Goal: Task Accomplishment & Management: Manage account settings

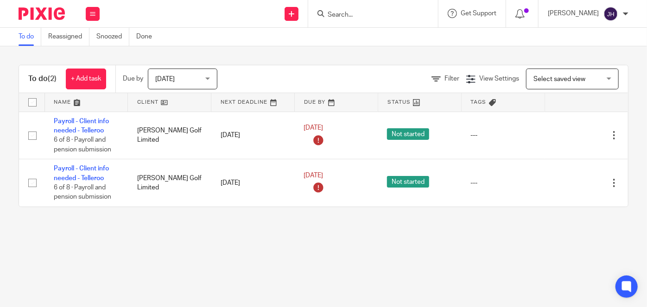
click at [378, 19] on input "Search" at bounding box center [368, 15] width 83 height 8
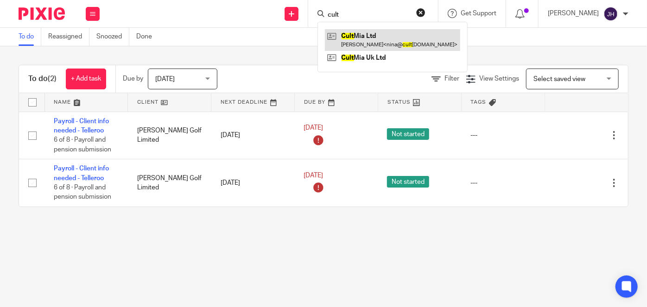
type input "cult"
click at [409, 33] on link at bounding box center [392, 39] width 135 height 21
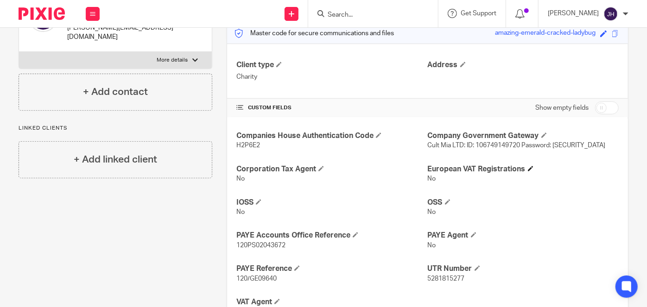
scroll to position [126, 0]
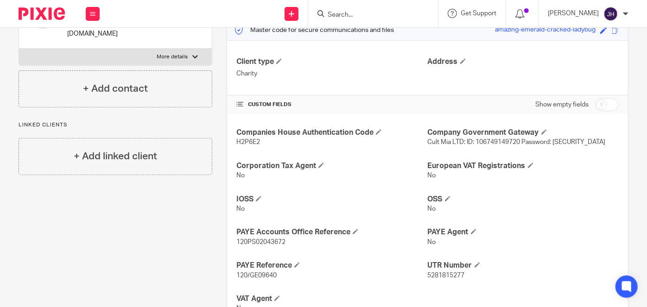
click at [504, 142] on span "Cult Mia LTD: ID: 106749149720 Password: 4pfYhKVa$Sy@*hx" at bounding box center [517, 142] width 178 height 6
click at [374, 12] on input "Search" at bounding box center [368, 15] width 83 height 8
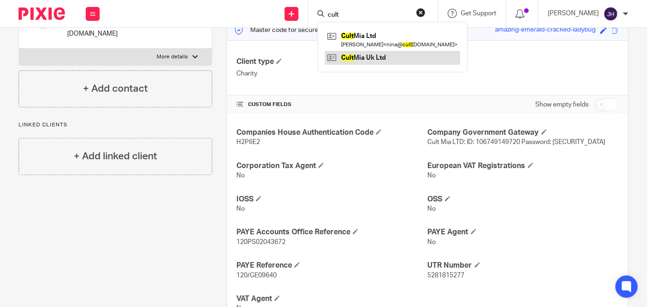
type input "cult"
click at [413, 57] on link at bounding box center [392, 58] width 135 height 14
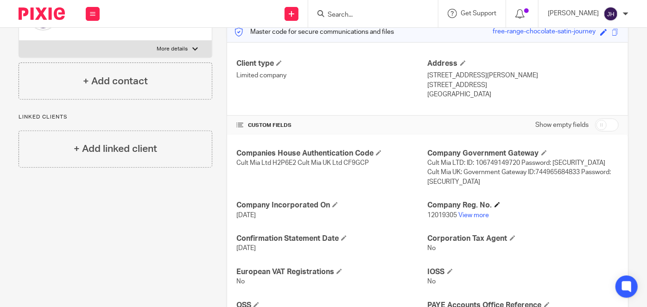
scroll to position [126, 0]
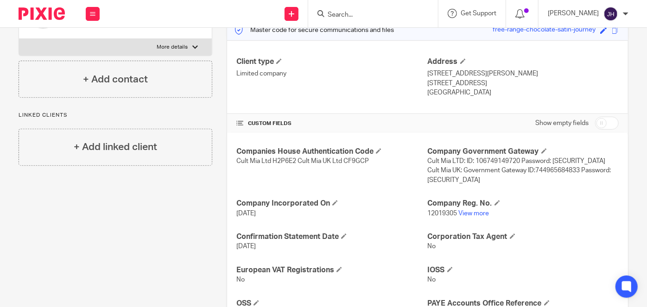
click at [464, 173] on p "Cult Mia LTD: ID: 106749149720 Password: 4pfYhKVa$Sy@*hx Cult Mia UK: Governmen…" at bounding box center [523, 171] width 191 height 28
click at [455, 161] on span "Cult Mia LTD: ID: 106749149720 Password: 4pfYhKVa$Sy@*hx Cult Mia UK: Governmen…" at bounding box center [519, 170] width 183 height 25
click at [484, 168] on span "Cult Mia LTD: ID: 106749149720 Password: 4pfYhKVa$Sy@*hx Cult Mia UK: Governmen…" at bounding box center [519, 170] width 183 height 25
click at [549, 172] on span "Cult Mia LTD: ID: 106749149720 Password: [SECURITY_DATA] Cult Mia UK: Governmen…" at bounding box center [519, 170] width 183 height 25
click at [549, 172] on span "Cult Mia LTD: ID: 106749149720 Password: 4pfYhKVa$Sy@*hx Cult Mia UK: Governmen…" at bounding box center [519, 170] width 183 height 25
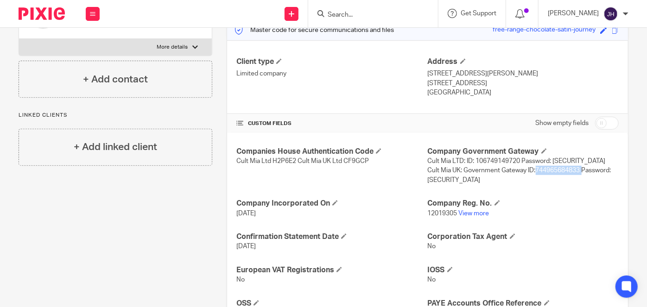
copy span "744965684833"
click at [461, 182] on span "Cult Mia LTD: ID: 106749149720 Password: 4pfYhKVa$Sy@*hx Cult Mia UK: Governmen…" at bounding box center [519, 170] width 183 height 25
click at [461, 182] on span "Cult Mia LTD: ID: 106749149720 Password: [SECURITY_DATA] Cult Mia UK: Governmen…" at bounding box center [519, 170] width 183 height 25
drag, startPoint x: 491, startPoint y: 180, endPoint x: 425, endPoint y: 180, distance: 66.3
click at [428, 180] on p "Cult Mia LTD: ID: 106749149720 Password: 4pfYhKVa$Sy@*hx Cult Mia UK: Governmen…" at bounding box center [523, 171] width 191 height 28
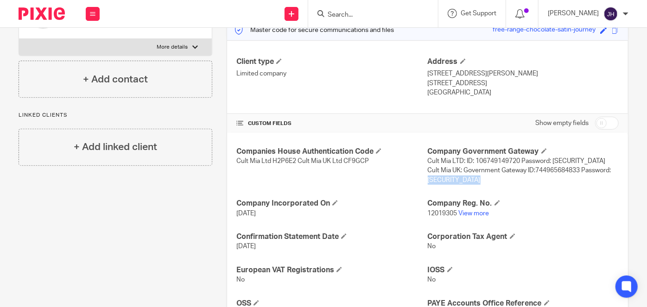
copy span "m&6N38gM4%&x.b&"
click at [526, 170] on span "Cult Mia LTD: ID: 106749149720 Password: [SECURITY_DATA] Cult Mia UK: Governmen…" at bounding box center [519, 170] width 183 height 25
drag, startPoint x: 505, startPoint y: 169, endPoint x: 565, endPoint y: 172, distance: 60.3
click at [565, 172] on span "Cult Mia LTD: ID: 106749149720 Password: [SECURITY_DATA] Cult Mia UK: Governmen…" at bounding box center [519, 170] width 183 height 25
click at [578, 196] on div "Companies House Authentication Code Cult Mia Ltd H2P6E2 Cult Mia UK Ltd CF9GCP …" at bounding box center [427, 299] width 401 height 332
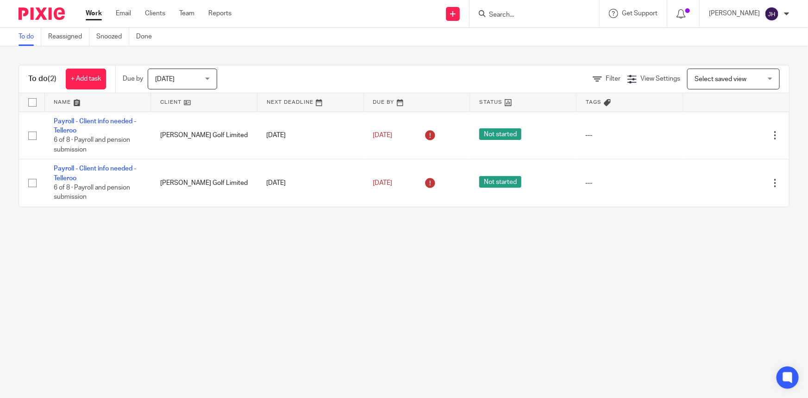
click at [539, 21] on div at bounding box center [535, 13] width 130 height 27
click at [539, 13] on input "Search" at bounding box center [529, 15] width 83 height 8
type input "cult mia"
click at [562, 51] on link at bounding box center [543, 58] width 115 height 14
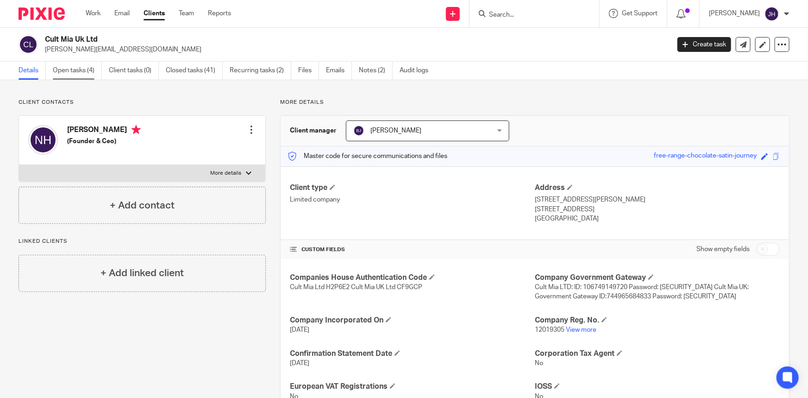
click at [65, 69] on link "Open tasks (4)" at bounding box center [77, 71] width 49 height 18
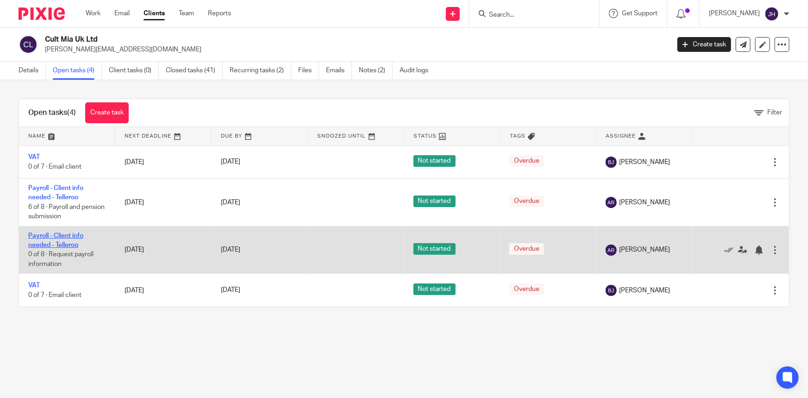
drag, startPoint x: 69, startPoint y: 239, endPoint x: 52, endPoint y: 236, distance: 17.0
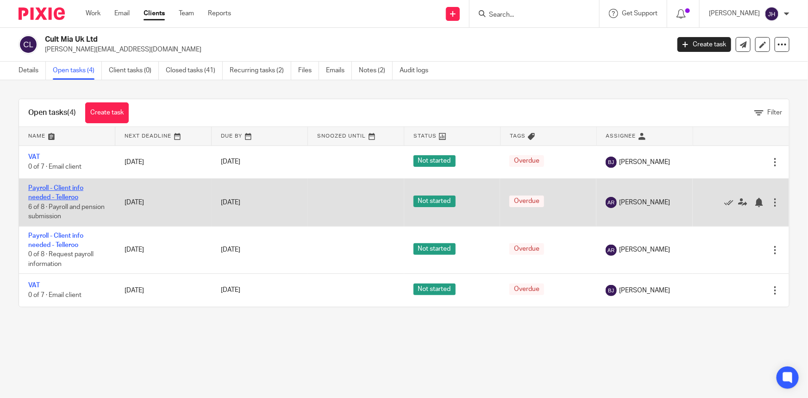
click at [60, 189] on link "Payroll - Client info needed - Telleroo" at bounding box center [55, 193] width 55 height 16
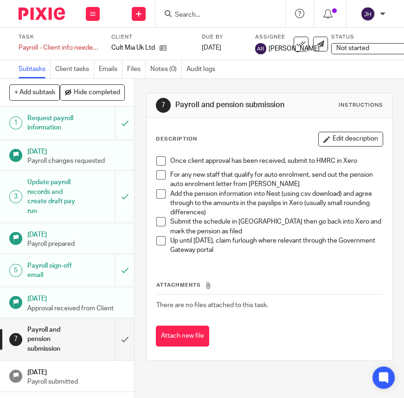
click at [57, 271] on h1 "Payroll sign-off email" at bounding box center [53, 271] width 52 height 24
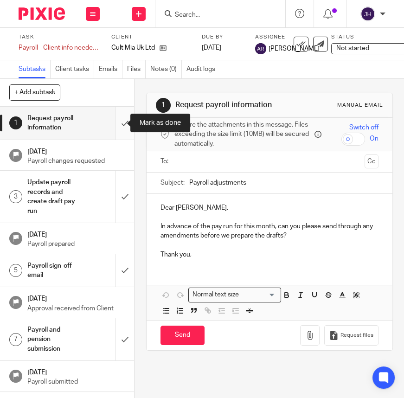
click at [120, 122] on input "submit" at bounding box center [67, 123] width 134 height 33
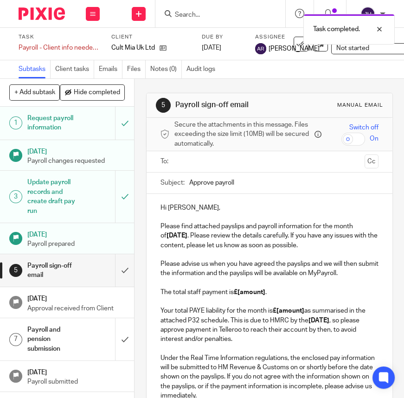
click at [277, 185] on input "Approve payroll" at bounding box center [283, 182] width 189 height 21
type input "Approve payroll - August 2025"
click at [244, 219] on p "Hi Nina, Please find attached payslips and payroll information for the month of…" at bounding box center [269, 226] width 218 height 47
click at [168, 218] on p "Hi Nina, Please find attached payslips and payroll information for the month of…" at bounding box center [269, 226] width 218 height 47
click at [174, 207] on p "Hi Nina, Please find attached payslips and payroll information for the month of…" at bounding box center [269, 226] width 218 height 47
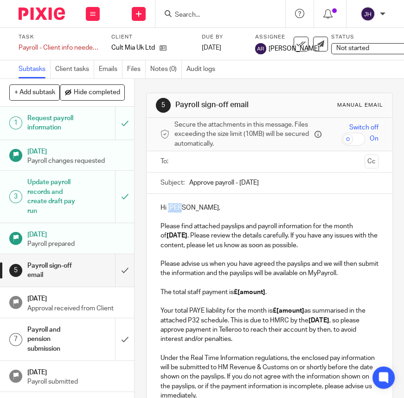
click at [174, 207] on p "Hi Nina, Please find attached payslips and payroll information for the month of…" at bounding box center [269, 226] width 218 height 47
click at [178, 230] on p "Hi Nina, Please find attached payslips and payroll information for the month of…" at bounding box center [269, 226] width 218 height 47
click at [174, 212] on p "Hi Nina, Please find attached payslips and payroll information for the month of…" at bounding box center [269, 226] width 218 height 47
click at [213, 167] on input "text" at bounding box center [268, 161] width 183 height 11
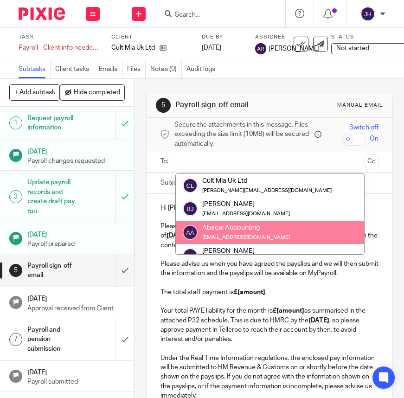
scroll to position [93, 0]
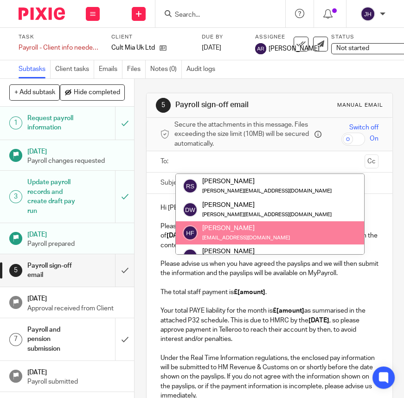
click at [237, 287] on p "Please advise us when you have agreed the payslips and we will then submit the …" at bounding box center [269, 301] width 218 height 84
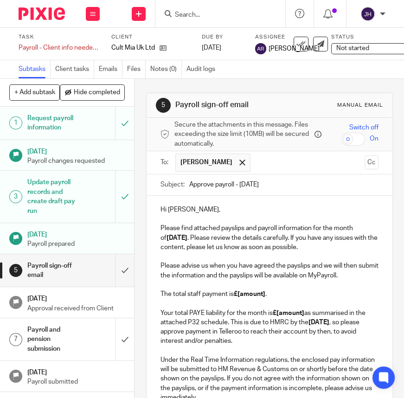
click at [316, 258] on p at bounding box center [269, 256] width 218 height 9
click at [332, 241] on p "Hi Nina, Please find attached payslips and payroll information for the month of…" at bounding box center [269, 228] width 218 height 47
click at [298, 259] on p at bounding box center [269, 256] width 218 height 9
click at [361, 284] on p "Please advise us when you have agreed the payslips and we will then submit the …" at bounding box center [269, 303] width 218 height 84
click at [368, 275] on div "Hi Nina, Please find attached payslips and payroll information for the month of…" at bounding box center [269, 349] width 246 height 307
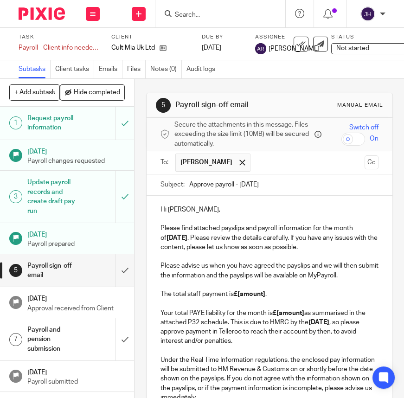
drag, startPoint x: 339, startPoint y: 283, endPoint x: 360, endPoint y: 280, distance: 20.6
click at [339, 283] on p "Please advise us when you have agreed the payslips and we will then submit the …" at bounding box center [269, 303] width 218 height 84
click at [363, 279] on p "Please advise us when you have agreed the payslips and we will then submit the …" at bounding box center [269, 303] width 218 height 84
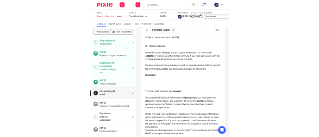
scroll to position [84, 0]
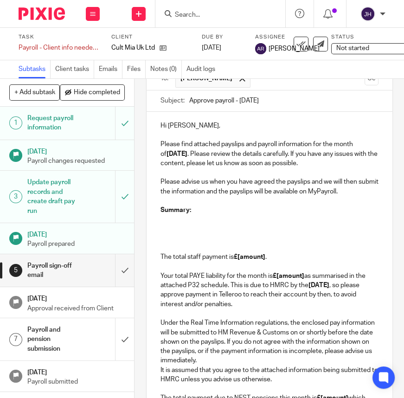
click at [187, 221] on p at bounding box center [269, 219] width 218 height 9
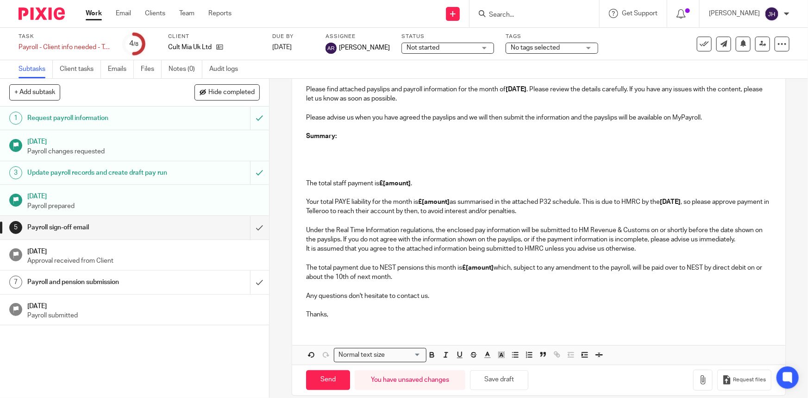
scroll to position [140, 0]
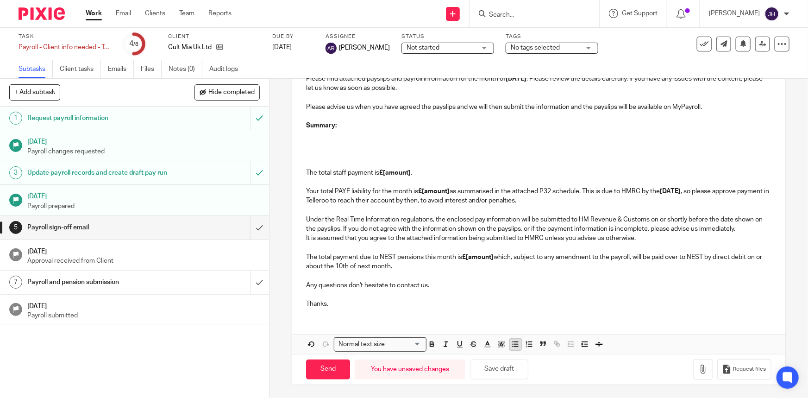
click at [403, 344] on line "button" at bounding box center [517, 344] width 4 height 0
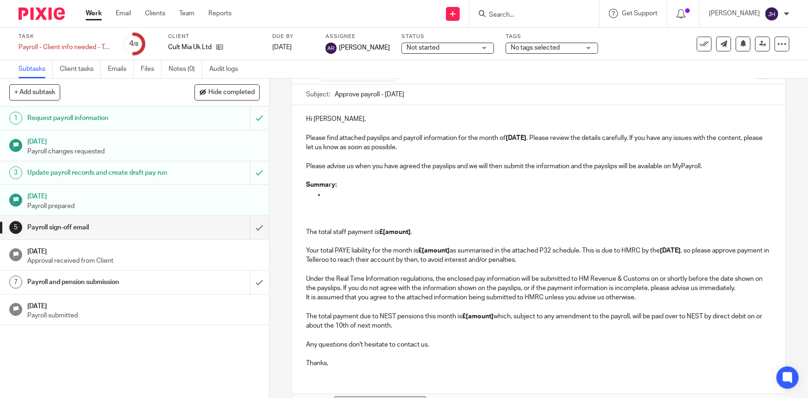
scroll to position [56, 0]
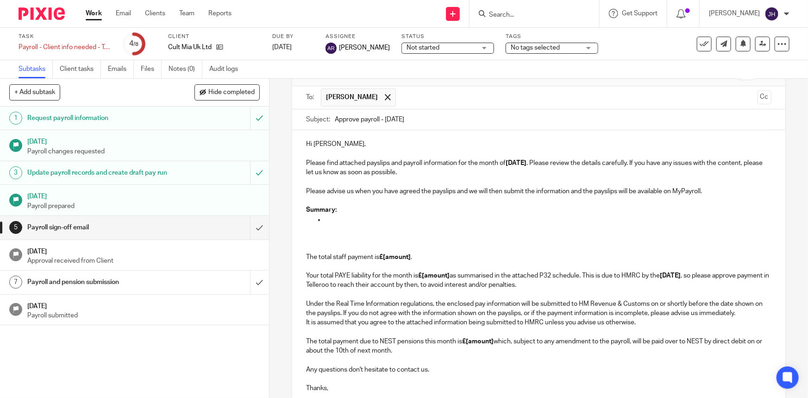
click at [369, 210] on p "Summary:" at bounding box center [538, 209] width 465 height 9
click at [343, 224] on p at bounding box center [538, 228] width 465 height 9
click at [338, 219] on p at bounding box center [548, 219] width 447 height 9
drag, startPoint x: 358, startPoint y: 235, endPoint x: 355, endPoint y: 230, distance: 5.4
click at [358, 234] on p "The total staff payment is £[amount] . Your total PAYE liability for the month …" at bounding box center [538, 262] width 465 height 57
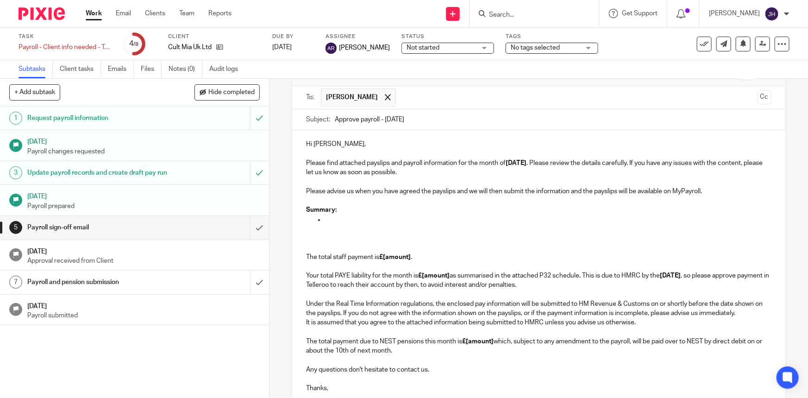
click at [347, 223] on p at bounding box center [548, 219] width 447 height 9
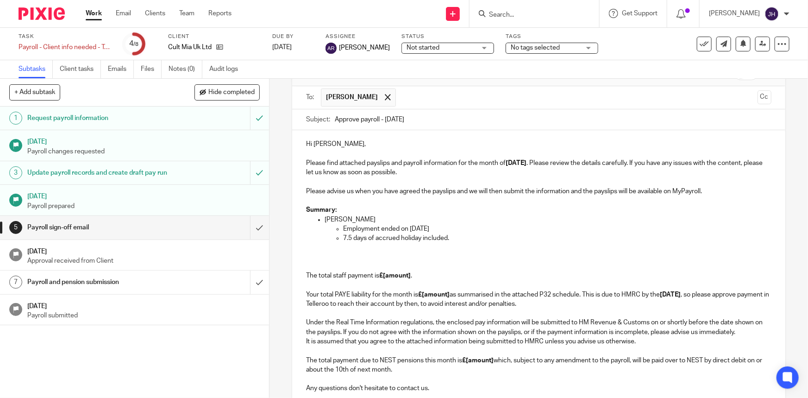
click at [403, 262] on p "The total staff payment is £[amount] . Your total PAYE liability for the month …" at bounding box center [538, 281] width 465 height 57
click at [403, 240] on p "7.5 days of accrued holiday included." at bounding box center [557, 238] width 428 height 9
click at [403, 231] on p "Employment ended on 22nd August 2025" at bounding box center [557, 228] width 428 height 9
click at [403, 229] on p "Employment ended on 22nd August 2025" at bounding box center [557, 228] width 428 height 9
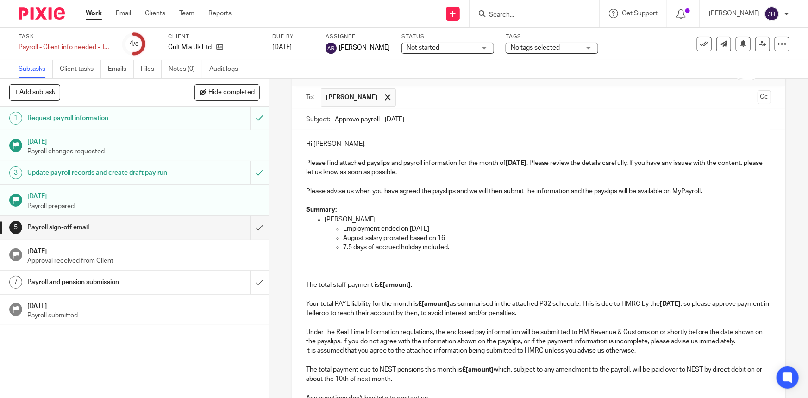
click at [403, 247] on p "7.5 days of accrued holiday included." at bounding box center [557, 247] width 428 height 9
click at [403, 236] on p "August salary prorated based on 16" at bounding box center [557, 238] width 428 height 9
click at [381, 253] on p at bounding box center [538, 257] width 465 height 9
drag, startPoint x: 343, startPoint y: 246, endPoint x: 478, endPoint y: 242, distance: 134.9
click at [403, 242] on ul "Employment ended on 22nd August 2025 August salary prorated based on 16/21 work…" at bounding box center [548, 238] width 447 height 28
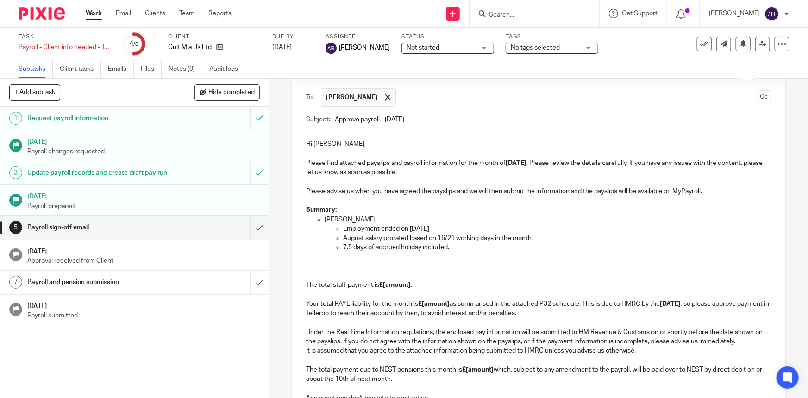
click at [403, 241] on p "August salary prorated based on 16/21 working days in the month." at bounding box center [557, 238] width 428 height 9
click at [403, 246] on p "7.5 days of accrued holiday included." at bounding box center [557, 247] width 428 height 9
click at [352, 248] on p "7.5 days of accrued holiday included." at bounding box center [557, 247] width 428 height 9
drag, startPoint x: 343, startPoint y: 248, endPoint x: 443, endPoint y: 245, distance: 100.6
click at [403, 245] on p "7.5 days of accrued holiday included." at bounding box center [557, 247] width 428 height 9
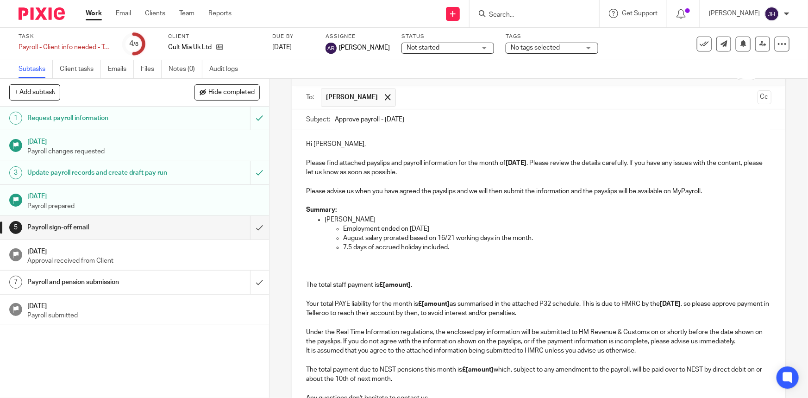
click at [403, 244] on p "7.5 days of accrued holiday included." at bounding box center [557, 247] width 428 height 9
click at [403, 248] on p "7.5 days of accrued holiday included." at bounding box center [557, 247] width 428 height 9
click at [403, 246] on p "7.5 days of accrued holiday included." at bounding box center [557, 247] width 428 height 9
click at [403, 240] on p "August salary prorated based on 16/21 working days in the month." at bounding box center [557, 238] width 428 height 9
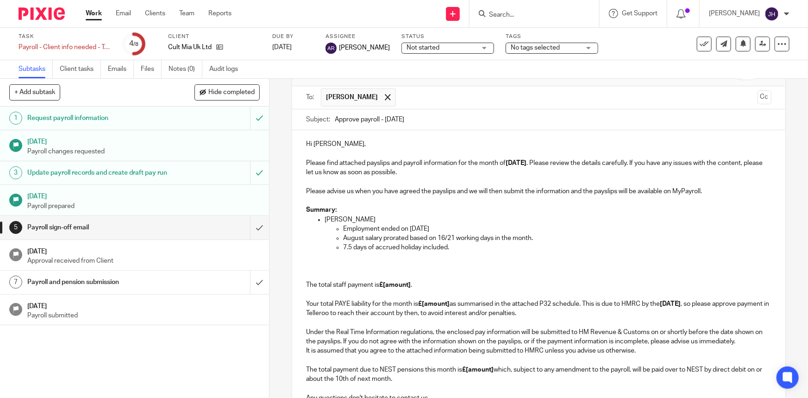
click at [403, 242] on p "August salary prorated based on 16/21 working days in the month." at bounding box center [557, 238] width 428 height 9
click at [403, 249] on p "7.5 days of accrued holiday included." at bounding box center [557, 247] width 428 height 9
click at [403, 241] on p "August salary prorated based on 16/21 working days in the month." at bounding box center [557, 238] width 428 height 9
click at [403, 239] on p "August salary prorated based on 16/21 working days in the month." at bounding box center [557, 238] width 428 height 9
click at [403, 253] on p at bounding box center [538, 257] width 465 height 9
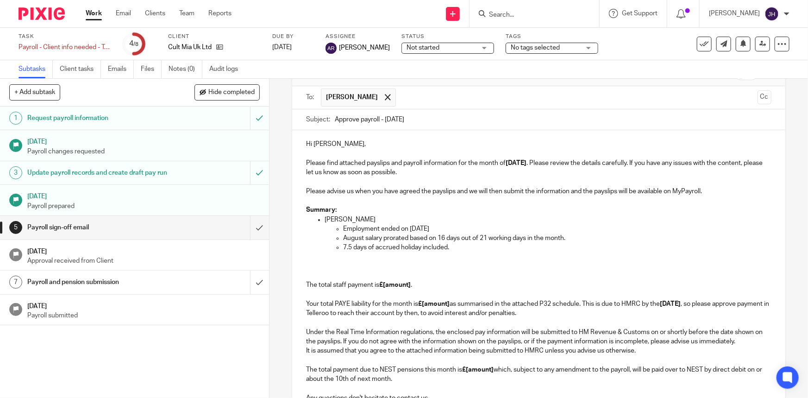
click at [403, 243] on p "7.5 days of accrued holiday included." at bounding box center [557, 247] width 428 height 9
click at [385, 248] on p "7.5 days of accrued holiday included." at bounding box center [557, 247] width 428 height 9
click at [403, 243] on p "7.5 days of accrued holiday included." at bounding box center [557, 247] width 428 height 9
drag, startPoint x: 341, startPoint y: 249, endPoint x: 613, endPoint y: 249, distance: 272.0
click at [403, 249] on p "7.5 days of accrued holiday included at prorated daily rate based on the annual…" at bounding box center [557, 247] width 428 height 9
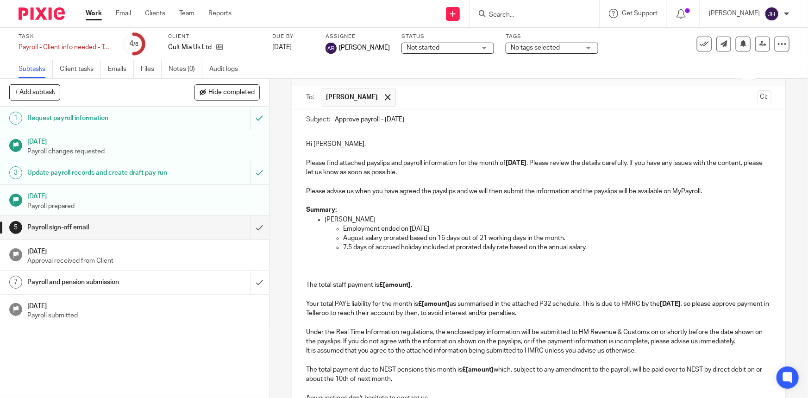
copy p "7.5 days of accrued holiday included at prorated daily rate based on the annual…"
click at [403, 253] on p at bounding box center [538, 257] width 465 height 9
click at [403, 239] on p "August salary prorated based on 16 days out of 21 working days in the month." at bounding box center [557, 238] width 428 height 9
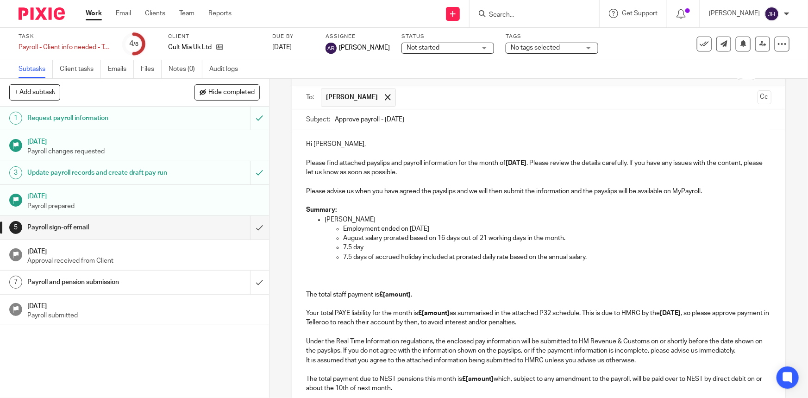
click at [325, 254] on ul "Employment ended on 22nd August 2025 August salary prorated based on 16 days ou…" at bounding box center [548, 243] width 447 height 38
drag, startPoint x: 357, startPoint y: 244, endPoint x: 350, endPoint y: 244, distance: 6.5
click at [356, 244] on p "7.5 day" at bounding box center [557, 247] width 428 height 9
click at [350, 244] on p "7.5 day" at bounding box center [557, 247] width 428 height 9
click at [388, 248] on p "7.6 day" at bounding box center [557, 247] width 428 height 9
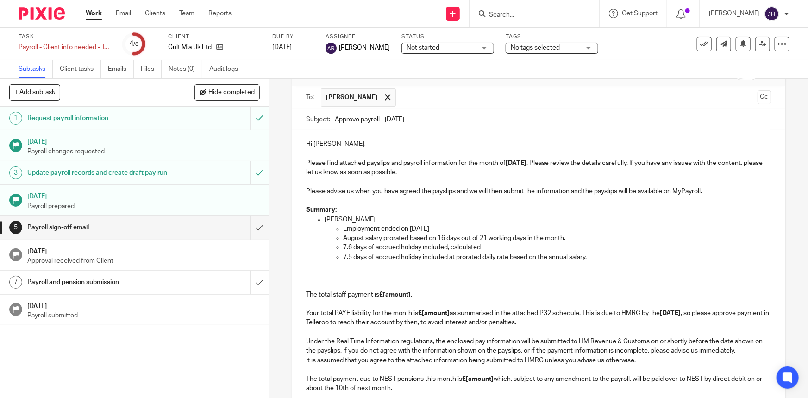
click at [403, 230] on p "Employment ended on 22nd August 2025" at bounding box center [557, 228] width 428 height 9
click at [403, 246] on p "7.6 days of accrued holiday included, calculated" at bounding box center [557, 247] width 428 height 9
drag, startPoint x: 625, startPoint y: 260, endPoint x: 637, endPoint y: 246, distance: 18.4
click at [403, 246] on ul "Employment ended on 22nd August 2025 August salary prorated based on 16 days ou…" at bounding box center [548, 243] width 447 height 38
click at [324, 267] on p at bounding box center [538, 266] width 465 height 9
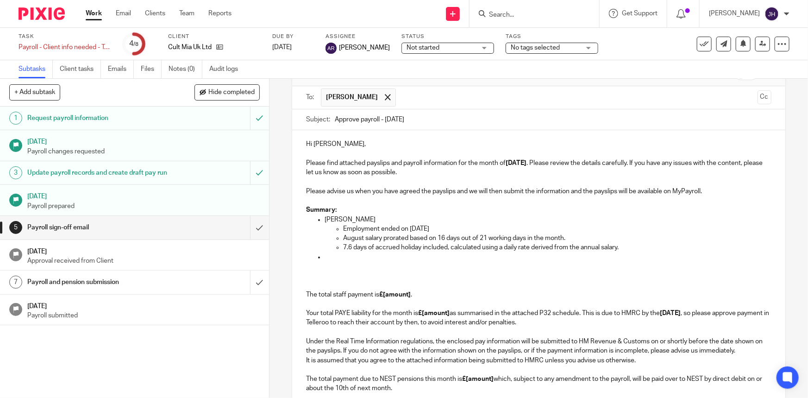
click at [332, 255] on p at bounding box center [548, 257] width 447 height 9
click at [379, 248] on p "7.6 days of accrued holiday included, calculated using a daily rate derived fro…" at bounding box center [557, 247] width 428 height 9
click at [369, 255] on p "Bonnie" at bounding box center [548, 257] width 447 height 9
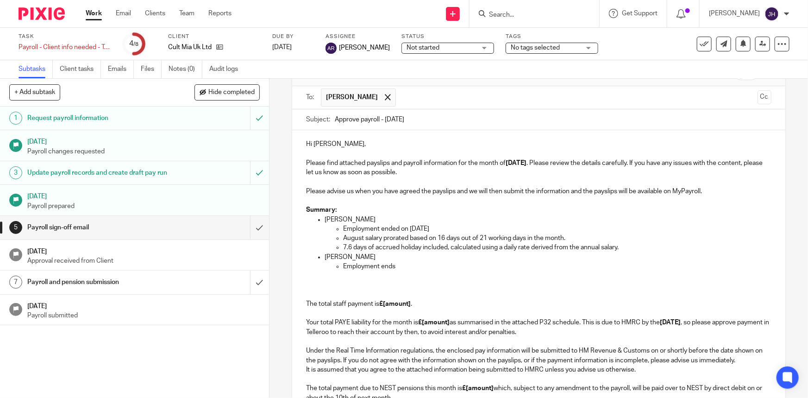
click at [394, 227] on p "Employment ended on 22nd August 2025" at bounding box center [557, 228] width 428 height 9
click at [382, 227] on p "Employment end on 22nd August 2025" at bounding box center [557, 228] width 428 height 9
drag, startPoint x: 382, startPoint y: 227, endPoint x: 368, endPoint y: 228, distance: 14.4
click at [368, 228] on p "Employment end on 22nd August 2025" at bounding box center [557, 228] width 428 height 9
click at [384, 268] on p "Employment ends" at bounding box center [557, 266] width 428 height 9
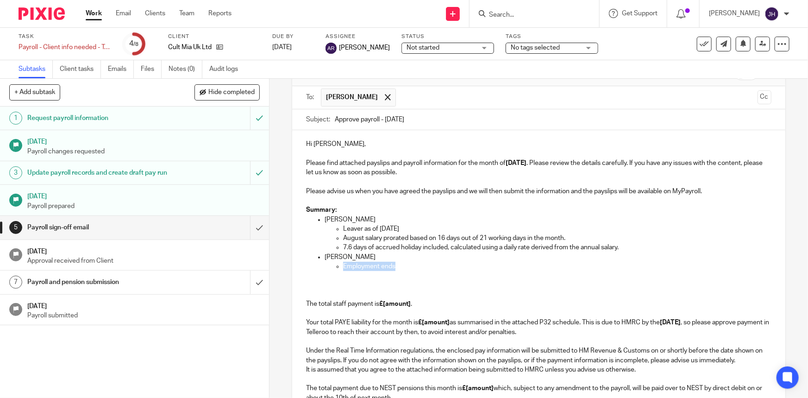
drag, startPoint x: 384, startPoint y: 268, endPoint x: 366, endPoint y: 266, distance: 18.2
click at [366, 266] on p "Employment ends" at bounding box center [557, 266] width 428 height 9
click at [403, 222] on p "Audrey Vidal" at bounding box center [548, 219] width 447 height 9
click at [403, 226] on p "Leaver as of 22nd August 2025" at bounding box center [557, 228] width 428 height 9
click at [403, 269] on p "Leaver as of 31st August 2025." at bounding box center [557, 266] width 428 height 9
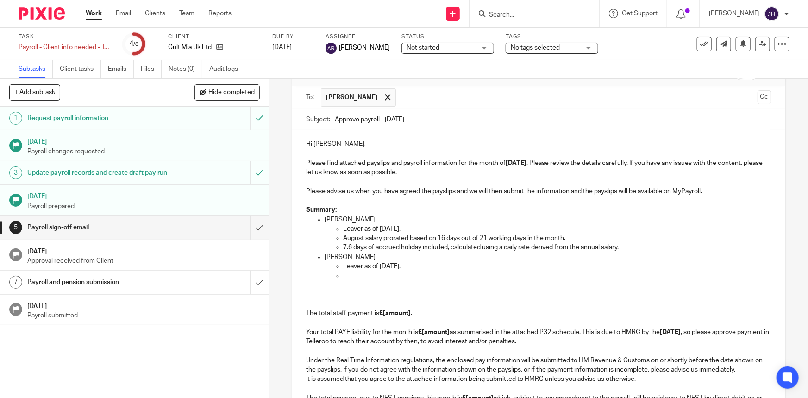
click at [366, 275] on p at bounding box center [557, 275] width 428 height 9
click at [343, 276] on p at bounding box center [557, 275] width 428 height 9
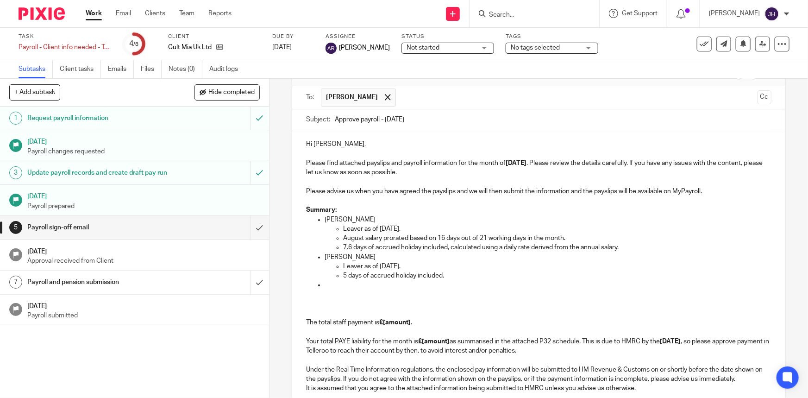
click at [403, 297] on p at bounding box center [538, 294] width 465 height 9
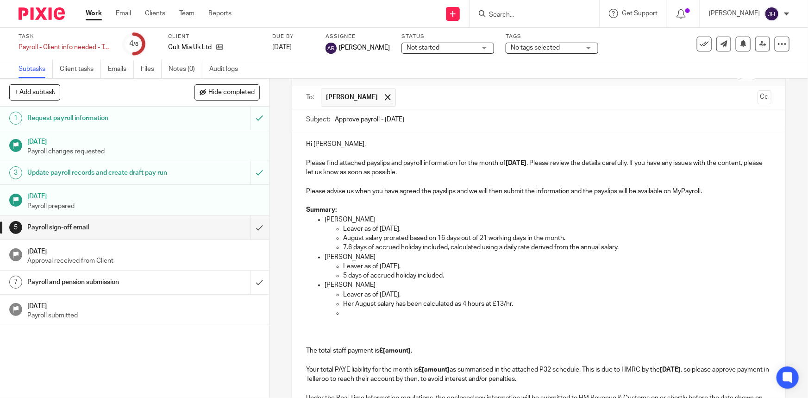
click at [403, 294] on p "Leaver as of 4th August 2025." at bounding box center [557, 294] width 428 height 9
click at [362, 314] on p at bounding box center [557, 313] width 428 height 9
click at [403, 309] on p "2.1 days of accrued holiday included (calculated using average daily rat: 20hrs…" at bounding box center [557, 313] width 428 height 9
click at [403, 310] on p "2.1 days of accrued holiday included (calculated using average daily rat: 20hrs…" at bounding box center [557, 313] width 428 height 9
click at [403, 313] on p "2.1 days of accrued holiday included (calculated using average daily rat: 20hrs…" at bounding box center [557, 313] width 428 height 9
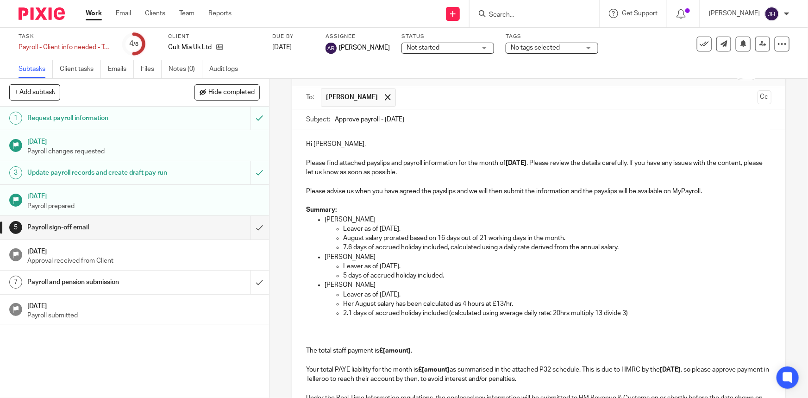
click at [403, 312] on p "2.1 days of accrued holiday included (calculated using average daily rate: 20hr…" at bounding box center [557, 313] width 428 height 9
click at [403, 323] on p at bounding box center [538, 322] width 465 height 9
click at [403, 312] on p "2.1 days of accrued holiday included (calculated using average daily rate: 20hr…" at bounding box center [557, 313] width 428 height 9
click at [366, 329] on p "The total staff payment is £[amount] . Your total PAYE liability for the month …" at bounding box center [538, 356] width 465 height 57
click at [366, 323] on p at bounding box center [538, 322] width 465 height 9
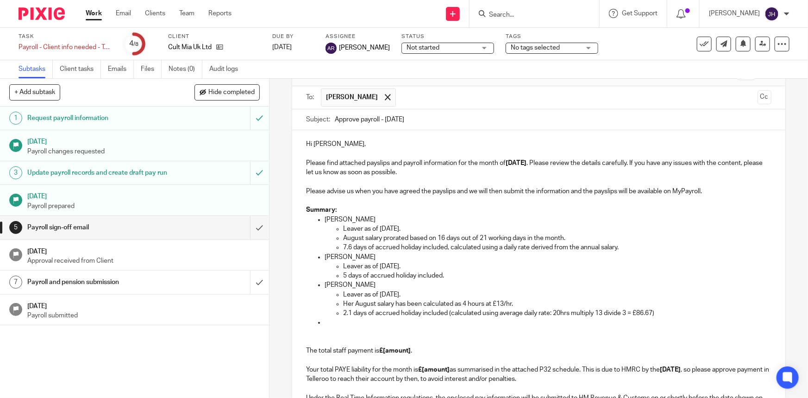
click at [403, 309] on p "2.1 days of accrued holiday included (calculated using average daily rate: 20hr…" at bounding box center [557, 313] width 428 height 9
click at [368, 322] on p at bounding box center [548, 322] width 447 height 9
click at [384, 338] on p "The total staff payment is £[amount] . Your total PAYE liability for the month …" at bounding box center [538, 356] width 465 height 57
click at [366, 321] on p "Siyanbola" at bounding box center [548, 322] width 447 height 9
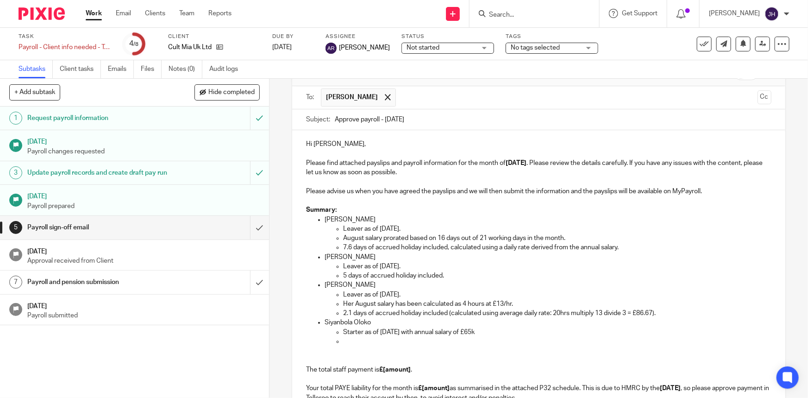
click at [340, 336] on ul "Starter as of 7th Aug with annual salary of £65k" at bounding box center [548, 337] width 447 height 19
click at [343, 338] on p at bounding box center [557, 341] width 428 height 9
drag, startPoint x: 458, startPoint y: 326, endPoint x: 441, endPoint y: 343, distance: 24.2
click at [403, 326] on p "Siyanbola Oloko" at bounding box center [548, 322] width 447 height 9
click at [403, 339] on p "Salary prorated based on" at bounding box center [557, 341] width 428 height 9
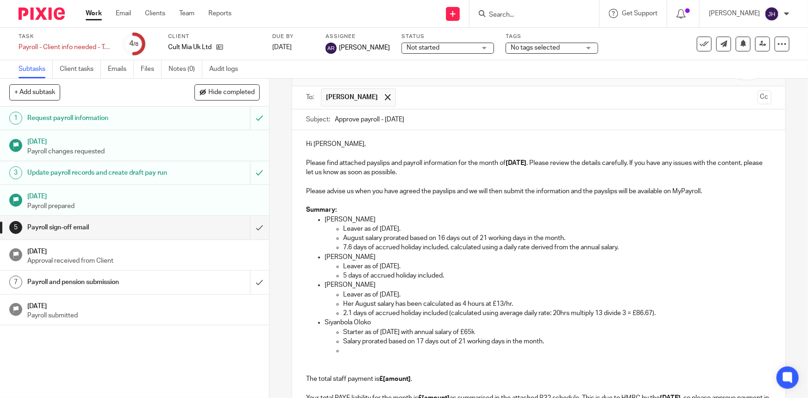
click at [403, 356] on p "The total staff payment is £[amount] . Your total PAYE liability for the month …" at bounding box center [538, 384] width 465 height 57
click at [403, 349] on p at bounding box center [557, 350] width 428 height 9
click at [365, 350] on p "Melody" at bounding box center [548, 350] width 447 height 9
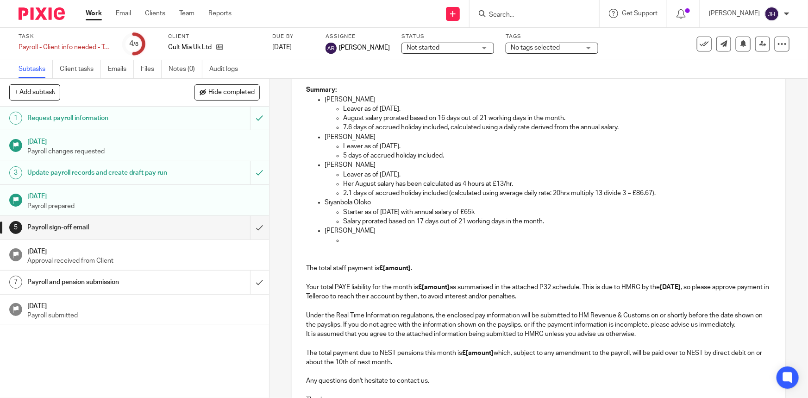
scroll to position [182, 0]
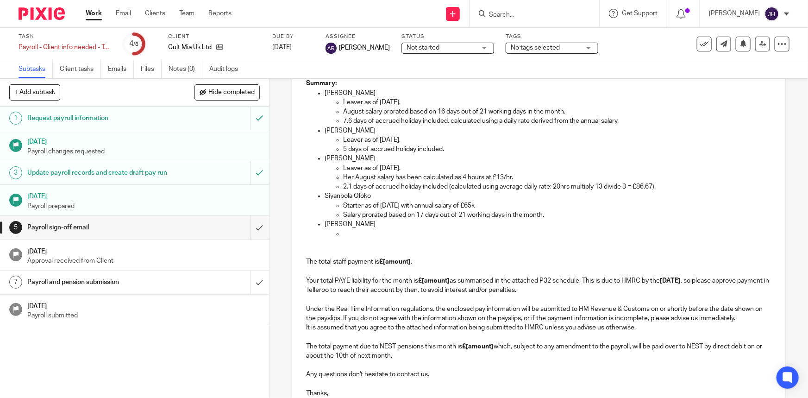
click at [353, 227] on p "Melody Mashilompane" at bounding box center [548, 224] width 447 height 9
click at [344, 231] on p at bounding box center [557, 233] width 428 height 9
click at [374, 231] on p at bounding box center [557, 233] width 428 height 9
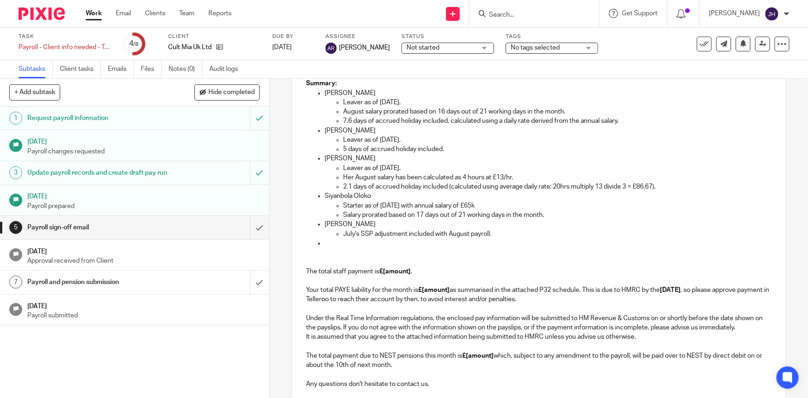
click at [403, 253] on p "The total staff payment is £[amount] . Your total PAYE liability for the month …" at bounding box center [538, 276] width 465 height 57
click at [367, 242] on p at bounding box center [548, 243] width 447 height 9
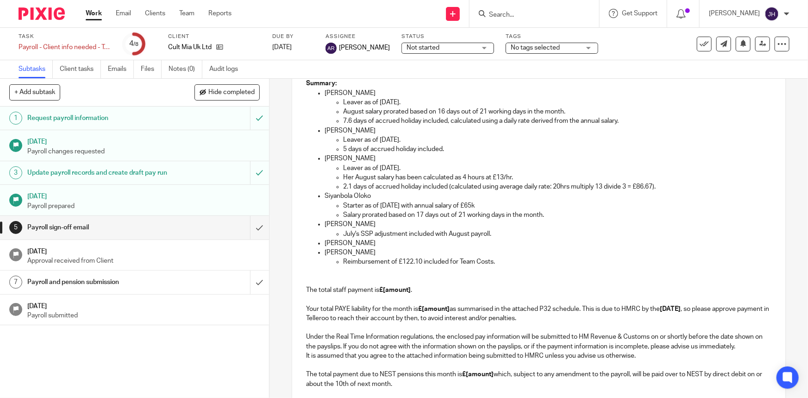
click at [355, 246] on p "Nina" at bounding box center [548, 243] width 447 height 9
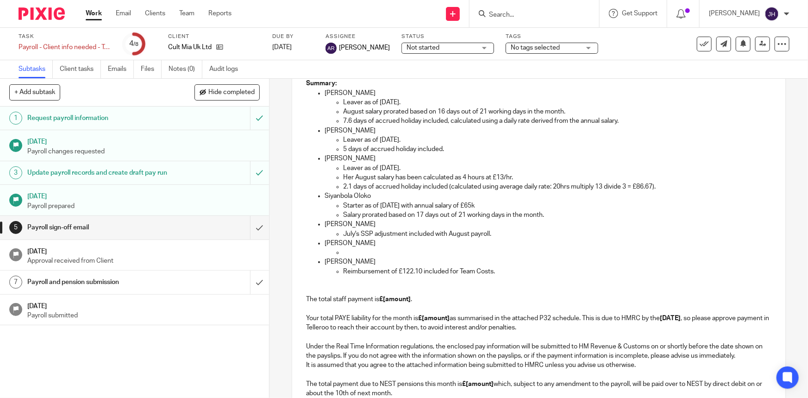
click at [360, 258] on p "Holly" at bounding box center [548, 261] width 447 height 9
click at [343, 240] on p "Nina" at bounding box center [548, 243] width 447 height 9
click at [355, 250] on p at bounding box center [557, 252] width 428 height 9
click at [353, 240] on p "Nina" at bounding box center [548, 243] width 447 height 9
drag, startPoint x: 376, startPoint y: 252, endPoint x: 368, endPoint y: 255, distance: 8.5
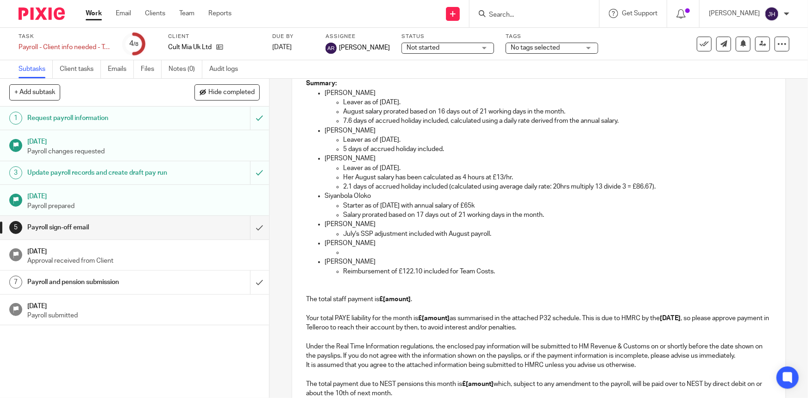
click at [376, 252] on p at bounding box center [557, 252] width 428 height 9
click at [362, 244] on p "Nina Brener-Hellmund" at bounding box center [548, 243] width 447 height 9
click at [358, 249] on p at bounding box center [557, 252] width 428 height 9
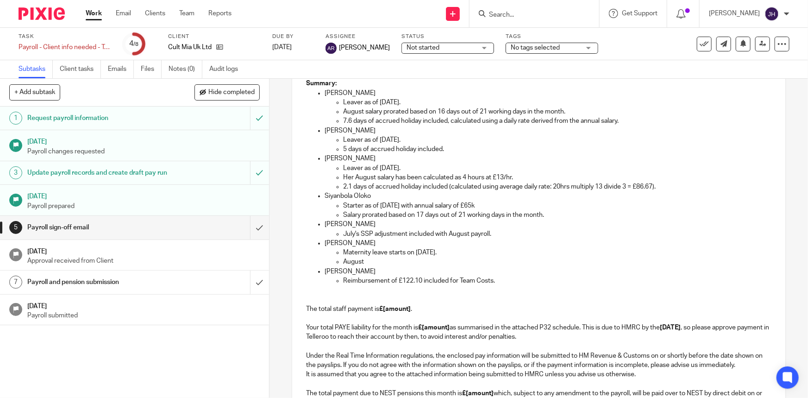
click at [349, 176] on p "Her August salary has been calculated as 4 hours at £13/hr." at bounding box center [557, 177] width 428 height 9
click at [360, 262] on p "August" at bounding box center [557, 261] width 428 height 9
click at [370, 263] on p "August" at bounding box center [557, 261] width 428 height 9
click at [397, 110] on p "August salary prorated based on 16 days out of 21 working days in the month." at bounding box center [557, 111] width 428 height 9
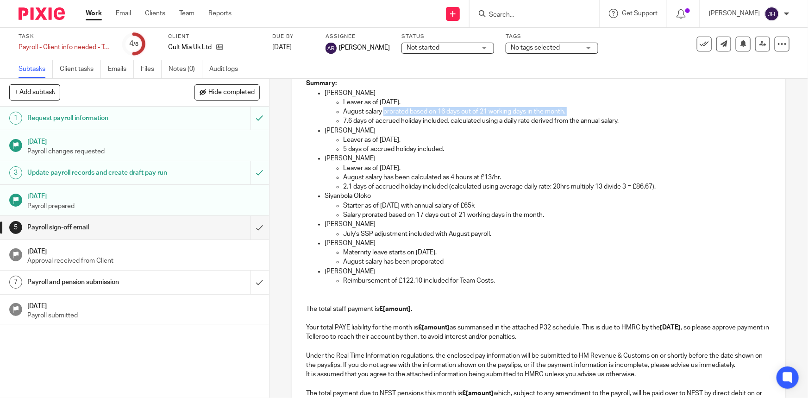
drag, startPoint x: 397, startPoint y: 110, endPoint x: 575, endPoint y: 111, distance: 177.5
click at [403, 111] on p "August salary prorated based on 16 days out of 21 working days in the month." at bounding box center [557, 111] width 428 height 9
copy p "prorated based on 16 days out of 21 working days in the month."
click at [403, 258] on p "August salary has been proporated" at bounding box center [557, 261] width 428 height 9
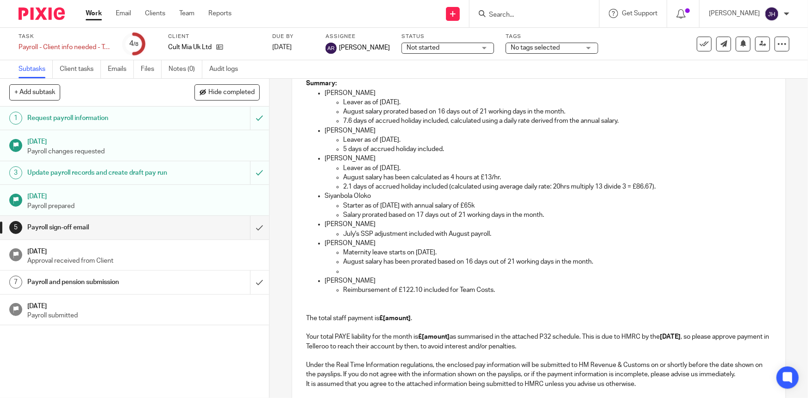
drag, startPoint x: 445, startPoint y: 297, endPoint x: 456, endPoint y: 284, distance: 17.1
click at [403, 297] on p "The total staff payment is £[amount] . Your total PAYE liability for the month …" at bounding box center [538, 323] width 465 height 57
click at [403, 261] on p "August salary has been prorated based on 16 days out of 21 working days in the …" at bounding box center [557, 261] width 428 height 9
click at [403, 268] on p at bounding box center [557, 271] width 428 height 9
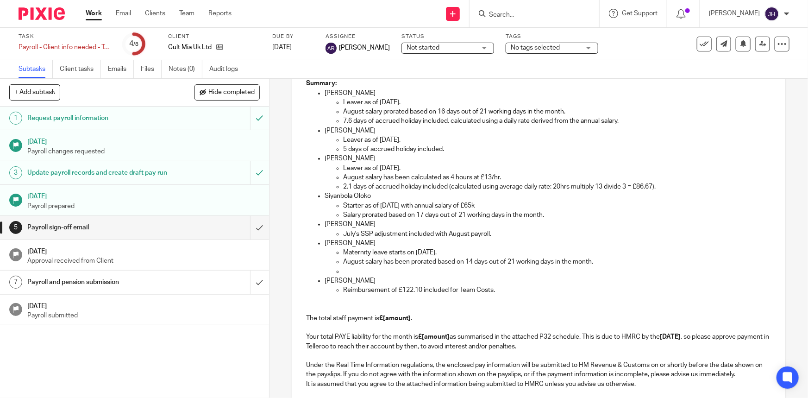
click at [403, 259] on p "August salary has been prorated based on 14 days out of 21 working days in the …" at bounding box center [557, 261] width 428 height 9
click at [348, 263] on p "August salary has been prorated based on 14 days out of 21 working days in the …" at bounding box center [557, 261] width 428 height 9
click at [347, 268] on p at bounding box center [557, 271] width 428 height 9
click at [399, 272] on p "Please see Nina's" at bounding box center [557, 271] width 428 height 9
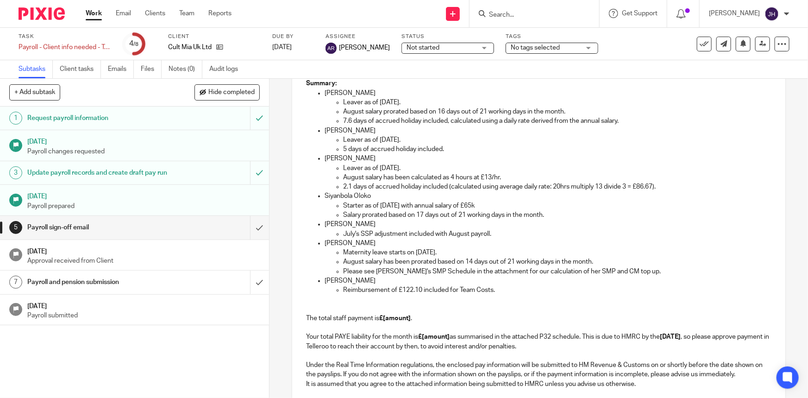
click at [403, 303] on p "The total staff payment is £[amount] . Your total PAYE liability for the month …" at bounding box center [538, 323] width 465 height 57
click at [403, 290] on p "Reimbursement of £122.10 included for Team Costs." at bounding box center [557, 289] width 428 height 9
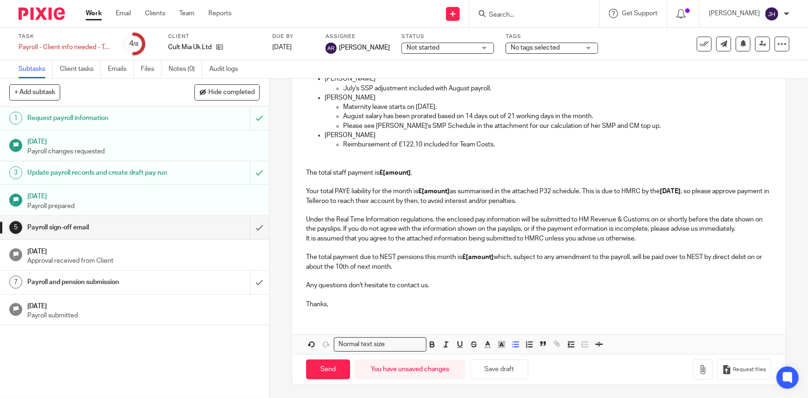
scroll to position [328, 0]
click at [403, 371] on button "Save draft" at bounding box center [499, 369] width 58 height 20
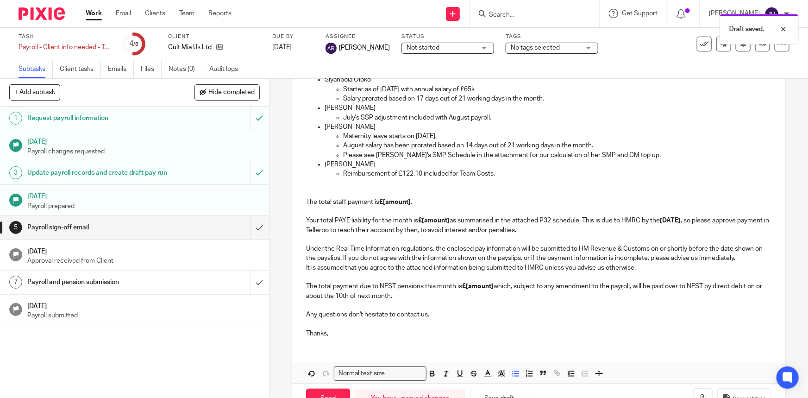
scroll to position [202, 0]
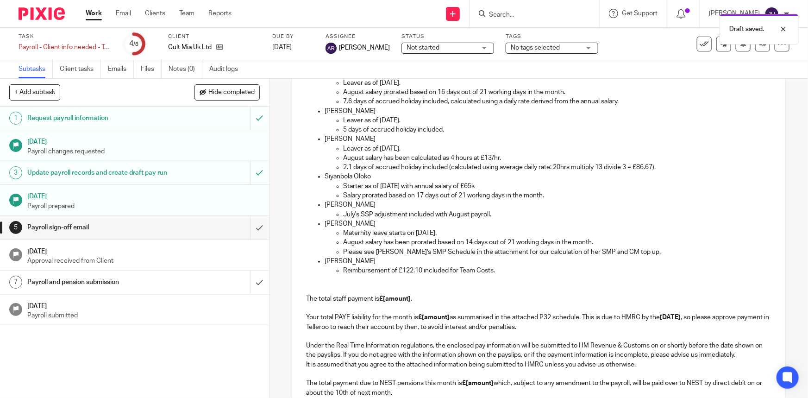
click at [403, 289] on p "The total staff payment is £[amount] . Your total PAYE liability for the month …" at bounding box center [538, 303] width 465 height 57
click at [385, 260] on p "Holly Daniels" at bounding box center [548, 261] width 447 height 9
click at [361, 234] on p "Maternity leave starts on 21st August 2025." at bounding box center [557, 232] width 428 height 9
click at [353, 206] on p "Melody Mashilompane" at bounding box center [548, 204] width 447 height 9
click at [343, 183] on p "Starter as of 7th Aug with annual salary of £65k" at bounding box center [557, 186] width 428 height 9
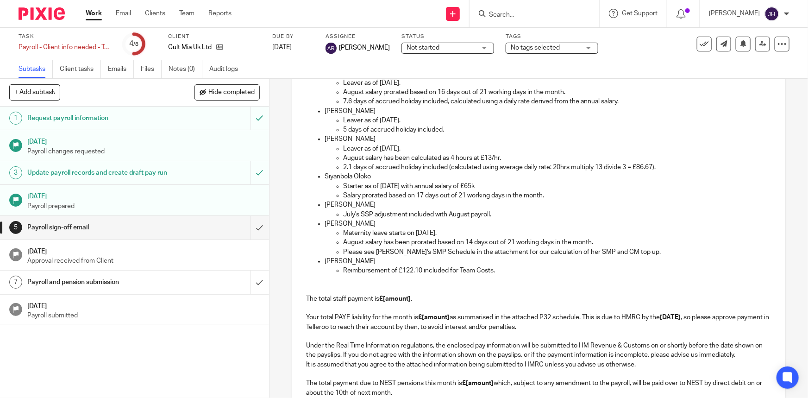
click at [346, 139] on p "Lily Philips" at bounding box center [548, 138] width 447 height 9
click at [344, 116] on p "Leaver as of 31st August 2025." at bounding box center [557, 120] width 428 height 9
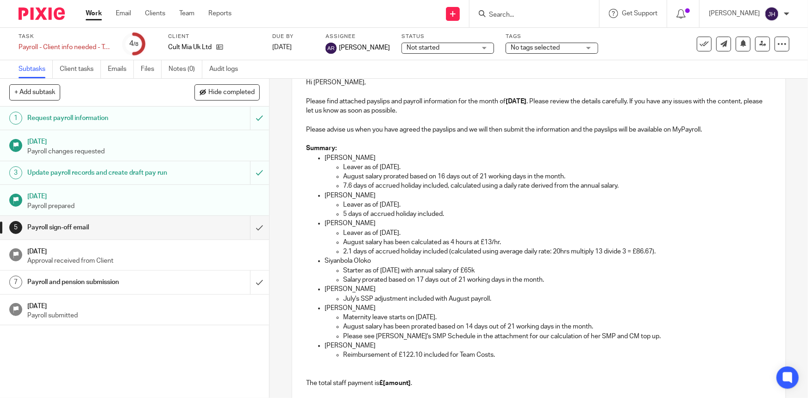
click at [371, 169] on p "Leaver as of 22nd August 2025." at bounding box center [557, 167] width 428 height 9
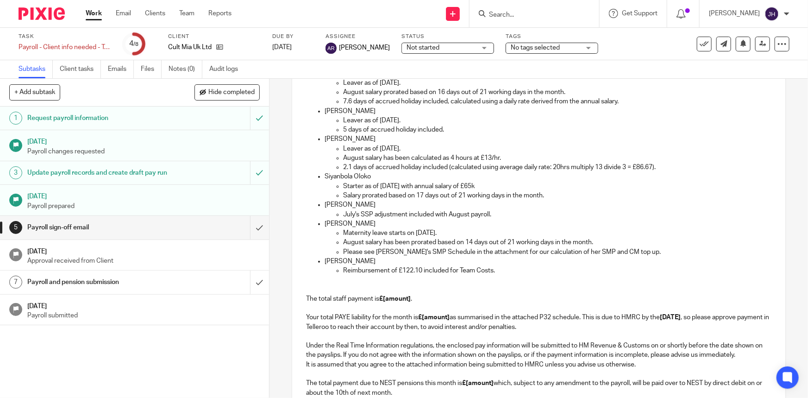
click at [403, 269] on p "Reimbursement of £122.10 included for Team Costs." at bounding box center [557, 270] width 428 height 9
click at [403, 272] on p "Reimbursement of £122.10 included for Team Costs." at bounding box center [557, 270] width 428 height 9
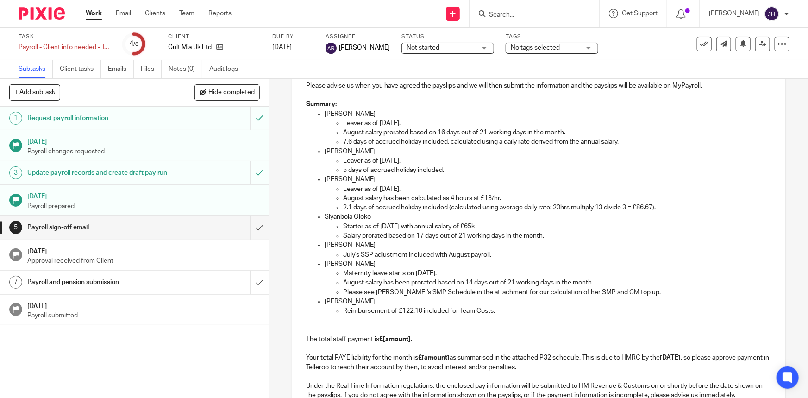
scroll to position [159, 0]
click at [403, 218] on p "Siyanbola Oloko" at bounding box center [548, 218] width 447 height 9
click at [385, 161] on p "Leaver as of 31st August 2025." at bounding box center [557, 162] width 428 height 9
click at [343, 272] on p "Maternity leave starts on 21st August 2025." at bounding box center [557, 275] width 428 height 9
click at [354, 290] on p "Please see Nina's SMP Schedule in the attachment for our calculation of her SMP…" at bounding box center [557, 294] width 428 height 9
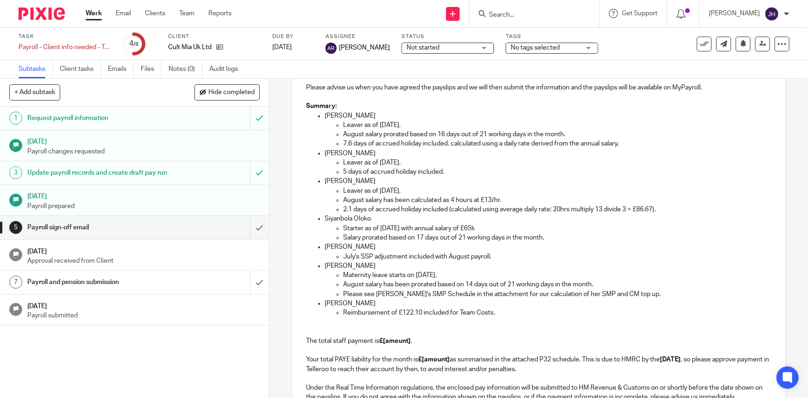
click at [359, 222] on p "Siyanbola Oloko" at bounding box center [548, 218] width 447 height 9
click at [403, 240] on p "Salary prorated based on 17 days out of 21 working days in the month." at bounding box center [557, 237] width 428 height 9
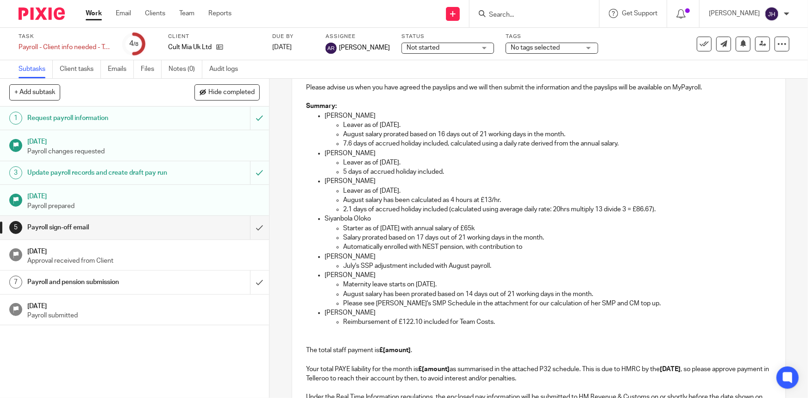
drag, startPoint x: 457, startPoint y: 315, endPoint x: 441, endPoint y: 312, distance: 16.5
click at [403, 315] on p "Holly Daniels" at bounding box center [548, 312] width 447 height 9
click at [389, 299] on p "Please see Nina's SMP Schedule in the attachment for our calculation of her SMP…" at bounding box center [557, 303] width 428 height 9
click at [378, 265] on p "July's SSP adjustment included with August payroll." at bounding box center [557, 265] width 428 height 9
click at [397, 296] on p "August salary has been prorated based on 14 days out of 21 working days in the …" at bounding box center [557, 294] width 428 height 9
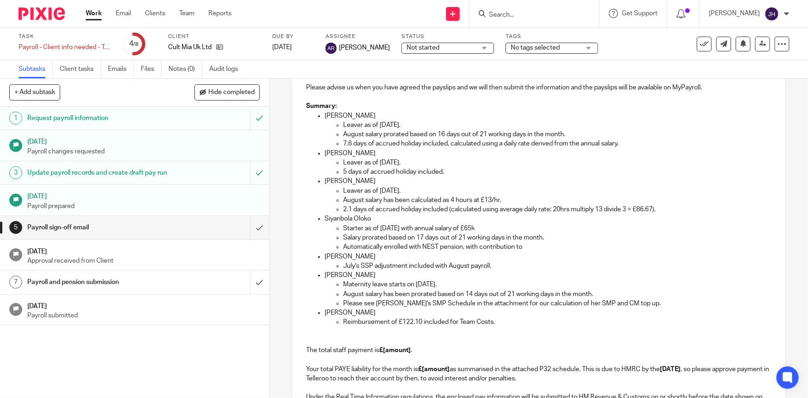
click at [384, 240] on p "Salary prorated based on 17 days out of 21 working days in the month." at bounding box center [557, 237] width 428 height 9
click at [366, 264] on p "July's SSP adjustment included with August payroll." at bounding box center [557, 265] width 428 height 9
click at [370, 256] on p "Melody Mashilompane" at bounding box center [548, 256] width 447 height 9
click at [369, 269] on p "July's SSP adjustment included with August payroll." at bounding box center [557, 265] width 428 height 9
click at [369, 242] on p "Automatically enrolled with NEST pension, with contribution to" at bounding box center [557, 246] width 428 height 9
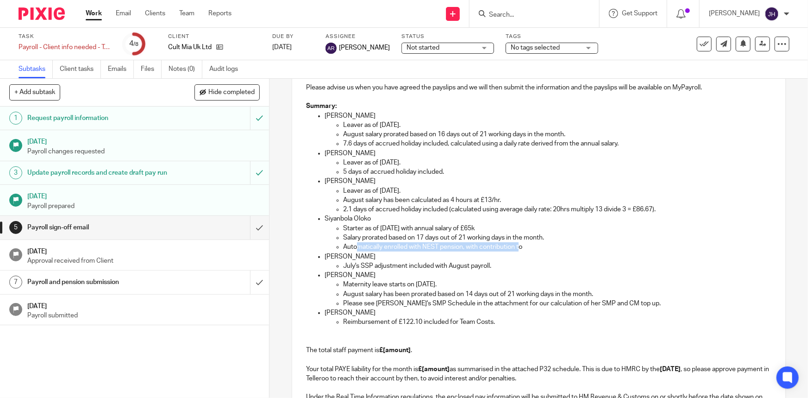
drag, startPoint x: 354, startPoint y: 247, endPoint x: 518, endPoint y: 249, distance: 163.6
click at [403, 249] on p "Automatically enrolled with NEST pension, with contribution to" at bounding box center [557, 246] width 428 height 9
click at [403, 246] on p "Automatically enrolled with NEST pension, with contribution to" at bounding box center [557, 246] width 428 height 9
drag, startPoint x: 467, startPoint y: 260, endPoint x: 452, endPoint y: 271, distance: 19.0
click at [403, 260] on li "Melody Mashilompane July's SSP adjustment included with August payroll." at bounding box center [548, 261] width 447 height 19
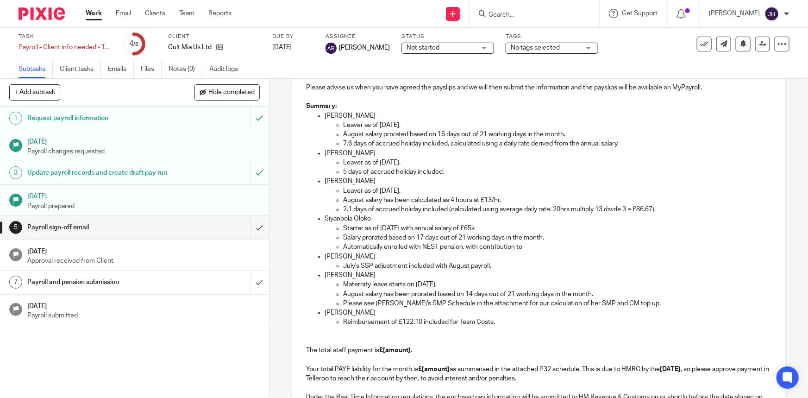
click at [403, 265] on p "July's SSP adjustment included with August payroll." at bounding box center [557, 265] width 428 height 9
click at [403, 297] on p "August salary has been prorated based on 14 days out of 21 working days in the …" at bounding box center [557, 294] width 428 height 9
click at [403, 261] on p "July's SSP adjustment included with August payroll." at bounding box center [557, 265] width 428 height 9
drag, startPoint x: 467, startPoint y: 245, endPoint x: 558, endPoint y: 248, distance: 90.9
click at [403, 248] on p "Automatically enrolled with NEST pension, with contribution to" at bounding box center [557, 246] width 428 height 9
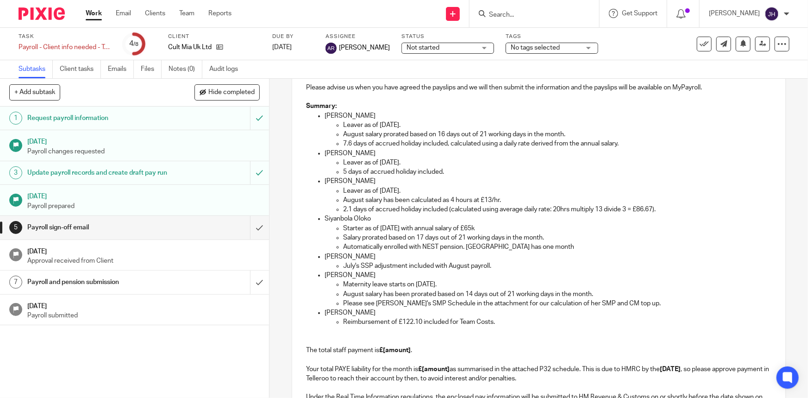
click at [403, 248] on p "Automatically enrolled with NEST pension. Siyanbola has one month" at bounding box center [557, 246] width 428 height 9
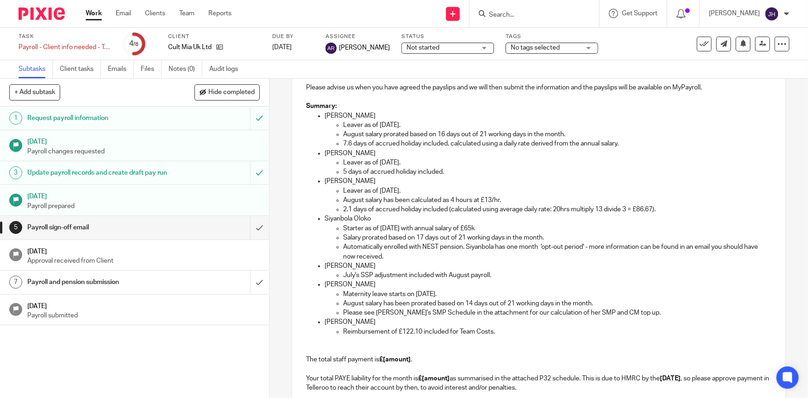
click at [403, 250] on p "Automatically enrolled with NEST pension. Siyanbola has one month 'opt-out peri…" at bounding box center [557, 251] width 428 height 19
drag, startPoint x: 545, startPoint y: 250, endPoint x: 595, endPoint y: 252, distance: 49.6
click at [403, 252] on p "Automatically enrolled with NEST pension. Siyanbola has one month 'opt-out peri…" at bounding box center [557, 251] width 428 height 19
click at [403, 250] on p "Automatically enrolled with NEST pension. Siyanbola has one month 'opt-out peri…" at bounding box center [557, 251] width 428 height 19
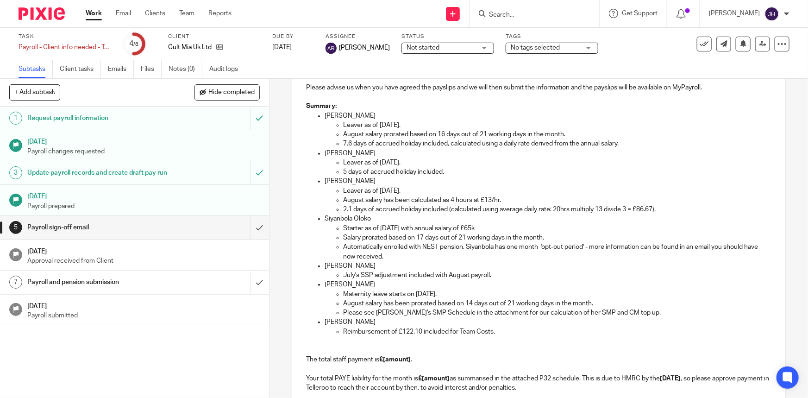
click at [403, 249] on p "Automatically enrolled with NEST pension. Siyanbola has one month 'opt-out peri…" at bounding box center [557, 251] width 428 height 19
click at [403, 246] on p "Automatically enrolled with NEST pension. Siyanbola has one month 'opt-out peri…" at bounding box center [557, 251] width 428 height 19
click at [403, 248] on p "Automatically enrolled with NEST pension. Siyanbola has one month 'opt-out peri…" at bounding box center [557, 251] width 428 height 19
drag, startPoint x: 717, startPoint y: 248, endPoint x: 714, endPoint y: 258, distance: 10.1
click at [403, 258] on p "Automatically enrolled with NEST pension. Siyanbola has one month 'opt-out peri…" at bounding box center [557, 251] width 428 height 19
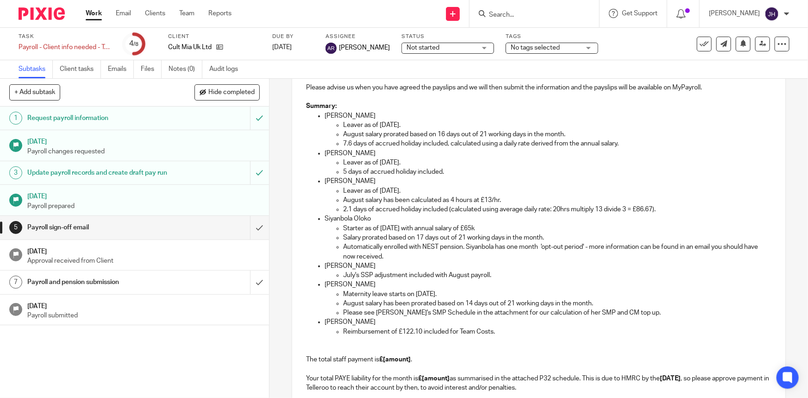
click at [403, 243] on p "Automatically enrolled with NEST pension. Siyanbola has one month 'opt-out peri…" at bounding box center [557, 251] width 428 height 19
click at [403, 252] on p "Automatically enrolled with NEST pension. Siyanbola has one month 'opt-out peri…" at bounding box center [557, 251] width 428 height 19
drag, startPoint x: 394, startPoint y: 254, endPoint x: 690, endPoint y: 246, distance: 296.6
click at [403, 246] on p "Automatically enrolled with NEST pension. Siyanbola has one month 'opt-out peri…" at bounding box center [557, 251] width 428 height 19
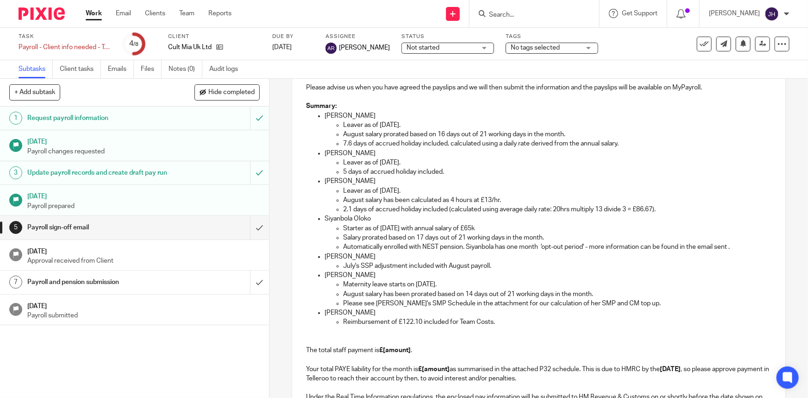
click at [403, 249] on p "Automatically enrolled with NEST pension. Siyanbola has one month 'opt-out peri…" at bounding box center [557, 246] width 428 height 9
click at [403, 287] on p "Maternity leave starts on 21st August 2025." at bounding box center [557, 284] width 428 height 9
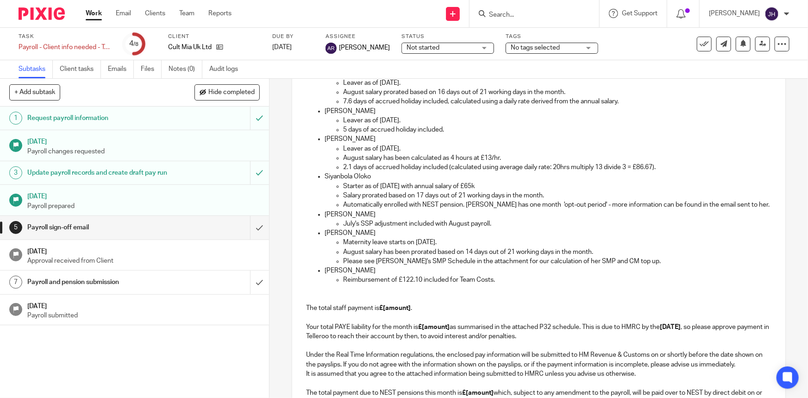
click at [403, 283] on p "Reimbursement of £122.10 included for Team Costs." at bounding box center [557, 279] width 428 height 9
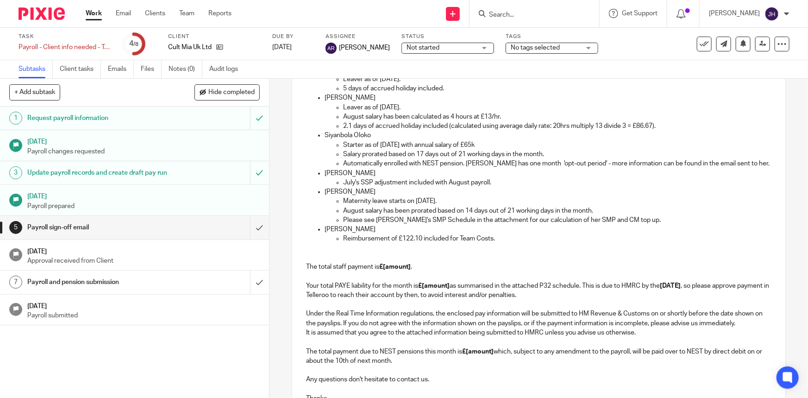
scroll to position [244, 0]
click at [371, 259] on p "The total staff payment is £[amount] . Your total PAYE liability for the month …" at bounding box center [538, 271] width 465 height 57
click at [403, 285] on p "The total staff payment is £[amount] . Your total PAYE liability for the month …" at bounding box center [538, 271] width 465 height 57
click at [397, 265] on strong "£[amount]" at bounding box center [395, 266] width 32 height 6
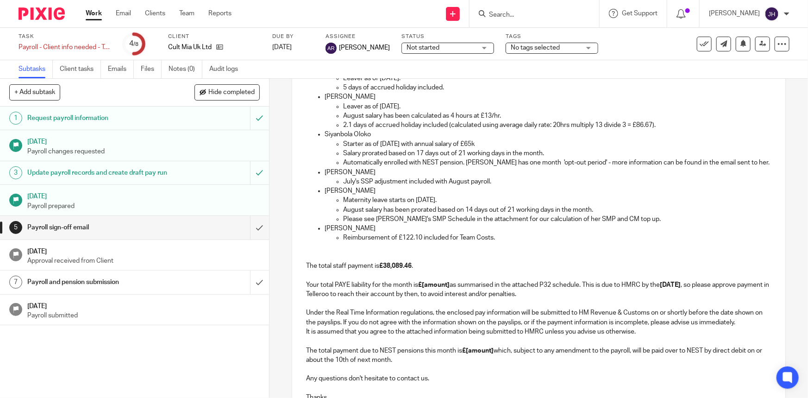
click at [400, 244] on p "The total staff payment is £38,089.46 . Your total PAYE liability for the month…" at bounding box center [538, 271] width 465 height 57
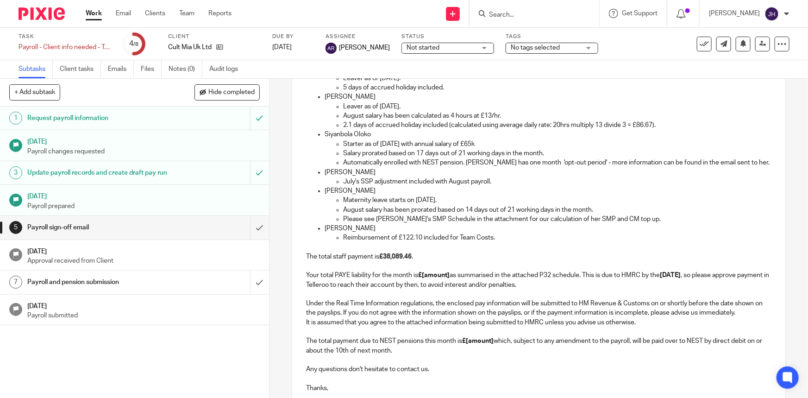
click at [390, 299] on p "Under the Real Time Information regulations, the enclosed pay information will …" at bounding box center [538, 304] width 465 height 28
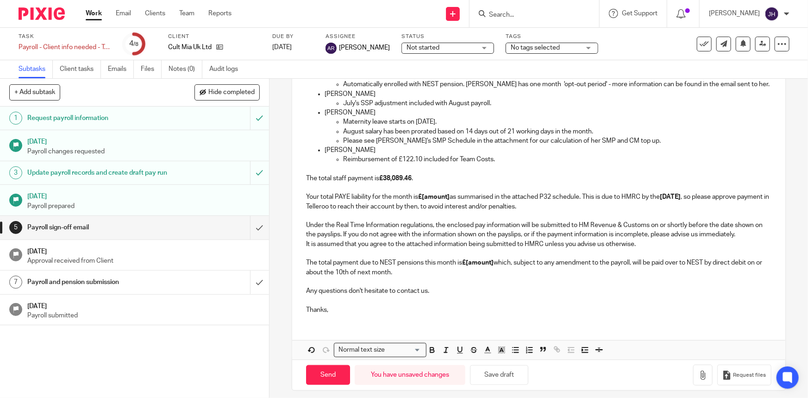
scroll to position [328, 0]
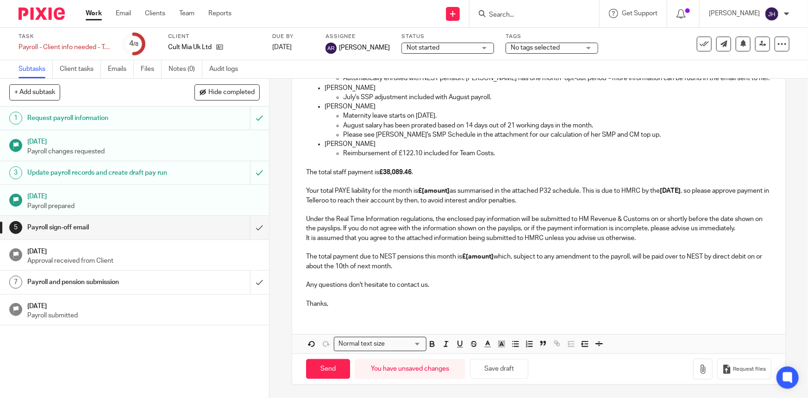
click at [403, 227] on p "Under the Real Time Information regulations, the enclosed pay information will …" at bounding box center [538, 219] width 465 height 28
click at [403, 195] on p "The total staff payment is £38,089.46 . Your total PAYE liability for the month…" at bounding box center [538, 181] width 465 height 47
click at [403, 194] on strong "£[amount]" at bounding box center [434, 191] width 32 height 6
click at [403, 247] on p "It is assumed that you agree to the attached information being submitted to HMR…" at bounding box center [538, 253] width 465 height 38
click at [403, 256] on strong "£[amount]" at bounding box center [478, 256] width 32 height 6
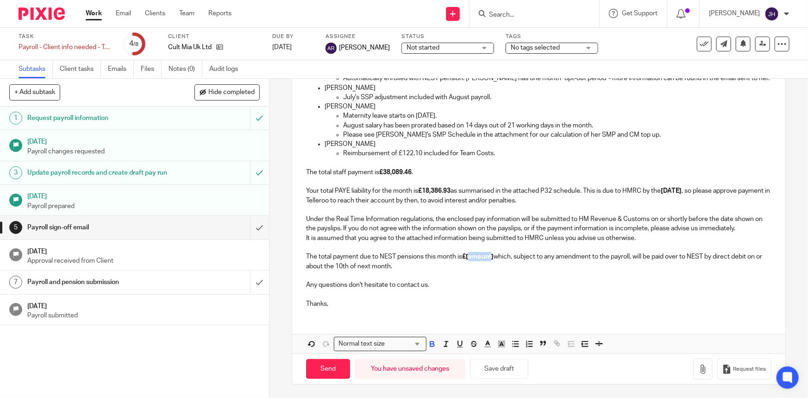
click at [403, 256] on strong "£[amount]" at bounding box center [478, 256] width 32 height 6
drag, startPoint x: 482, startPoint y: 265, endPoint x: 476, endPoint y: 261, distance: 7.6
click at [403, 265] on p "It is assumed that you agree to the attached information being submitted to HMR…" at bounding box center [538, 253] width 465 height 38
click at [403, 220] on p "Under the Real Time Information regulations, the enclosed pay information will …" at bounding box center [538, 219] width 465 height 28
click at [403, 276] on p "Any questions don't hesitate to contact us." at bounding box center [538, 280] width 465 height 19
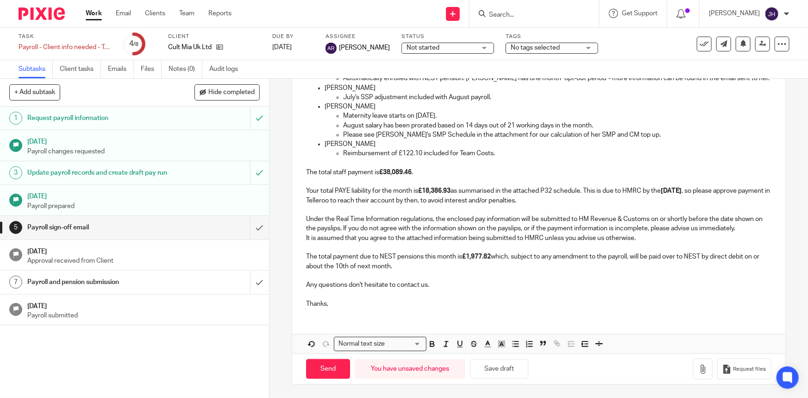
drag, startPoint x: 417, startPoint y: 300, endPoint x: 416, endPoint y: 306, distance: 6.2
click at [403, 300] on p "Thanks," at bounding box center [538, 299] width 465 height 19
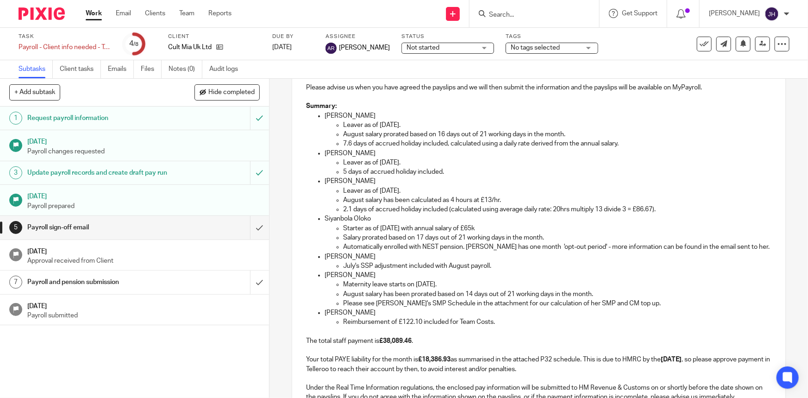
click at [377, 303] on p "Please see Nina's SMP Schedule in the attachment for our calculation of her SMP…" at bounding box center [557, 303] width 428 height 9
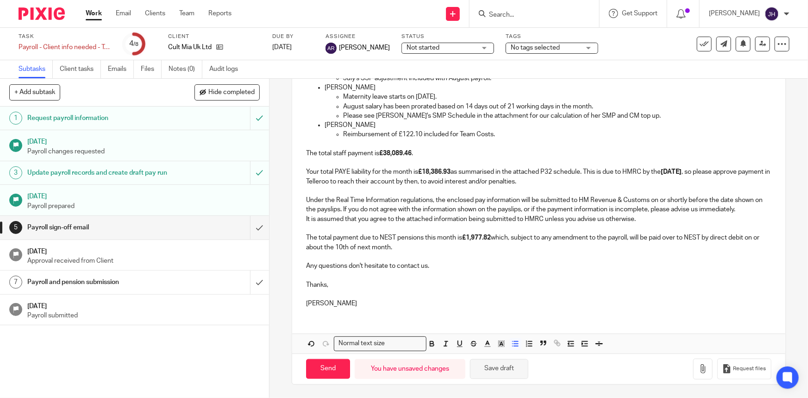
click at [403, 369] on button "Save draft" at bounding box center [499, 369] width 58 height 20
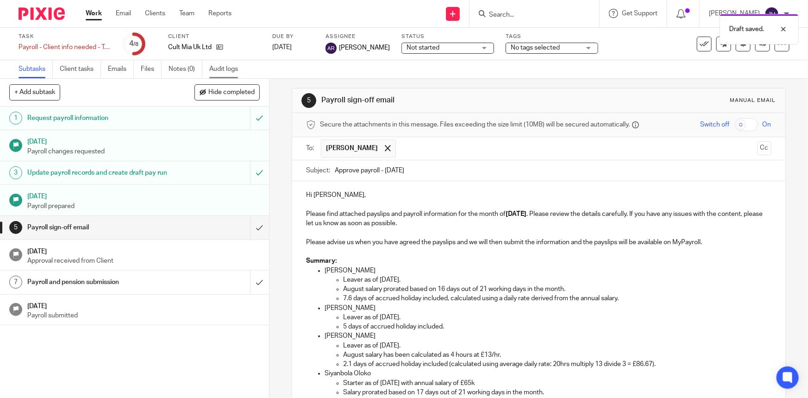
scroll to position [0, 0]
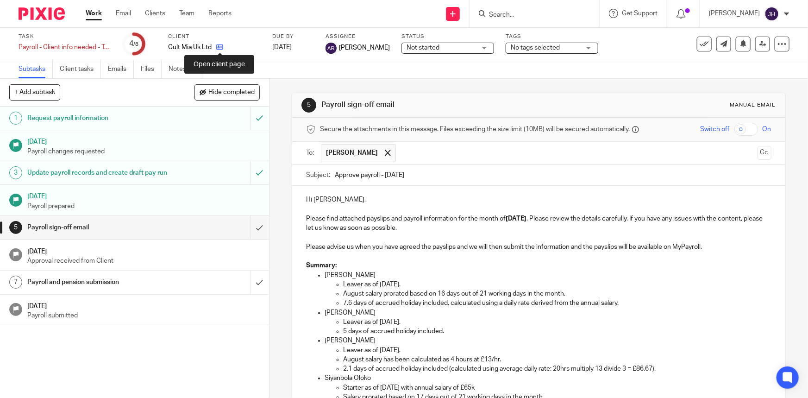
click at [221, 49] on icon at bounding box center [219, 47] width 7 height 7
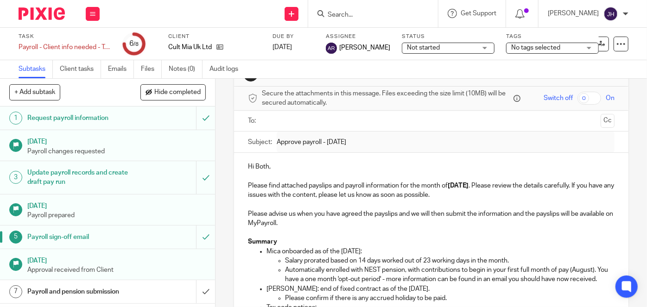
scroll to position [126, 0]
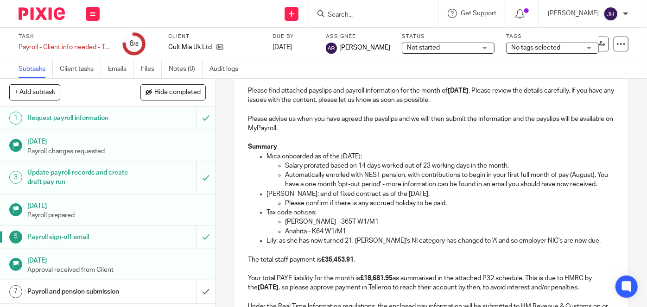
click at [357, 189] on p "Automatically enrolled with NEST pension, with contributions to begin in your f…" at bounding box center [449, 180] width 329 height 19
drag, startPoint x: 342, startPoint y: 162, endPoint x: 388, endPoint y: 160, distance: 45.9
click at [388, 161] on p "Salary prorated based on 14 days worked out of 23 working days in the month." at bounding box center [449, 165] width 329 height 9
click at [384, 189] on p "Automatically enrolled with NEST pension, with contributions to begin in your f…" at bounding box center [449, 180] width 329 height 19
click at [310, 176] on p "Automatically enrolled with NEST pension, with contributions to begin in your f…" at bounding box center [449, 180] width 329 height 19
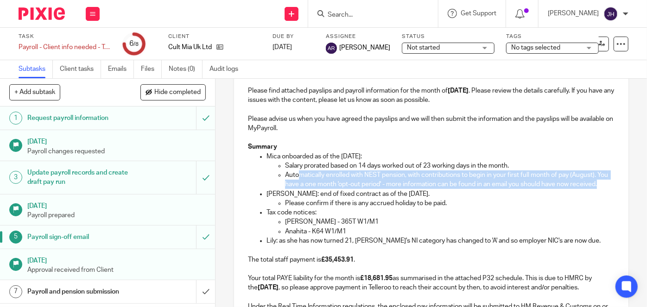
drag, startPoint x: 296, startPoint y: 174, endPoint x: 439, endPoint y: 189, distance: 143.9
click at [403, 189] on p "Automatically enrolled with NEST pension, with contributions to begin in your f…" at bounding box center [449, 180] width 329 height 19
click at [403, 188] on p "Automatically enrolled with NEST pension, with contributions to begin in your f…" at bounding box center [449, 180] width 329 height 19
drag, startPoint x: 499, startPoint y: 191, endPoint x: 467, endPoint y: 174, distance: 36.1
click at [403, 173] on p "Automatically enrolled with NEST pension, with contributions to begin in your f…" at bounding box center [449, 180] width 329 height 19
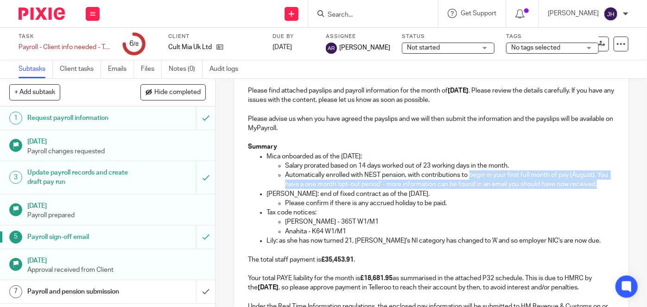
click at [403, 181] on p "Automatically enrolled with NEST pension, with contributions to begin in your f…" at bounding box center [449, 180] width 329 height 19
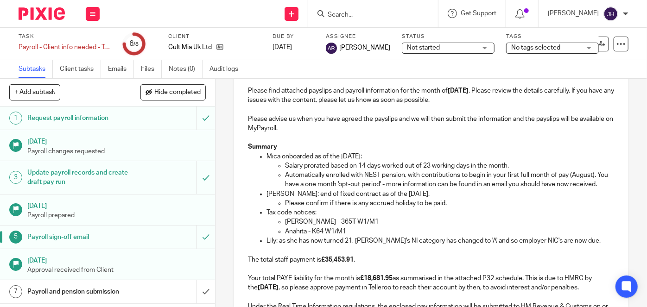
click at [403, 159] on p "Mica onboarded as of the 14th July:" at bounding box center [440, 156] width 348 height 9
click at [403, 178] on p "Automatically enrolled with NEST pension, with contributions to begin in your f…" at bounding box center [449, 180] width 329 height 19
drag, startPoint x: 438, startPoint y: 177, endPoint x: 580, endPoint y: 177, distance: 141.3
click at [403, 177] on p "Automatically enrolled with NEST pension, with contributions to begin in your f…" at bounding box center [449, 180] width 329 height 19
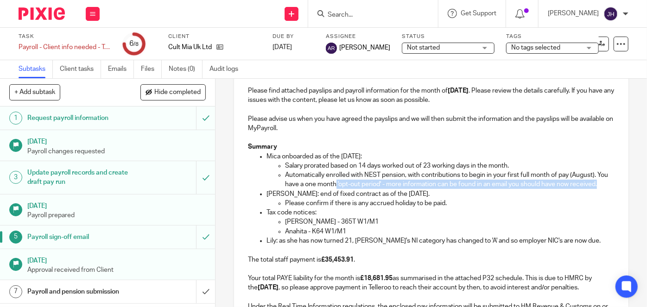
drag, startPoint x: 347, startPoint y: 183, endPoint x: 353, endPoint y: 196, distance: 14.3
click at [312, 189] on p "Automatically enrolled with NEST pension, with contributions to begin in your f…" at bounding box center [449, 180] width 329 height 19
copy p "'opt-out period' - more information can be found in an email you should have no…"
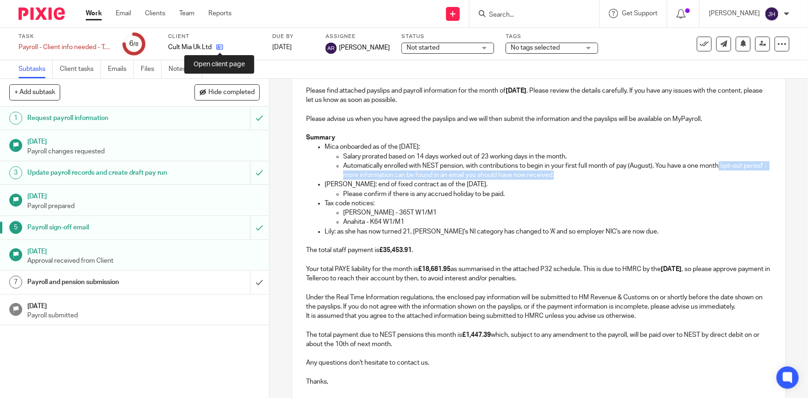
click at [219, 48] on icon at bounding box center [219, 47] width 7 height 7
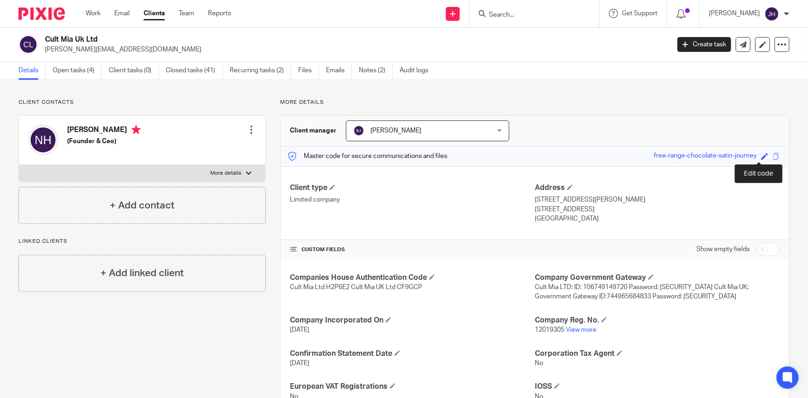
click at [762, 156] on span at bounding box center [765, 156] width 7 height 7
paste input "sunlight-widely-desk-breakfast"
type input "sunlight-widely-desk-breakfast"
click at [745, 156] on link "Save" at bounding box center [748, 156] width 14 height 9
type input "sunlight-widely-desk-breakfast"
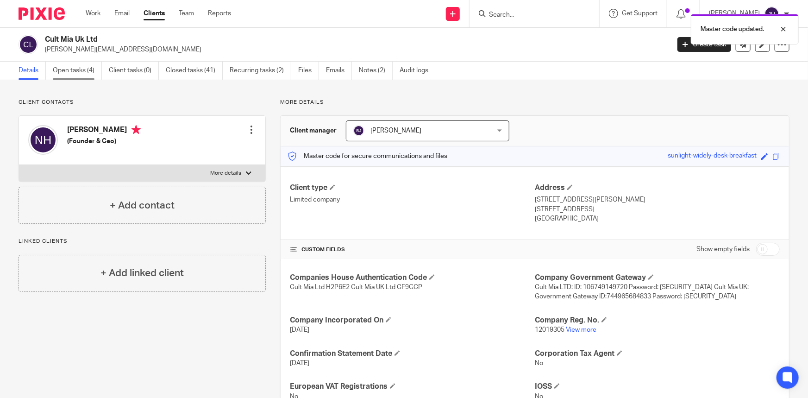
click at [99, 72] on link "Open tasks (4)" at bounding box center [77, 71] width 49 height 18
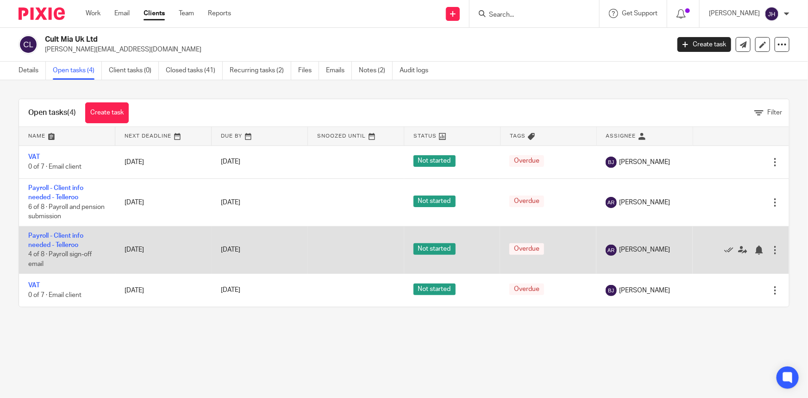
click at [60, 239] on td "Payroll - Client info needed - Telleroo 4 of 8 · Payroll sign-off email" at bounding box center [67, 250] width 96 height 48
click at [74, 234] on link "Payroll - Client info needed - Telleroo" at bounding box center [55, 241] width 55 height 16
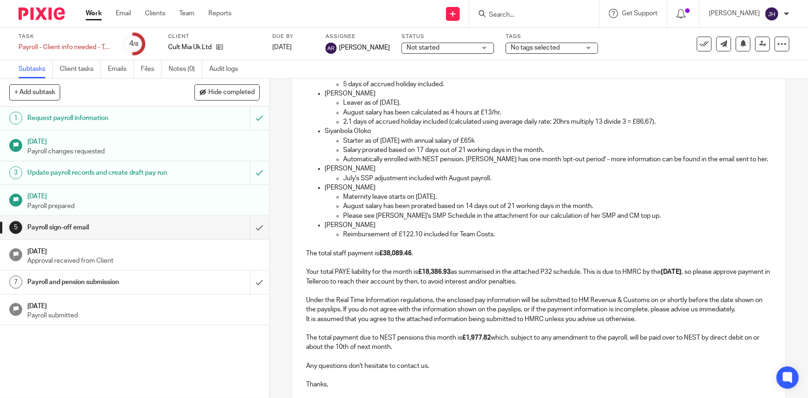
scroll to position [345, 0]
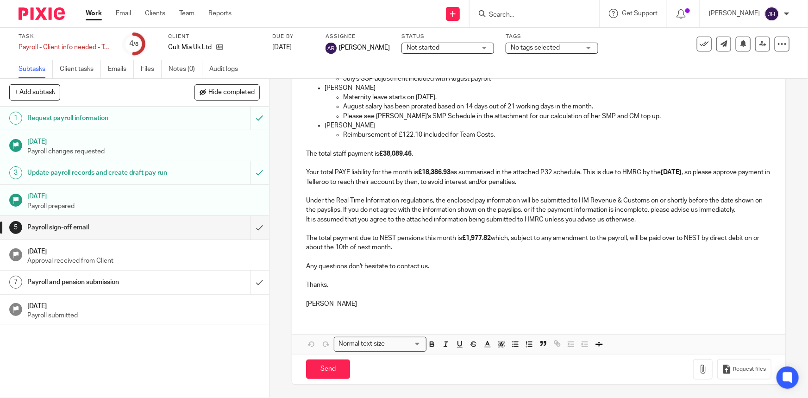
click at [471, 248] on p "It is assumed that you agree to the attached information being submitted to HMR…" at bounding box center [538, 234] width 465 height 38
click at [454, 207] on p "Under the Real Time Information regulations, the enclosed pay information will …" at bounding box center [538, 201] width 465 height 28
click at [449, 266] on p "Any questions don't hesitate to contact us." at bounding box center [538, 262] width 465 height 19
click at [694, 375] on button "button" at bounding box center [703, 369] width 19 height 21
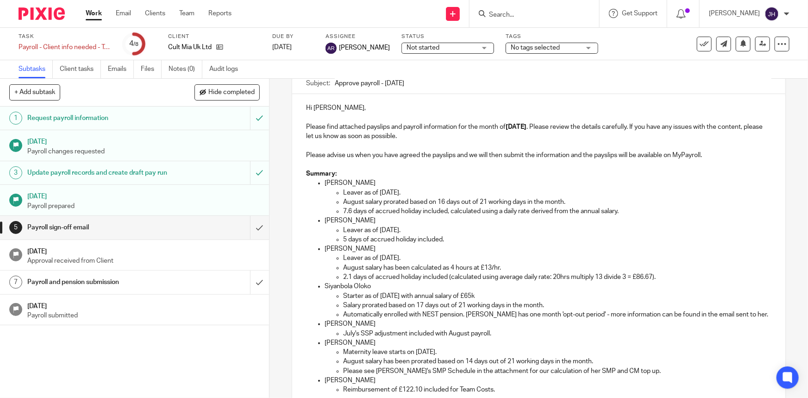
scroll to position [0, 0]
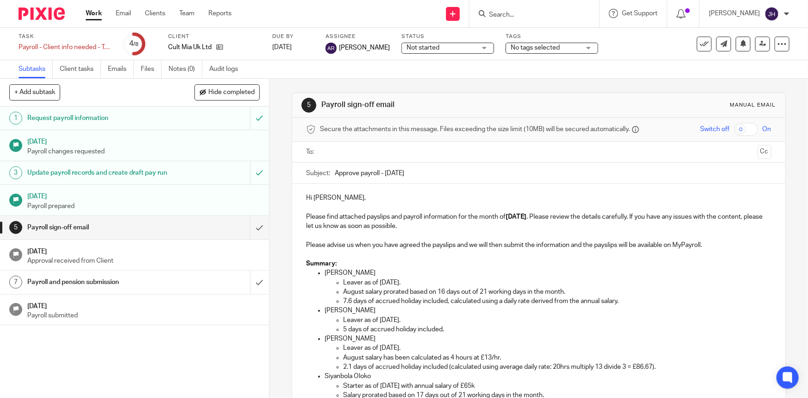
click at [715, 155] on input "text" at bounding box center [538, 152] width 430 height 11
drag, startPoint x: 751, startPoint y: 152, endPoint x: 735, endPoint y: 156, distance: 16.3
click at [758, 152] on button "Cc" at bounding box center [765, 153] width 14 height 14
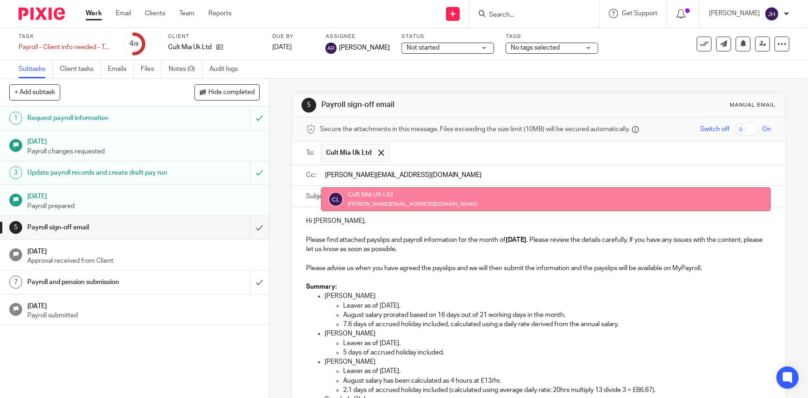
type input "[PERSON_NAME][EMAIL_ADDRESS][DOMAIN_NAME]"
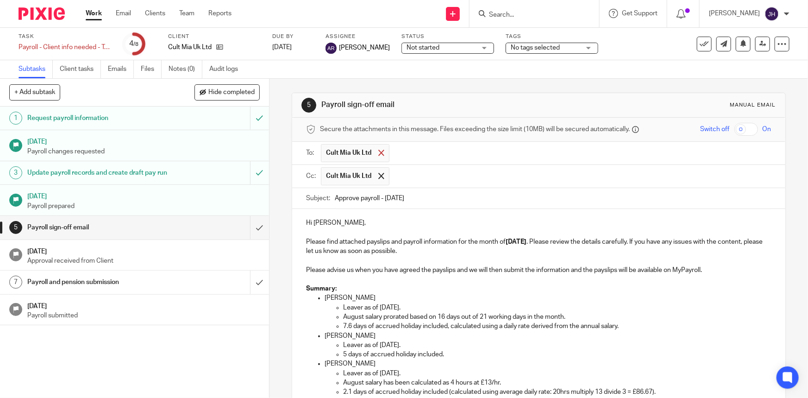
click at [379, 152] on span at bounding box center [382, 153] width 6 height 6
click at [411, 172] on input "text" at bounding box center [580, 174] width 373 height 18
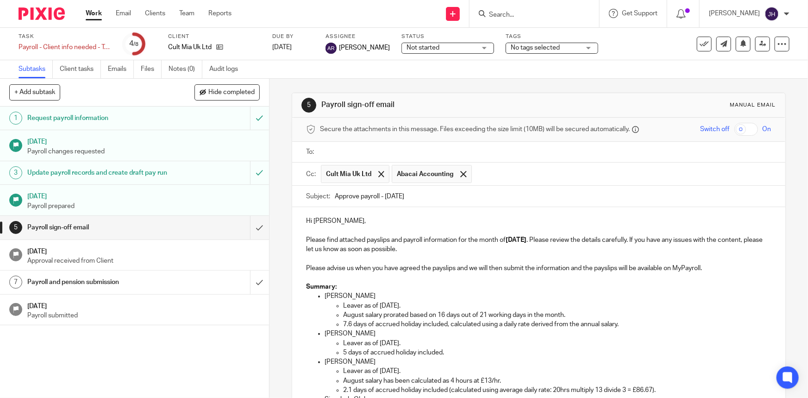
drag, startPoint x: 463, startPoint y: 174, endPoint x: 430, endPoint y: 180, distance: 33.4
click at [463, 174] on div at bounding box center [463, 174] width 11 height 14
click at [408, 176] on input "text" at bounding box center [580, 174] width 373 height 18
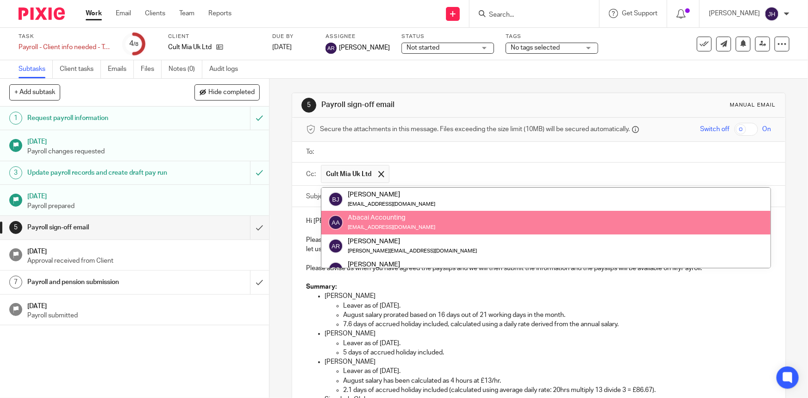
paste input "teamabacai@abacai.co.uk"
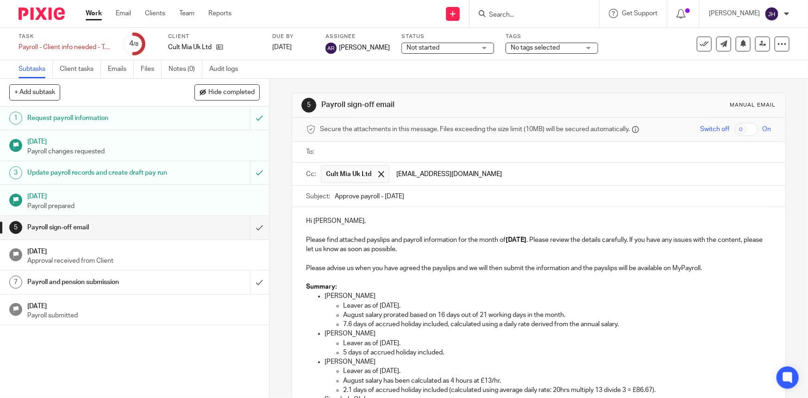
type input "teamabacai@abacai.co.uk"
click at [452, 199] on input "Approve payroll - August 2025" at bounding box center [553, 196] width 436 height 21
click at [358, 153] on input "text" at bounding box center [545, 152] width 444 height 11
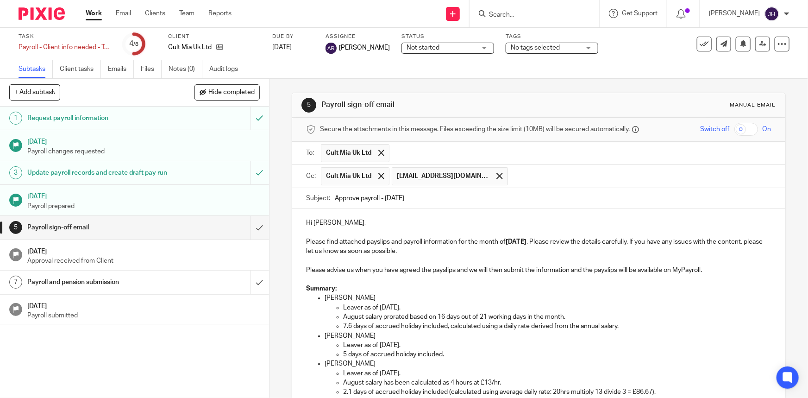
click at [404, 154] on input "text" at bounding box center [580, 153] width 373 height 18
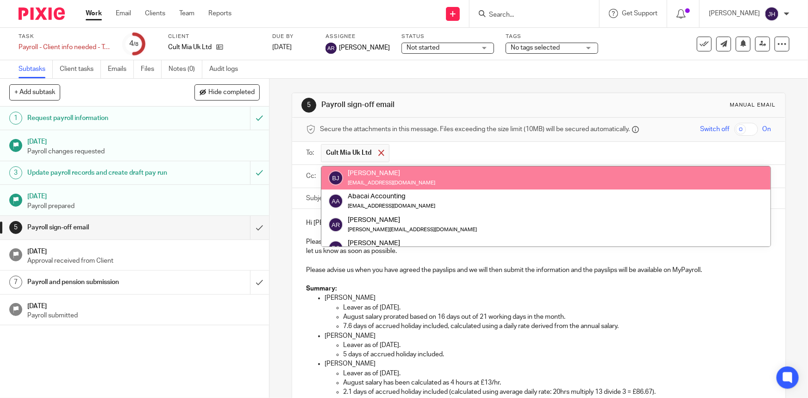
click at [379, 152] on span at bounding box center [382, 153] width 6 height 6
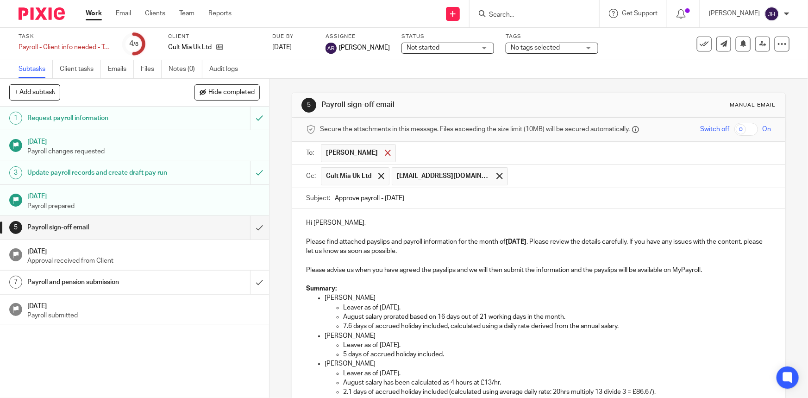
click at [385, 151] on span at bounding box center [388, 153] width 6 height 6
click at [344, 151] on input "text" at bounding box center [545, 152] width 444 height 11
paste input "mica@cultmia.com"
type input "mica@cultmia.com"
click at [458, 243] on p "Hi Nina, Please find attached payslips and payroll information for the month of…" at bounding box center [538, 235] width 465 height 38
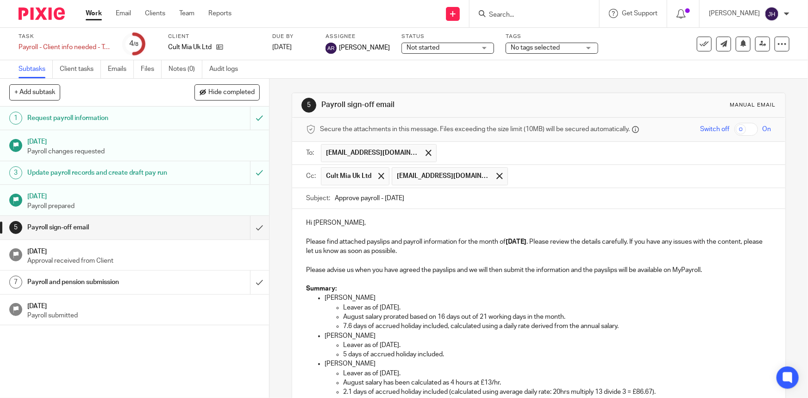
click at [499, 291] on p "Summary:" at bounding box center [538, 288] width 465 height 9
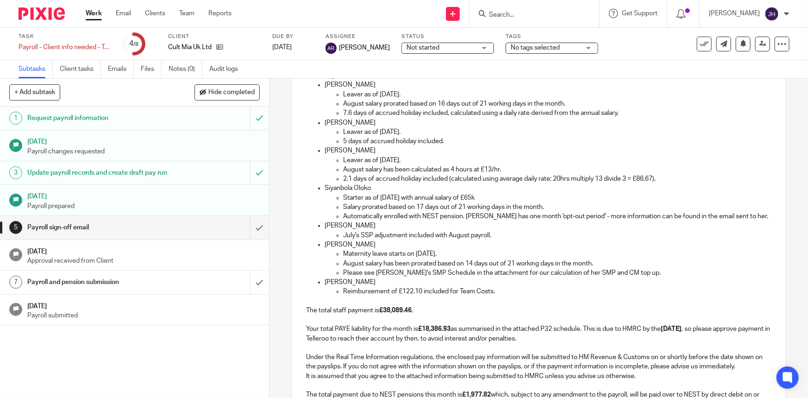
scroll to position [170, 0]
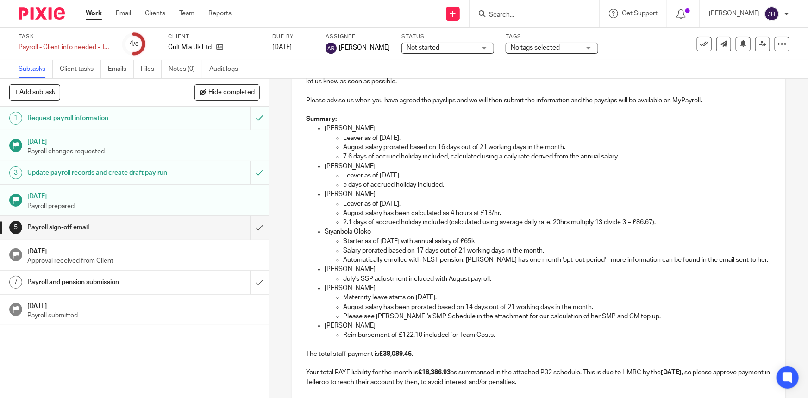
drag, startPoint x: 328, startPoint y: 129, endPoint x: 414, endPoint y: 328, distance: 216.2
click at [414, 328] on ul "Audrey Vidal Leaver as of 22nd August 2025. August salary prorated based on 16 …" at bounding box center [538, 232] width 465 height 216
click at [439, 266] on p "Melody Mashilompane" at bounding box center [548, 269] width 447 height 9
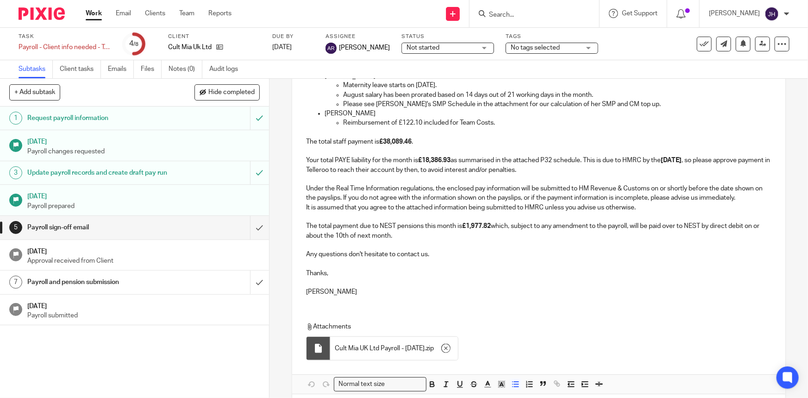
scroll to position [422, 0]
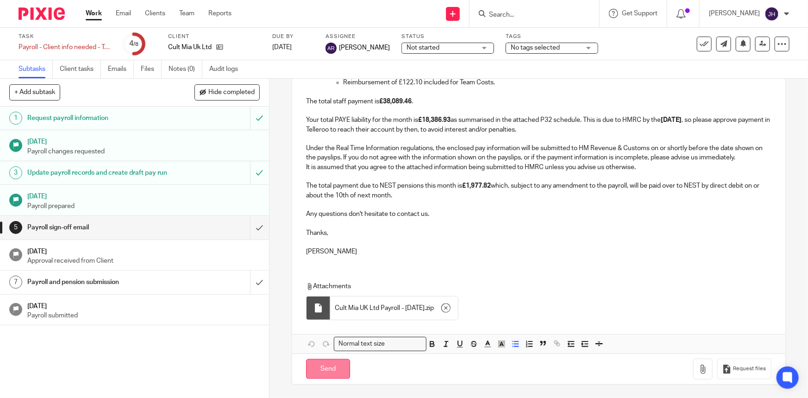
click at [338, 360] on input "Send" at bounding box center [328, 369] width 44 height 20
type input "Sent"
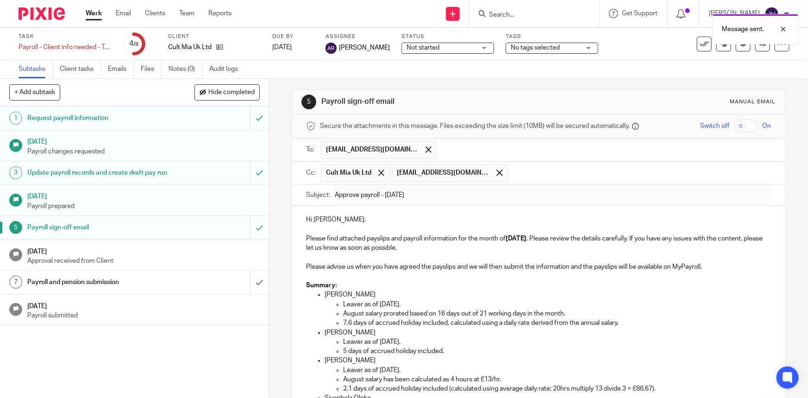
scroll to position [0, 0]
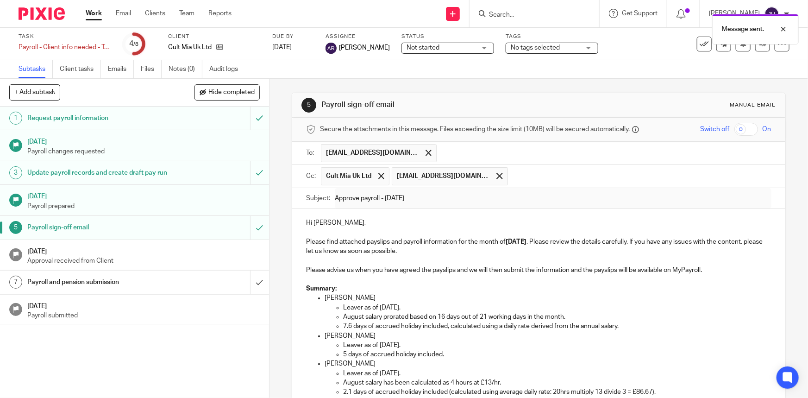
click at [227, 45] on div "Cult Mia Uk Ltd" at bounding box center [214, 47] width 93 height 9
click at [221, 46] on icon at bounding box center [219, 47] width 7 height 7
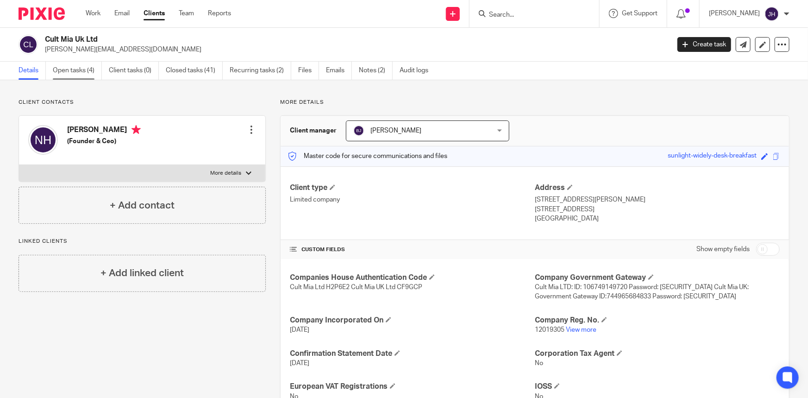
click at [78, 73] on link "Open tasks (4)" at bounding box center [77, 71] width 49 height 18
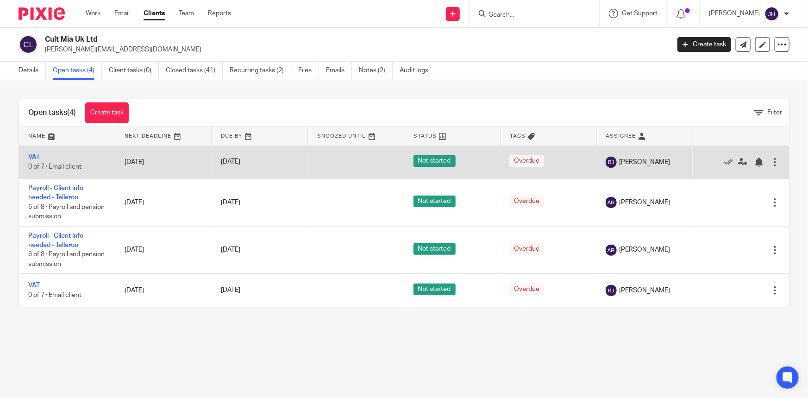
click at [711, 164] on div at bounding box center [736, 162] width 69 height 9
click at [725, 163] on icon at bounding box center [729, 162] width 9 height 9
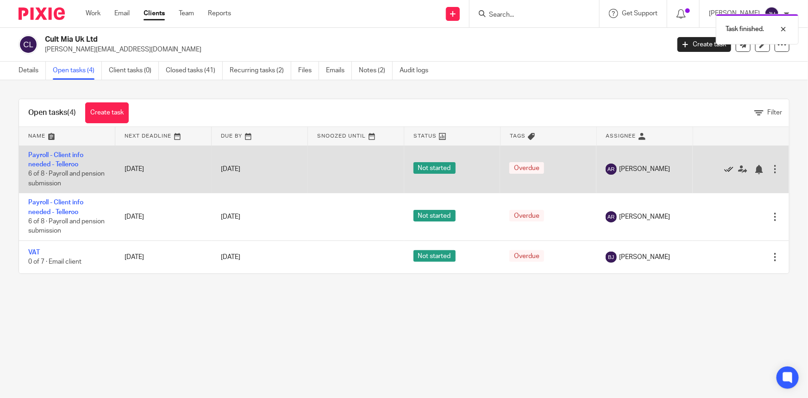
click at [725, 167] on icon at bounding box center [729, 169] width 9 height 9
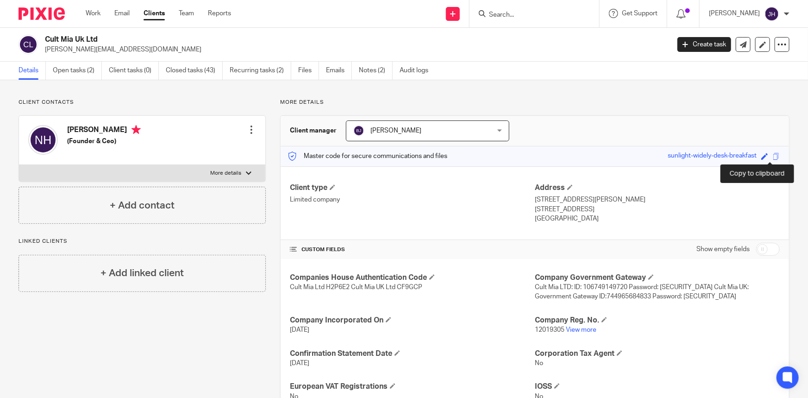
click at [773, 156] on span at bounding box center [776, 156] width 7 height 7
click at [486, 15] on icon at bounding box center [482, 13] width 7 height 7
click at [532, 10] on form at bounding box center [537, 14] width 99 height 12
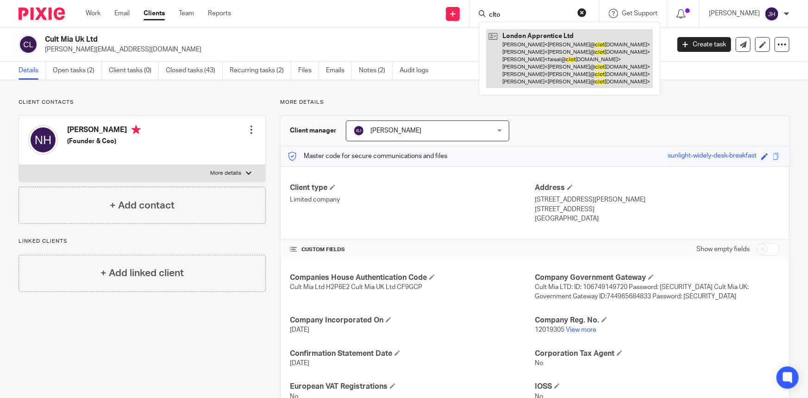
type input "clto"
click at [540, 81] on link at bounding box center [569, 58] width 167 height 59
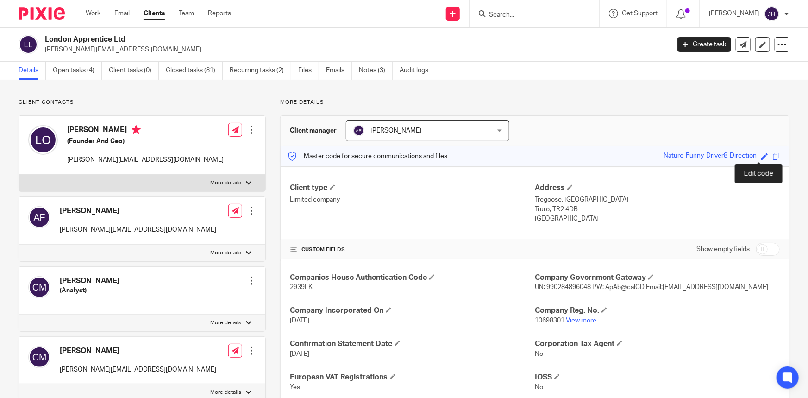
click at [762, 153] on span at bounding box center [765, 156] width 7 height 7
paste input "flower-test-correctly-laid"
type input "flower-test-correctly-laid"
click at [745, 155] on link "Save" at bounding box center [748, 156] width 14 height 9
type input "flower-test-correctly-laid"
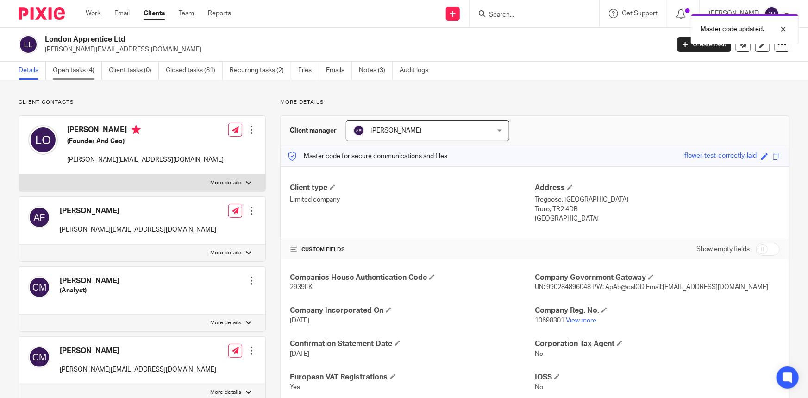
click at [88, 66] on link "Open tasks (4)" at bounding box center [77, 71] width 49 height 18
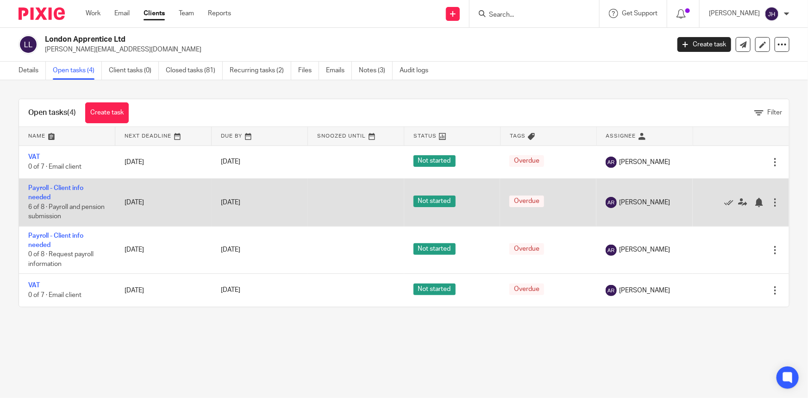
drag, startPoint x: 45, startPoint y: 239, endPoint x: 21, endPoint y: 222, distance: 29.6
click at [16, 217] on div "Open tasks (4) Create task Filter Name Next Deadline Due By Snoozed Until Statu…" at bounding box center [404, 203] width 808 height 246
click at [42, 185] on link "Payroll - Client info needed" at bounding box center [55, 193] width 55 height 16
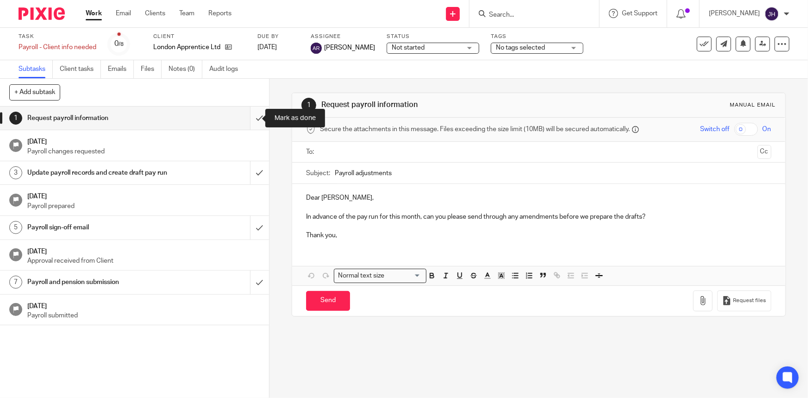
click at [251, 120] on input "submit" at bounding box center [134, 118] width 269 height 23
click at [253, 177] on input "submit" at bounding box center [134, 172] width 269 height 23
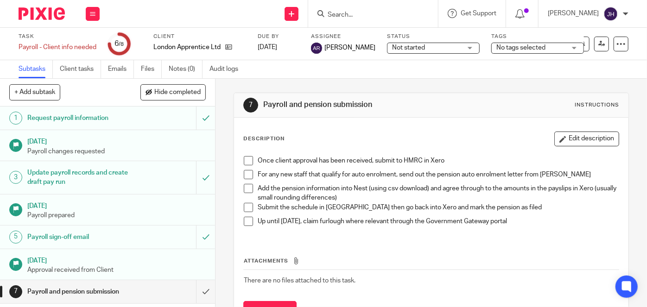
click at [73, 235] on h1 "Payroll sign-off email" at bounding box center [80, 237] width 107 height 14
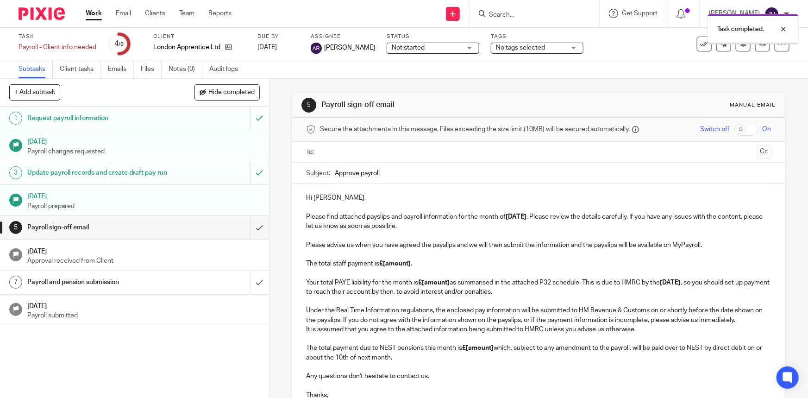
click at [398, 173] on input "Approve payroll" at bounding box center [553, 173] width 436 height 21
type input "Approve payroll - August 2025"
click at [346, 195] on p "Hi Lulu, Please find attached payslips and payroll information for the month of…" at bounding box center [538, 212] width 465 height 38
click at [325, 196] on p "Hi Lulu, Please find attached payslips and payroll information for the month of…" at bounding box center [538, 212] width 465 height 38
click at [319, 198] on p "Hi Lulu, Please find attached payslips and payroll information for the month of…" at bounding box center [538, 212] width 465 height 38
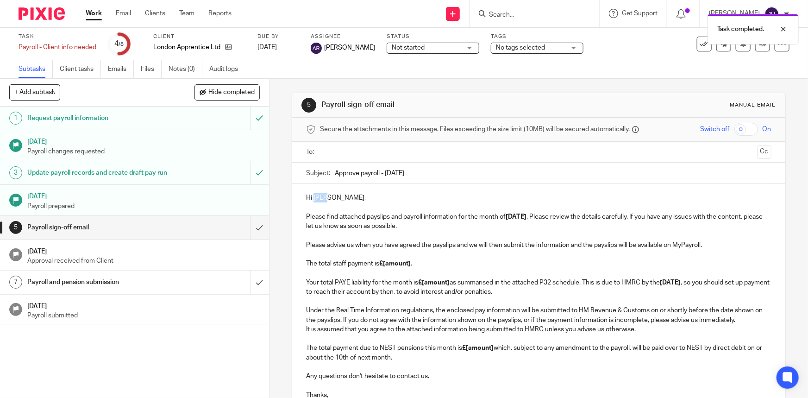
click at [319, 198] on p "Hi Lulu, Please find attached payslips and payroll information for the month of…" at bounding box center [538, 212] width 465 height 38
click at [318, 197] on p "Hi Lulu, Please find attached payslips and payroll information for the month of…" at bounding box center [538, 212] width 465 height 38
click at [313, 207] on p "Hi Lulu, Please find attached payslips and payroll information for the month of…" at bounding box center [538, 212] width 465 height 38
click at [316, 197] on p "Hi Lulu, Please find attached payslips and payroll information for the month of…" at bounding box center [538, 212] width 465 height 38
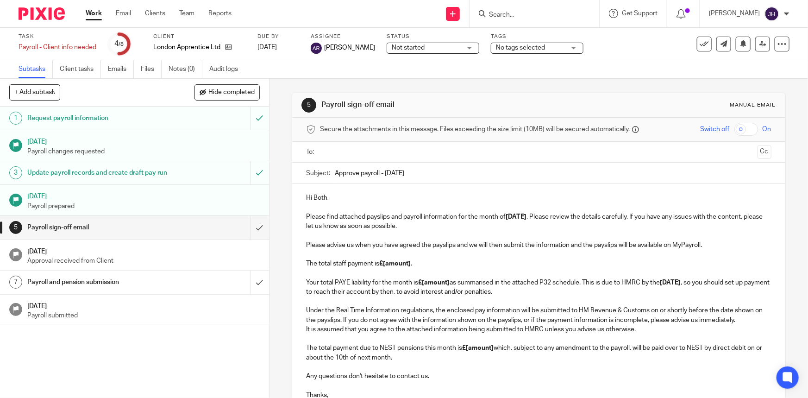
click at [465, 217] on p "Hi Both, Please find attached payslips and payroll information for the month of…" at bounding box center [538, 212] width 465 height 38
click at [458, 236] on p at bounding box center [538, 235] width 465 height 9
click at [423, 265] on p "Please advise us when you have agreed the payslips and we will then submit the …" at bounding box center [538, 268] width 465 height 57
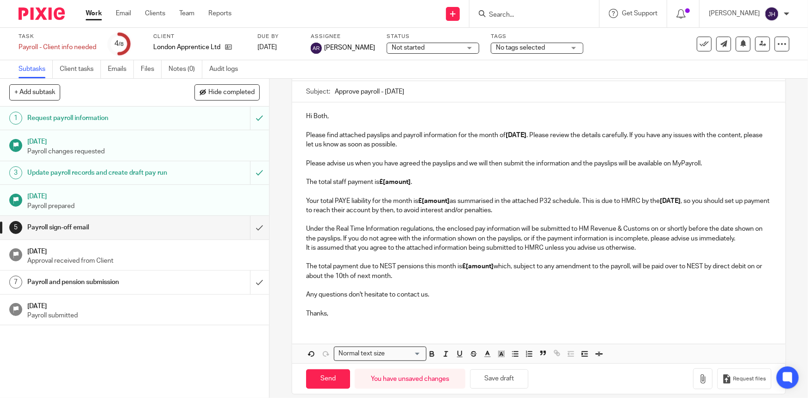
scroll to position [84, 0]
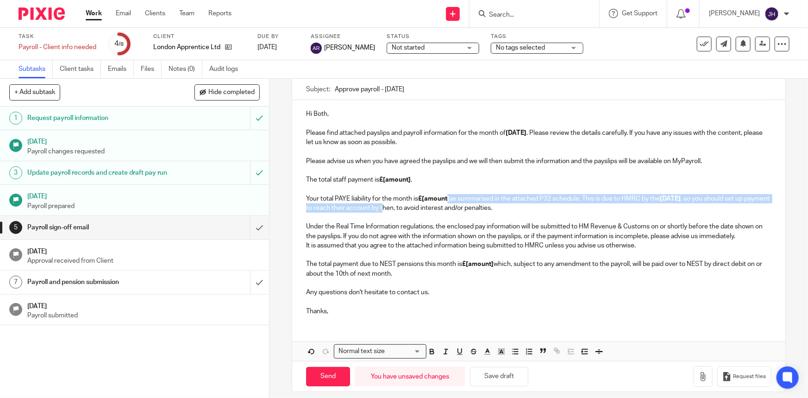
click at [447, 202] on p "Please advise us when you have agreed the payslips and we will then submit the …" at bounding box center [538, 185] width 465 height 57
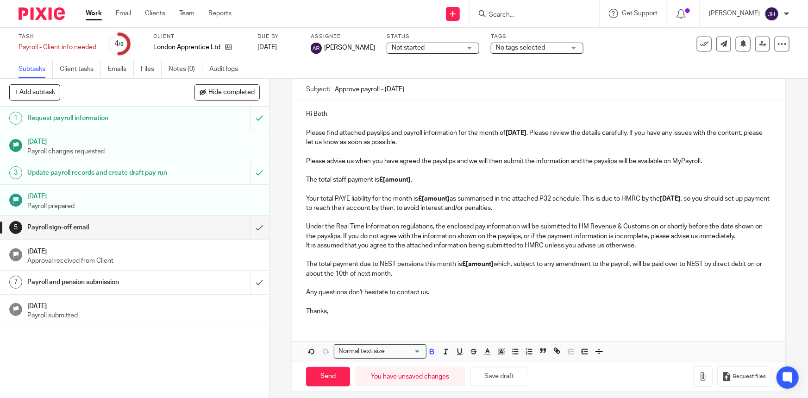
click at [750, 160] on p "Please advise us when you have agreed the payslips and we will then submit the …" at bounding box center [538, 185] width 465 height 57
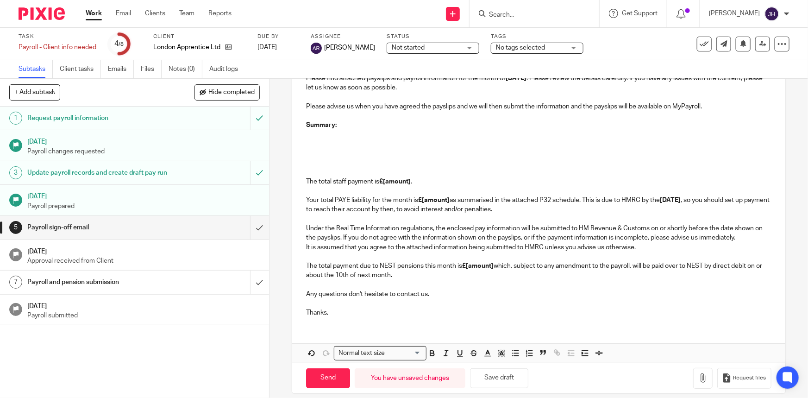
scroll to position [148, 0]
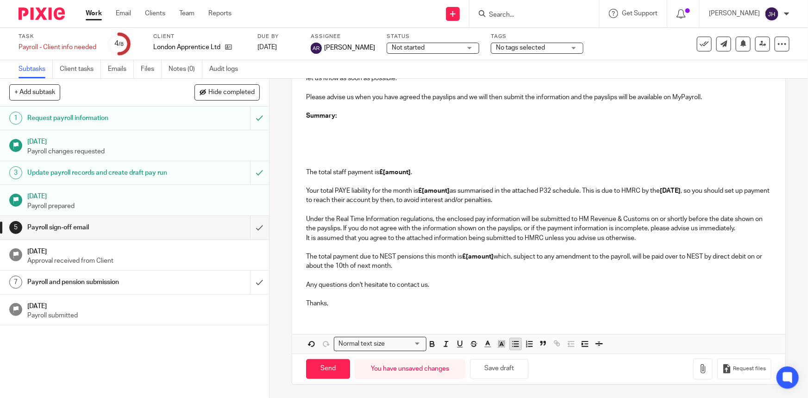
click at [512, 342] on icon "button" at bounding box center [516, 344] width 8 height 8
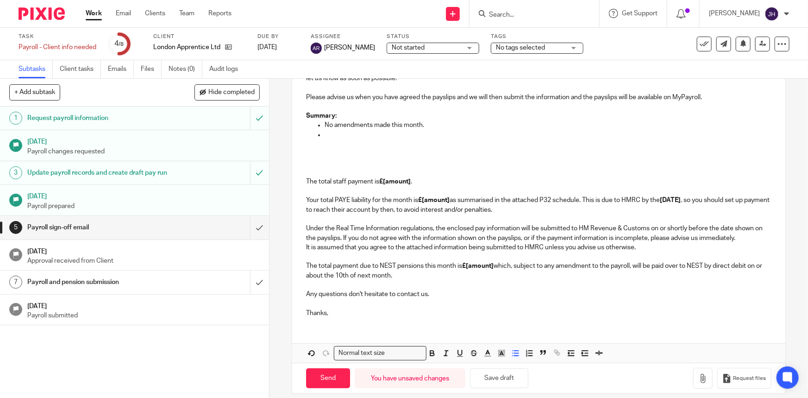
click at [368, 124] on p "No amendments made this month." at bounding box center [548, 124] width 447 height 9
click at [354, 133] on p at bounding box center [548, 134] width 447 height 9
drag, startPoint x: 311, startPoint y: 184, endPoint x: 306, endPoint y: 185, distance: 5.6
click at [307, 184] on p "The total staff payment is £[amount] . Your total PAYE liability for the month …" at bounding box center [538, 186] width 465 height 57
click at [315, 171] on p "The total staff payment is £[amount] . Your total PAYE liability for the month …" at bounding box center [538, 186] width 465 height 57
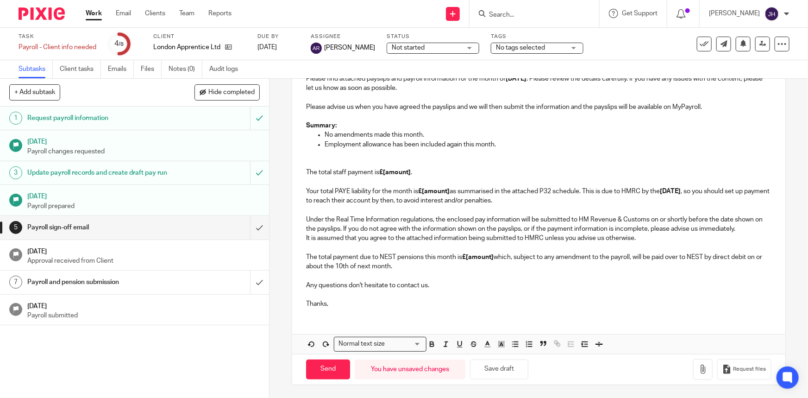
scroll to position [129, 0]
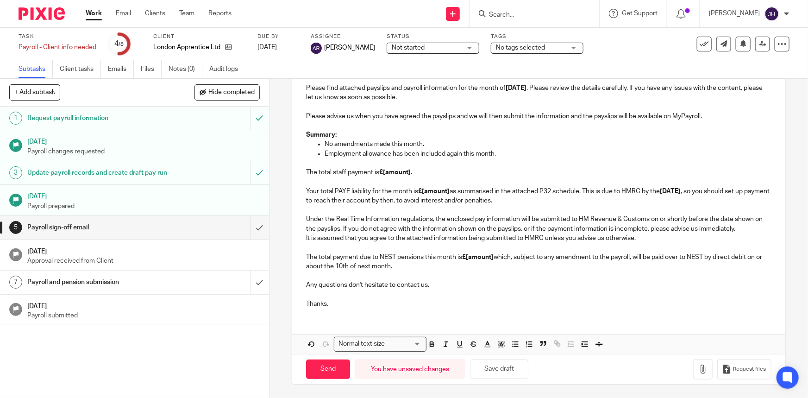
click at [419, 244] on p "It is assumed that you agree to the attached information being submitted to HMR…" at bounding box center [538, 253] width 465 height 38
click at [379, 195] on p "The total staff payment is £[amount] . Your total PAYE liability for the month …" at bounding box center [538, 187] width 465 height 38
click at [382, 171] on strong "£[amount]" at bounding box center [395, 172] width 32 height 6
click at [398, 172] on strong "£10,507.84amount]" at bounding box center [408, 172] width 58 height 6
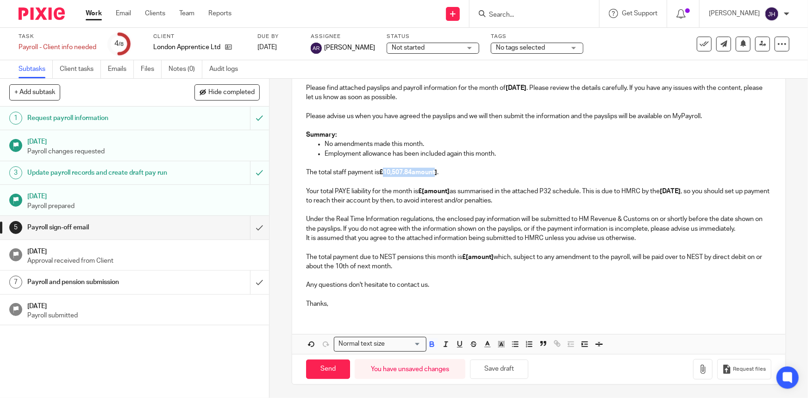
click at [398, 172] on strong "£10,507.84amount]" at bounding box center [408, 172] width 58 height 6
click at [429, 254] on p "It is assumed that you agree to the attached information being submitted to HMR…" at bounding box center [538, 253] width 465 height 38
click at [435, 184] on p "The total staff payment is £10,507.84 . Your total PAYE liability for the month…" at bounding box center [538, 187] width 465 height 38
click at [434, 192] on strong "£[amount]" at bounding box center [434, 191] width 32 height 6
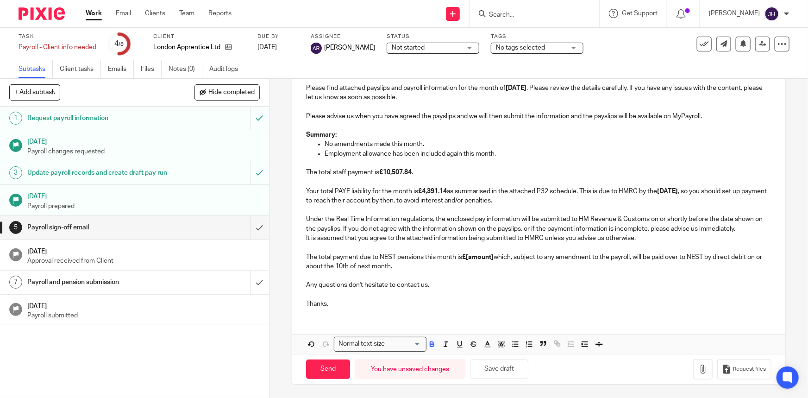
click at [463, 265] on p "It is assumed that you agree to the attached information being submitted to HMR…" at bounding box center [538, 253] width 465 height 38
click at [479, 256] on strong "£[amount]" at bounding box center [478, 257] width 32 height 6
click at [486, 276] on p "Any questions don't hesitate to contact us." at bounding box center [538, 280] width 465 height 19
click at [436, 271] on p "Any questions don't hesitate to contact us." at bounding box center [538, 280] width 465 height 19
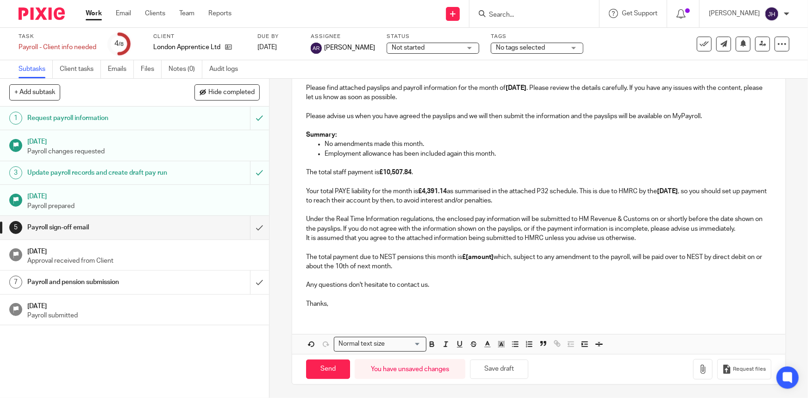
click at [370, 263] on p "It is assumed that you agree to the attached information being submitted to HMR…" at bounding box center [538, 253] width 465 height 38
drag, startPoint x: 337, startPoint y: 258, endPoint x: 499, endPoint y: 262, distance: 161.3
click at [505, 258] on p "It is assumed that you agree to the attached information being submitted to HMR…" at bounding box center [538, 253] width 465 height 38
click at [453, 272] on p "Any questions don't hesitate to contact us." at bounding box center [538, 280] width 465 height 19
click at [380, 271] on p "Any questions don't hesitate to contact us." at bounding box center [538, 280] width 465 height 19
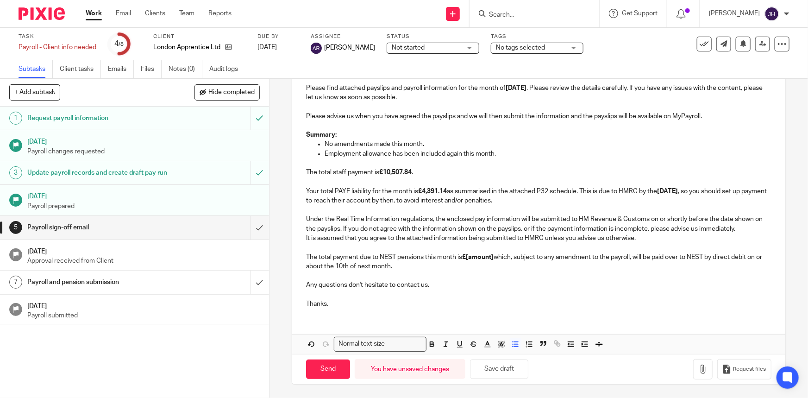
click at [497, 154] on p "Employment allowance has been included again this month." at bounding box center [548, 153] width 447 height 9
click at [492, 268] on p "It is assumed that you agree to the attached information being submitted to HMR…" at bounding box center [538, 253] width 465 height 38
click at [480, 258] on strong "£[amount]" at bounding box center [478, 257] width 32 height 6
click at [469, 287] on p "Any questions don't hesitate to contact us." at bounding box center [538, 280] width 465 height 19
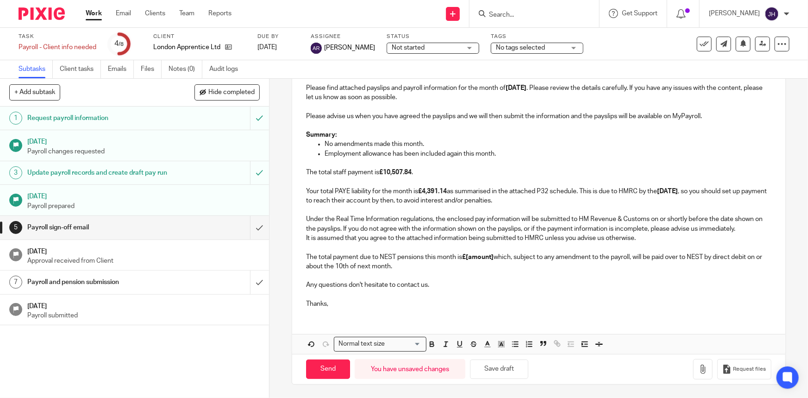
click at [635, 228] on p "Under the Real Time Information regulations, the enclosed pay information will …" at bounding box center [538, 219] width 465 height 28
click at [575, 276] on p "Any questions don't hesitate to contact us." at bounding box center [538, 280] width 465 height 19
click at [477, 256] on strong "£[amount]" at bounding box center [478, 257] width 32 height 6
click at [712, 281] on p "Any questions don't hesitate to contact us." at bounding box center [538, 280] width 465 height 19
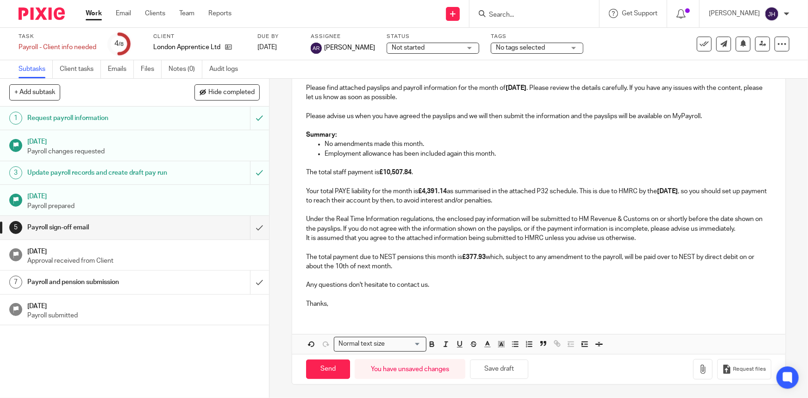
click at [358, 302] on p "Thanks," at bounding box center [538, 299] width 465 height 19
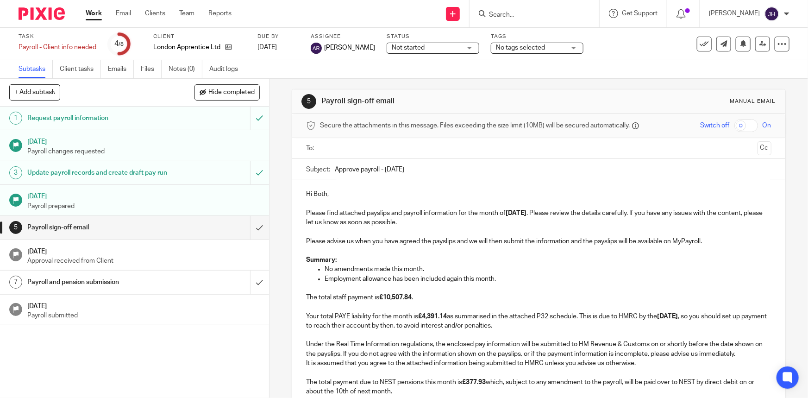
scroll to position [2, 0]
click at [388, 297] on strong "£10,507.84" at bounding box center [395, 299] width 32 height 6
click at [378, 149] on input "text" at bounding box center [538, 150] width 430 height 11
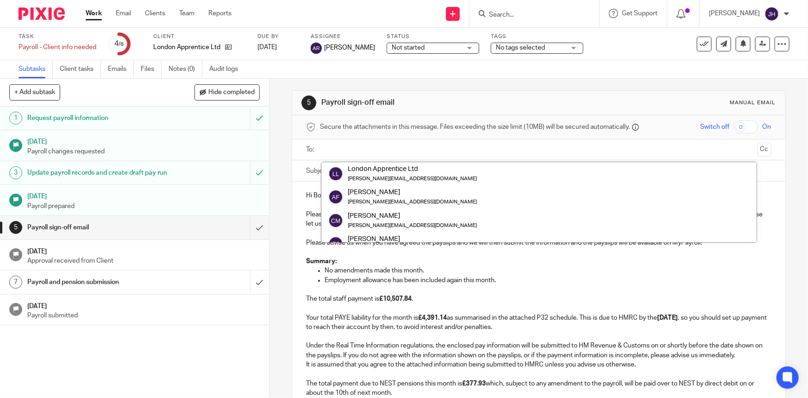
paste input "lucinda@clothes-doctor.com"
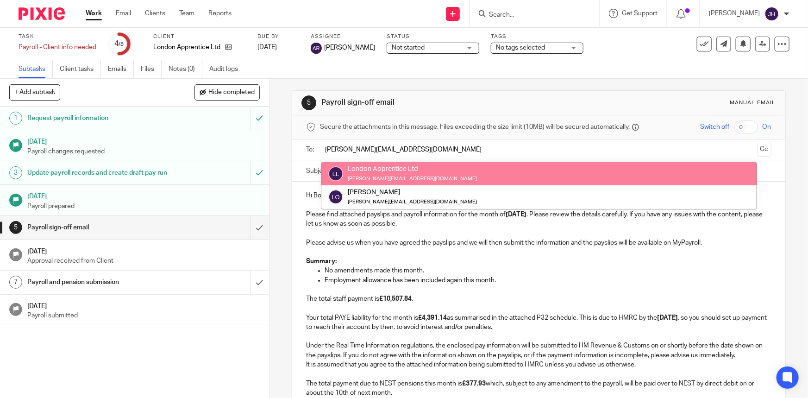
type input "lucinda@clothes-doctor.com"
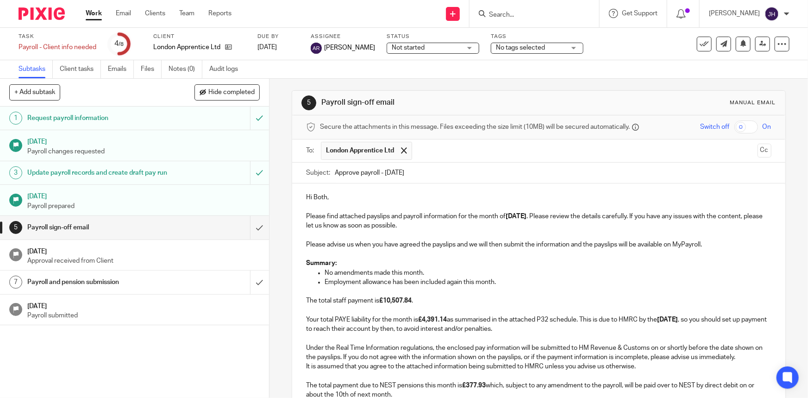
click at [452, 153] on input "text" at bounding box center [585, 151] width 337 height 18
paste input "jamie@clothes-doctor.com"
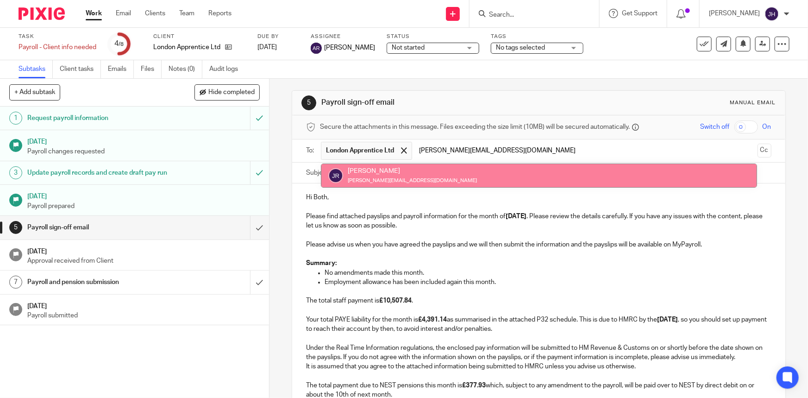
type input "jamie@clothes-doctor.com"
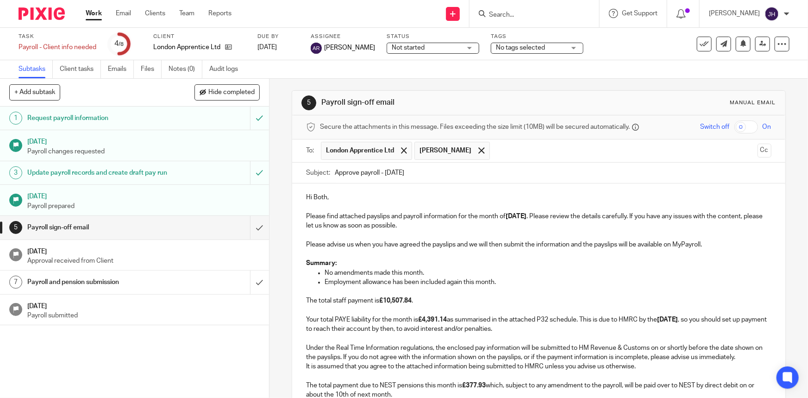
click at [758, 152] on button "Cc" at bounding box center [765, 151] width 14 height 14
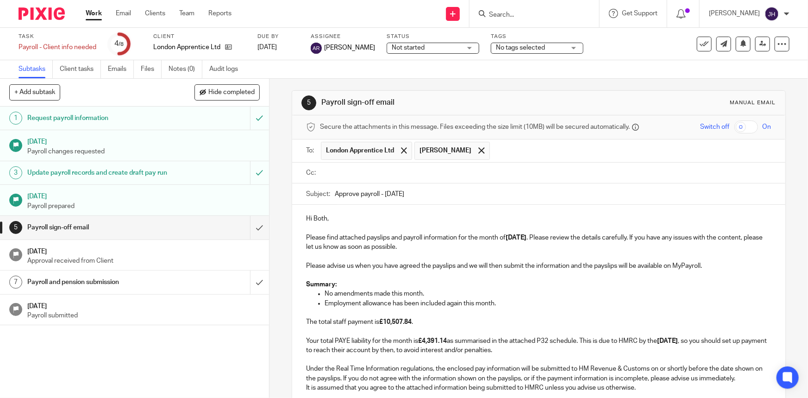
click at [376, 173] on input "text" at bounding box center [545, 173] width 444 height 11
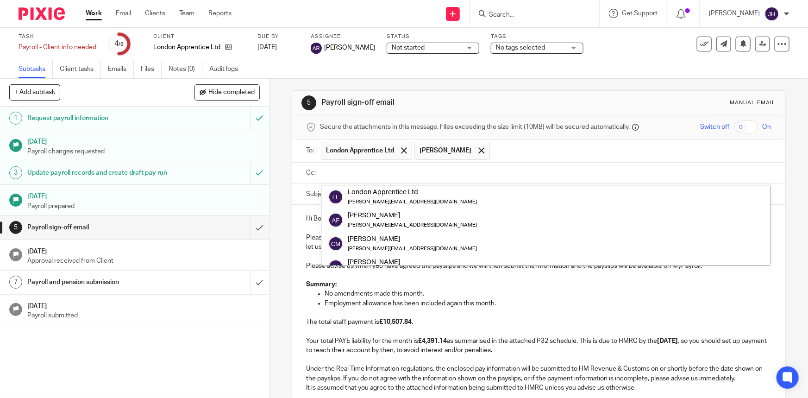
paste input "teamabacai@abacai.co.uk"
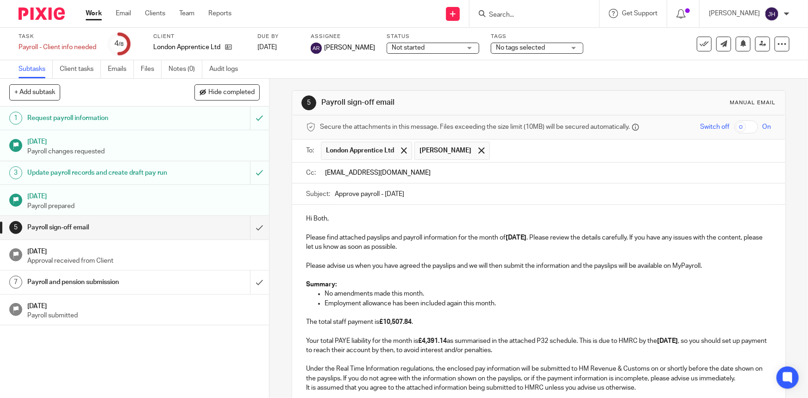
type input "teamabacai@abacai.co.uk"
click at [402, 236] on p "Hi Both, Please find attached payslips and payroll information for the month of…" at bounding box center [538, 233] width 465 height 38
click at [462, 265] on p "Please advise us when you have agreed the payslips and we will then submit the …" at bounding box center [538, 267] width 465 height 9
click at [465, 251] on p "Hi Both, Please find attached payslips and payroll information for the month of…" at bounding box center [538, 235] width 465 height 38
click at [453, 272] on p "Please advise us when you have agreed the payslips and we will then submit the …" at bounding box center [538, 267] width 465 height 9
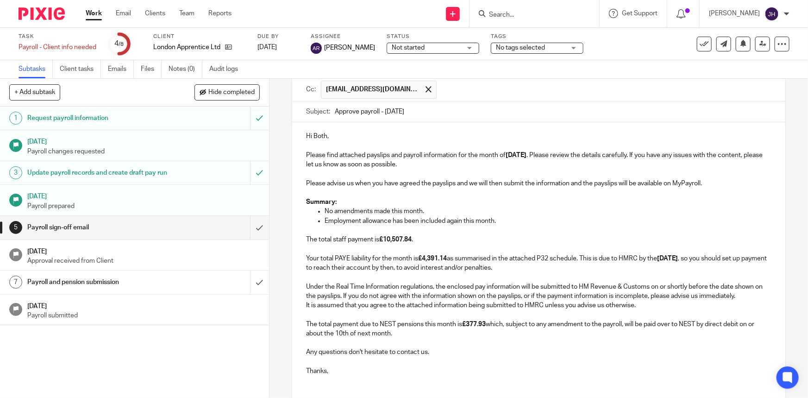
click at [453, 272] on p "The total staff payment is £10,507.84 . Your total PAYE liability for the month…" at bounding box center [538, 254] width 465 height 38
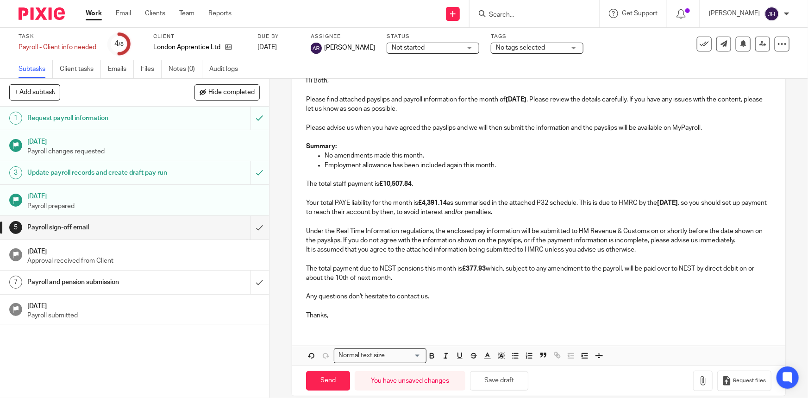
scroll to position [154, 0]
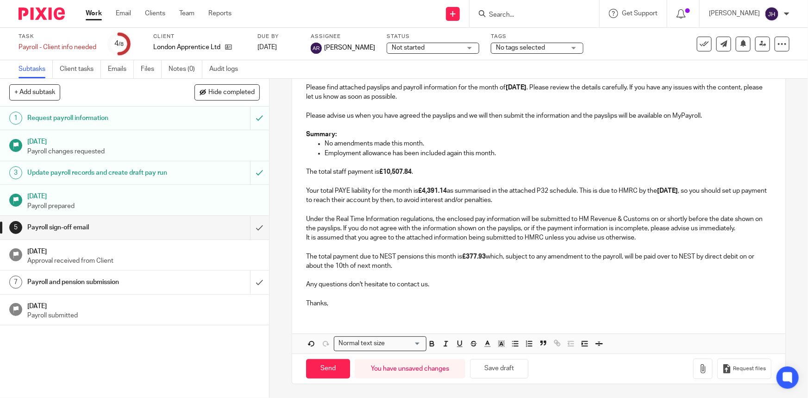
click at [467, 267] on p "It is assumed that you agree to the attached information being submitted to HMR…" at bounding box center [538, 252] width 465 height 38
click at [401, 316] on div "Hi Both, Please find attached payslips and payroll information for the month of…" at bounding box center [538, 204] width 493 height 298
click at [359, 307] on p "Thanks," at bounding box center [538, 299] width 465 height 19
click at [497, 371] on button "Save draft" at bounding box center [499, 369] width 58 height 20
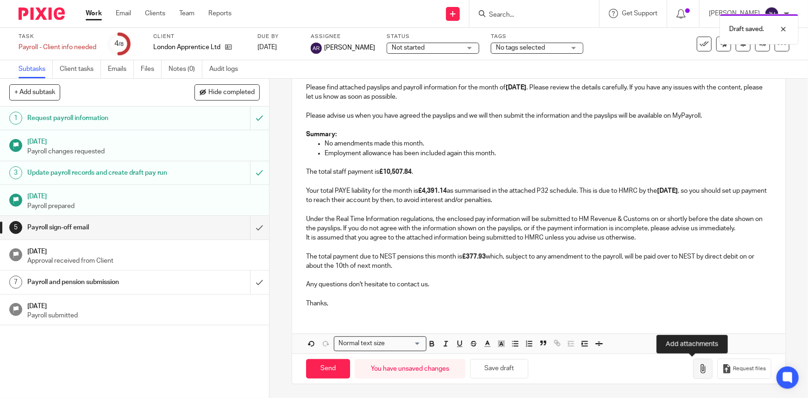
click at [699, 370] on button "button" at bounding box center [703, 369] width 19 height 21
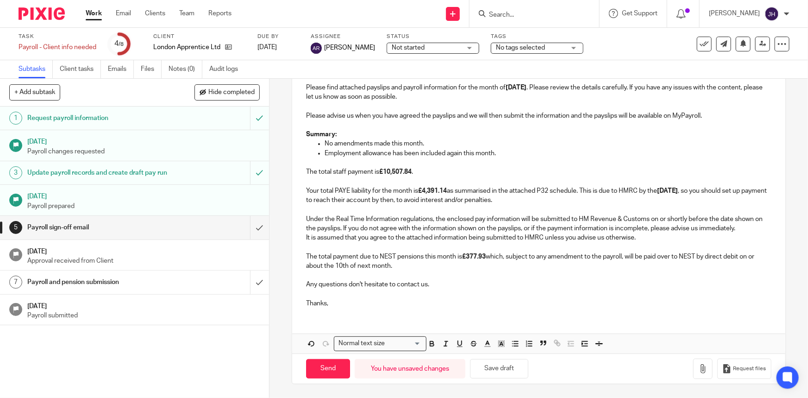
click at [353, 305] on p "Thanks," at bounding box center [538, 299] width 465 height 19
click at [699, 369] on icon "button" at bounding box center [703, 368] width 9 height 9
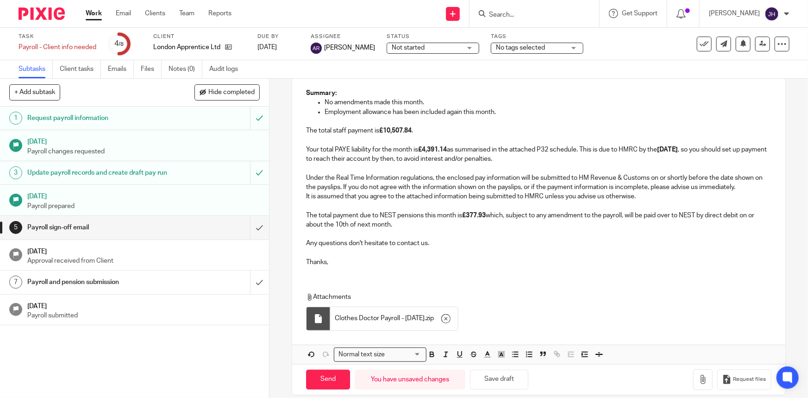
scroll to position [196, 0]
click at [337, 273] on div "Hi Both, Please find attached payslips and payroll information for the month of…" at bounding box center [538, 143] width 493 height 260
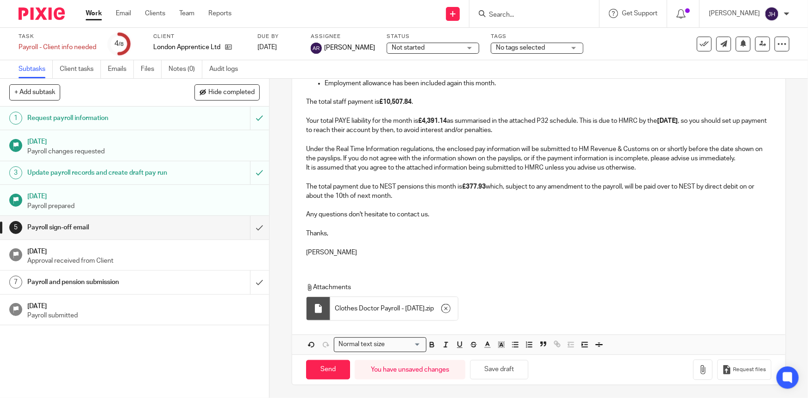
scroll to position [225, 0]
click at [335, 363] on input "Send" at bounding box center [328, 369] width 44 height 20
type input "Sent"
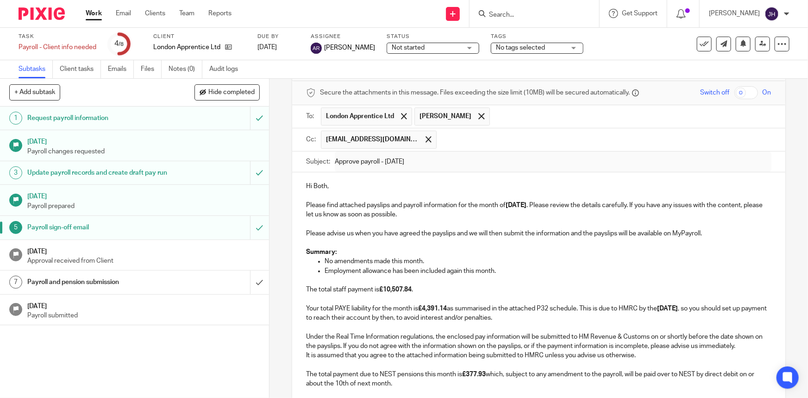
scroll to position [14, 0]
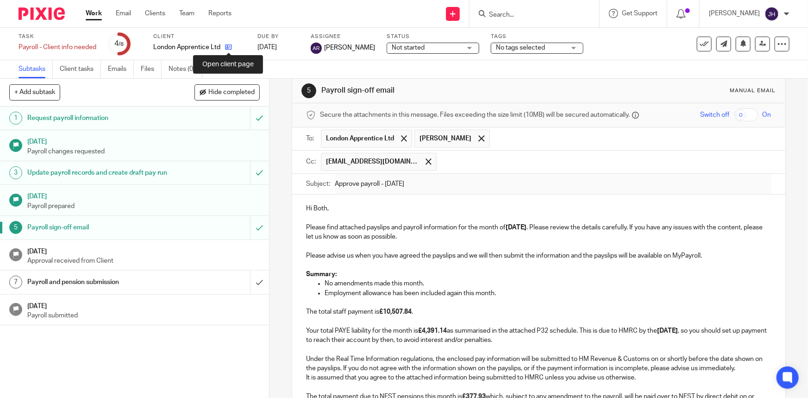
click at [231, 46] on icon at bounding box center [228, 47] width 7 height 7
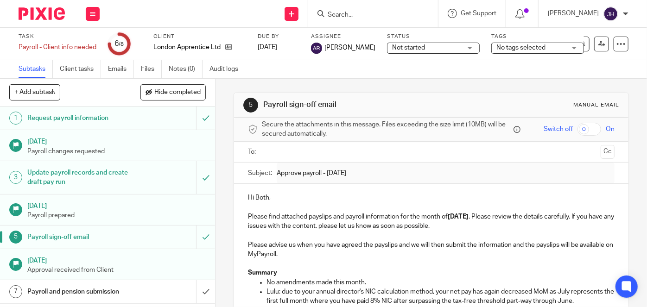
click at [99, 262] on h1 "[DATE]" at bounding box center [116, 260] width 179 height 12
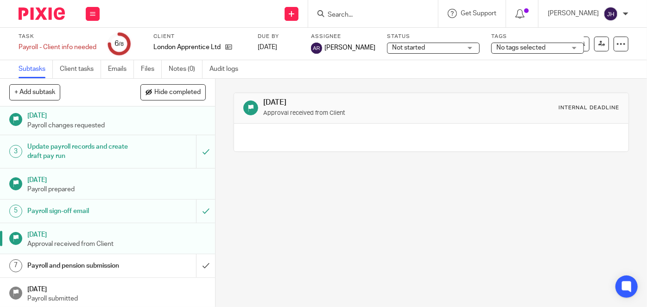
scroll to position [26, 0]
click at [105, 262] on h1 "Payroll and pension submission" at bounding box center [80, 266] width 107 height 14
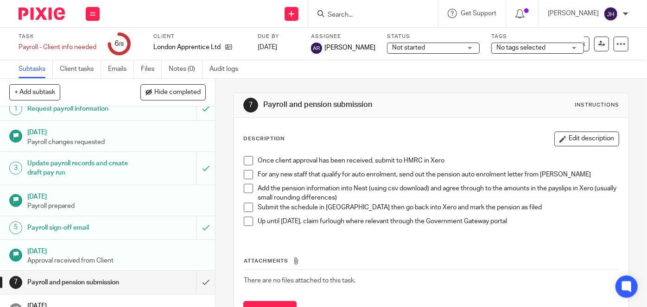
scroll to position [26, 0]
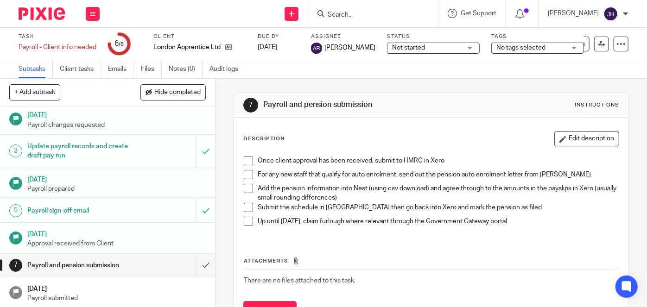
click at [91, 204] on h1 "Payroll sign-off email" at bounding box center [80, 211] width 107 height 14
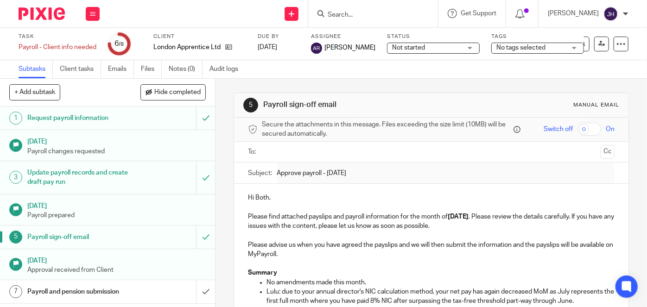
click at [505, 255] on p "Please advise us when you have agreed the payslips and we will then submit the …" at bounding box center [431, 249] width 366 height 19
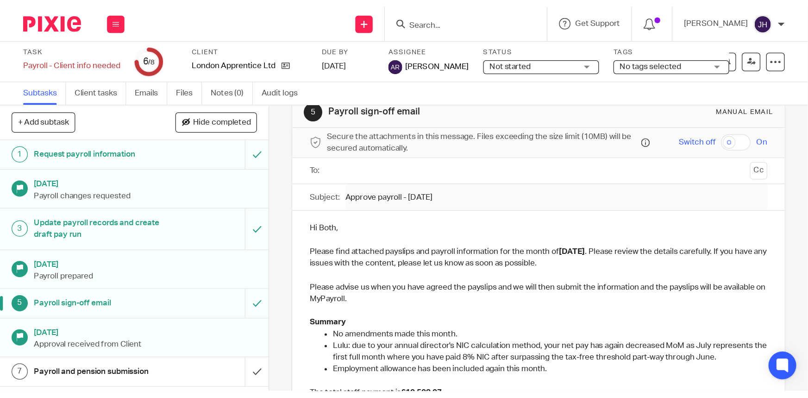
scroll to position [84, 0]
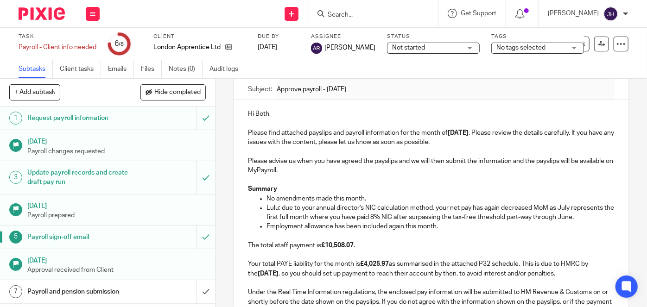
click at [309, 231] on p "Employment allowance has been included again this month." at bounding box center [440, 226] width 348 height 9
click at [277, 231] on p "Employment allowance has been included again this month." at bounding box center [440, 226] width 348 height 9
drag, startPoint x: 277, startPoint y: 235, endPoint x: 419, endPoint y: 240, distance: 142.8
click at [419, 231] on p "Employment allowance has been included again this month." at bounding box center [440, 226] width 348 height 9
copy p "Employment allowance has been included again this month"
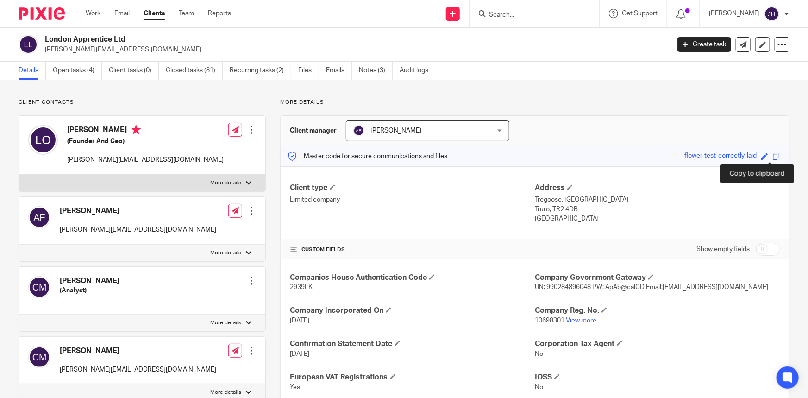
click at [773, 155] on span at bounding box center [776, 156] width 7 height 7
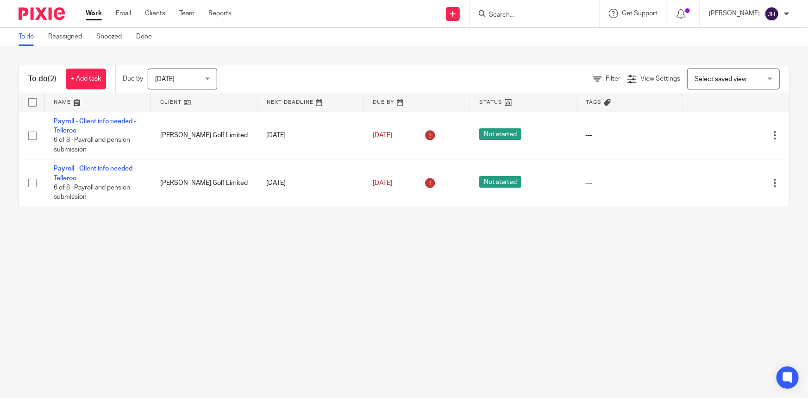
click at [544, 18] on input "Search" at bounding box center [529, 15] width 83 height 8
type input "warden"
click at [551, 45] on link at bounding box center [560, 39] width 149 height 21
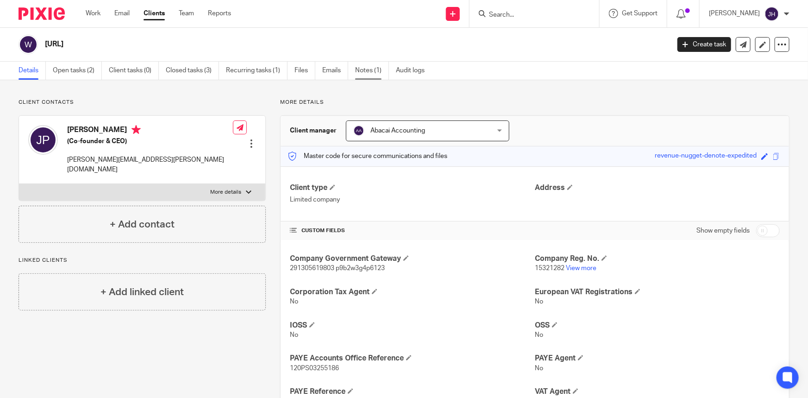
click at [360, 77] on link "Notes (1)" at bounding box center [372, 71] width 34 height 18
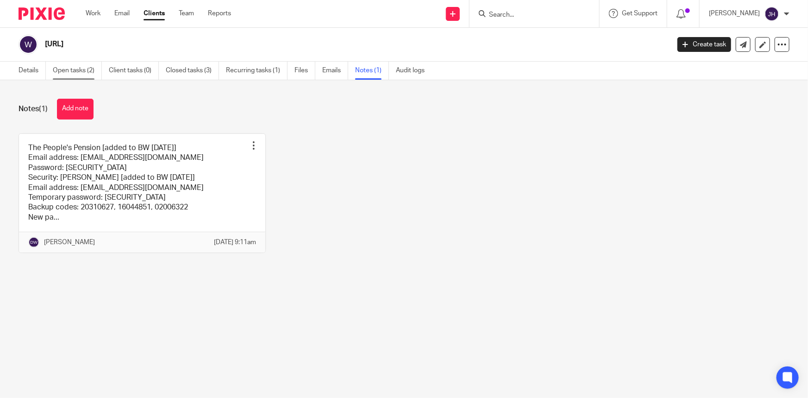
click at [88, 71] on link "Open tasks (2)" at bounding box center [77, 71] width 49 height 18
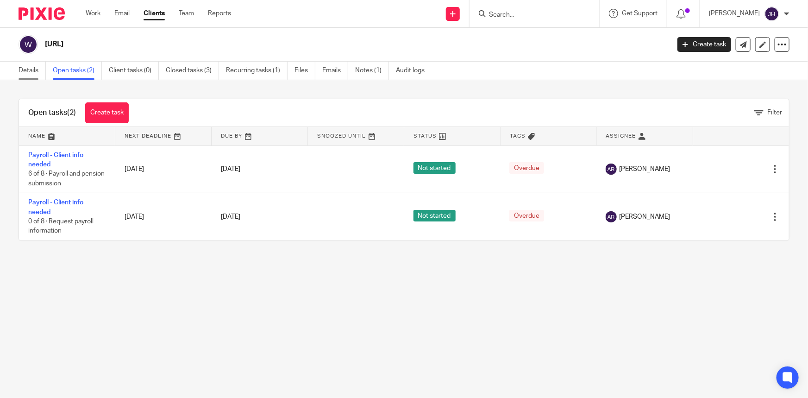
click at [32, 68] on link "Details" at bounding box center [32, 71] width 27 height 18
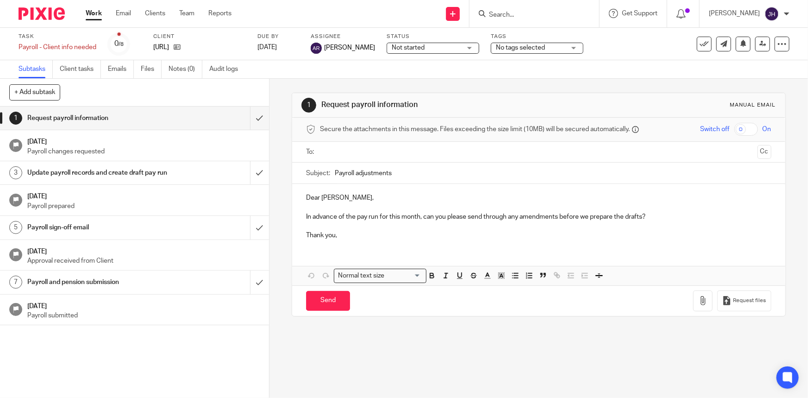
click at [404, 172] on input "Payroll adjustments" at bounding box center [553, 173] width 436 height 21
click at [256, 119] on input "submit" at bounding box center [134, 118] width 269 height 23
click at [256, 171] on input "submit" at bounding box center [134, 172] width 269 height 23
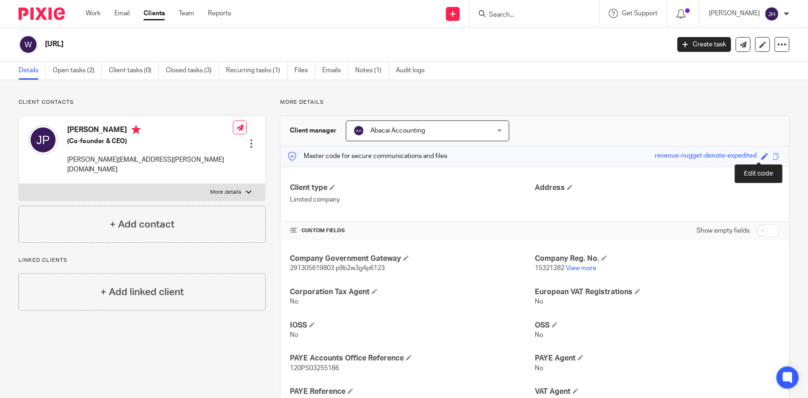
click at [762, 158] on span at bounding box center [765, 156] width 7 height 7
paste input "eventually-highest-hunt-teacher"
type input "eventually-highest-hunt-teacher"
click at [744, 157] on link "Save" at bounding box center [748, 156] width 14 height 9
type input "eventually-highest-hunt-teacher"
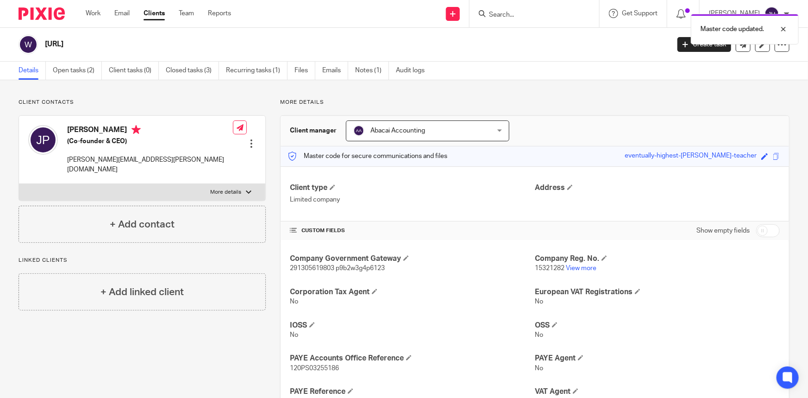
click at [725, 179] on div "Client type Limited company Address" at bounding box center [535, 193] width 509 height 55
click at [78, 69] on link "Open tasks (2)" at bounding box center [77, 71] width 49 height 18
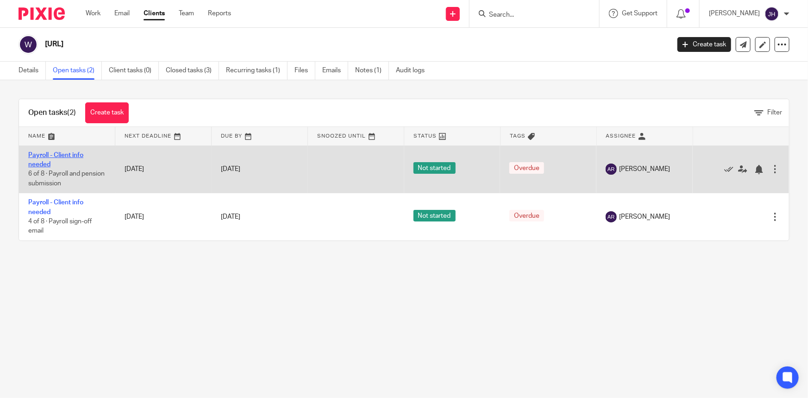
click at [69, 155] on link "Payroll - Client info needed" at bounding box center [55, 160] width 55 height 16
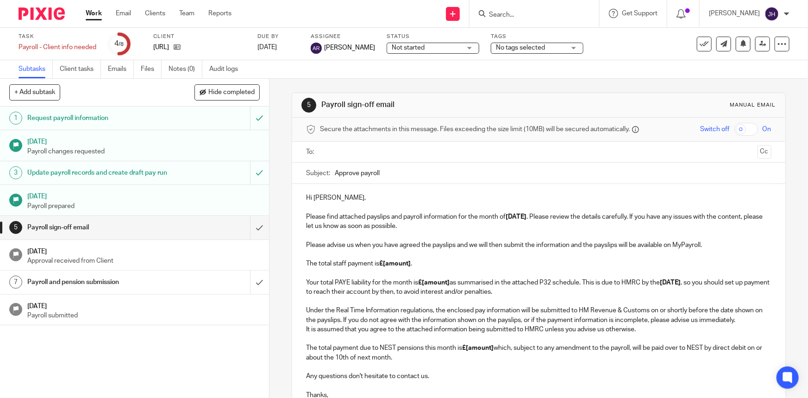
click at [403, 168] on input "Approve payroll" at bounding box center [553, 173] width 436 height 21
type input "Approve payroll - [DATE]"
click at [510, 227] on p "Hi [PERSON_NAME], Please find attached payslips and payroll information for the…" at bounding box center [538, 212] width 465 height 38
click at [548, 217] on p "Hi [PERSON_NAME], Please find attached payslips and payroll information for the…" at bounding box center [538, 212] width 465 height 38
click at [470, 259] on p "Please advise us when you have agreed the payslips and we will then submit the …" at bounding box center [538, 268] width 465 height 57
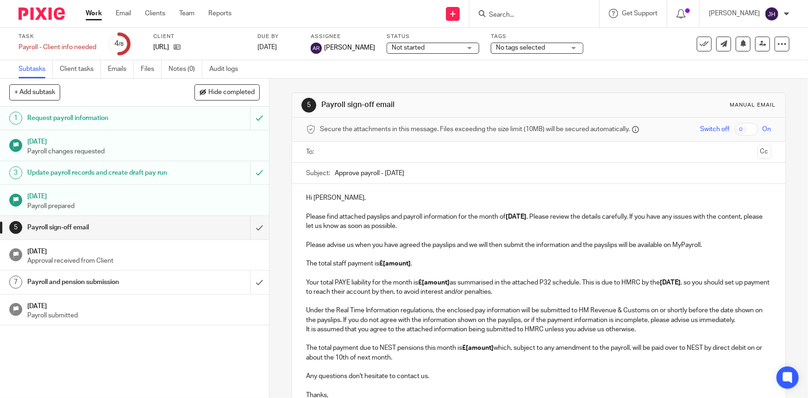
click at [709, 246] on p "Please advise us when you have agreed the payslips and we will then submit the …" at bounding box center [538, 268] width 465 height 57
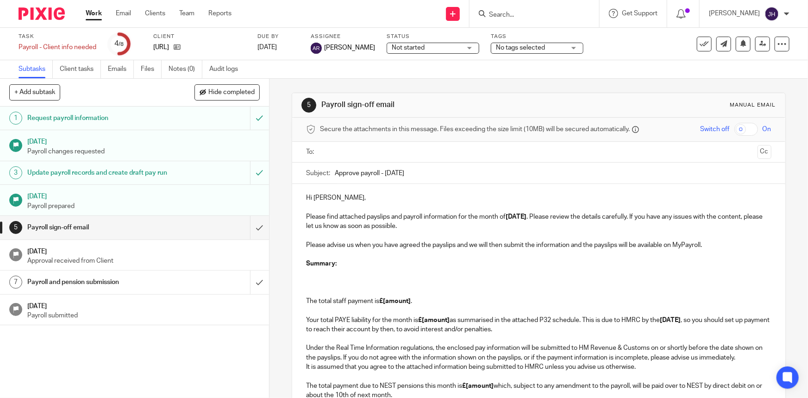
scroll to position [129, 0]
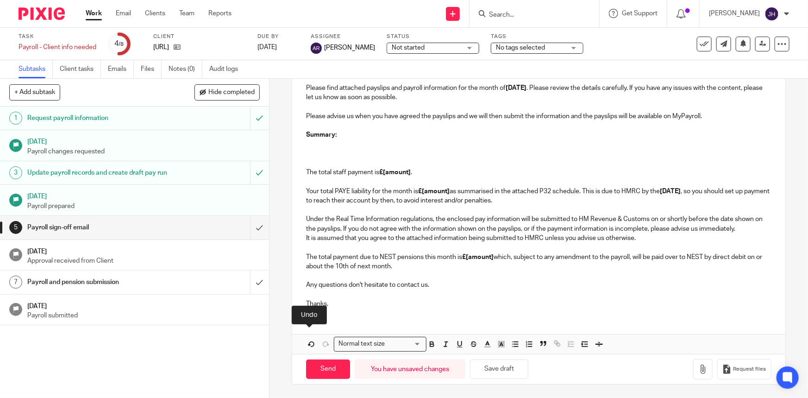
click at [331, 137] on strong "Summary:" at bounding box center [321, 135] width 31 height 6
click at [329, 145] on p at bounding box center [538, 143] width 465 height 9
click at [407, 193] on p "The total staff payment is £[amount] . Your total PAYE liability for the month …" at bounding box center [538, 177] width 465 height 57
click at [360, 136] on p "Summary:" at bounding box center [538, 134] width 465 height 9
click at [341, 143] on p at bounding box center [538, 143] width 465 height 9
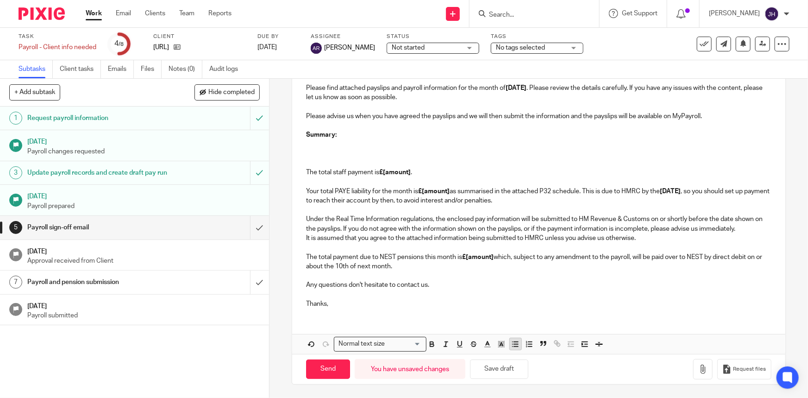
click at [517, 343] on icon "button" at bounding box center [516, 344] width 8 height 8
click at [373, 144] on p "For yourself, Jeff, annual salary increased to £70k effective as of" at bounding box center [548, 143] width 447 height 9
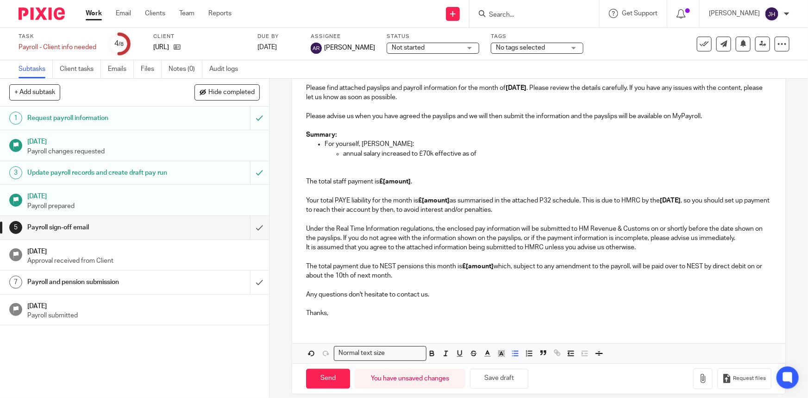
click at [361, 156] on p "annual salary increased to £70k effective as of" at bounding box center [557, 153] width 428 height 9
click at [464, 158] on p "annual salary increased to £70k effective as of" at bounding box center [557, 153] width 428 height 9
click at [345, 153] on p "annual salary increased to £70k effective as of" at bounding box center [557, 153] width 428 height 9
click at [437, 161] on p "The total staff payment is £[amount] . Your total PAYE liability for the month …" at bounding box center [538, 186] width 465 height 57
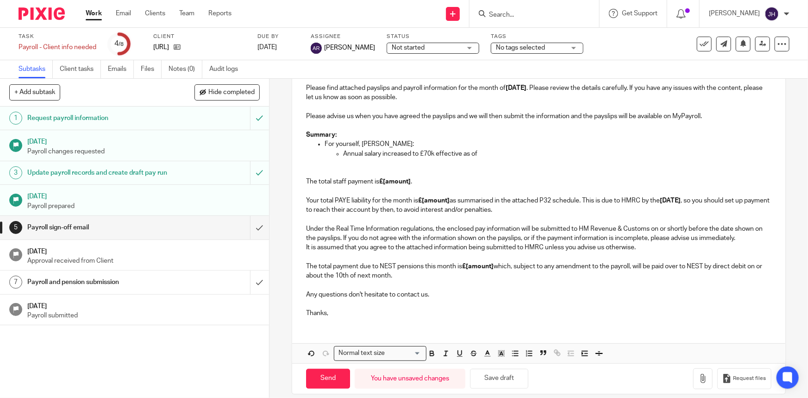
click at [489, 155] on p "Annual salary increased to £70k effective as of" at bounding box center [557, 153] width 428 height 9
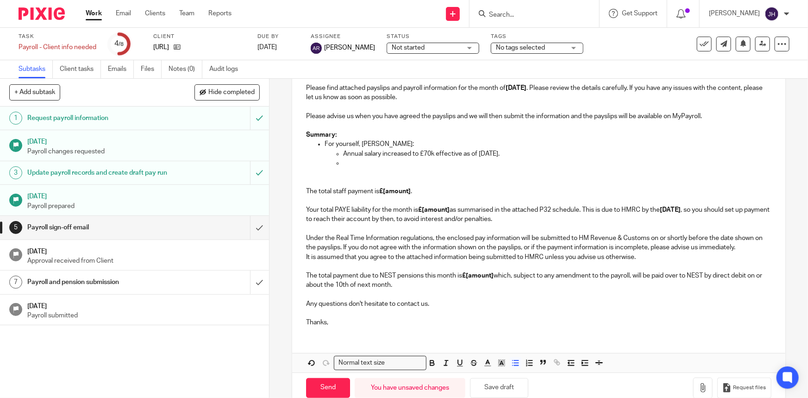
click at [359, 162] on p at bounding box center [557, 162] width 428 height 9
drag, startPoint x: 527, startPoint y: 175, endPoint x: 578, endPoint y: 168, distance: 51.4
click at [527, 175] on p "The total staff payment is £[amount] . Your total PAYE liability for the month …" at bounding box center [538, 196] width 465 height 57
click at [578, 168] on p "The total staff payment is £[amount] . Your total PAYE liability for the month …" at bounding box center [538, 196] width 465 height 57
click at [486, 172] on p "The total staff payment is £[amount] . Your total PAYE liability for the month …" at bounding box center [538, 196] width 465 height 57
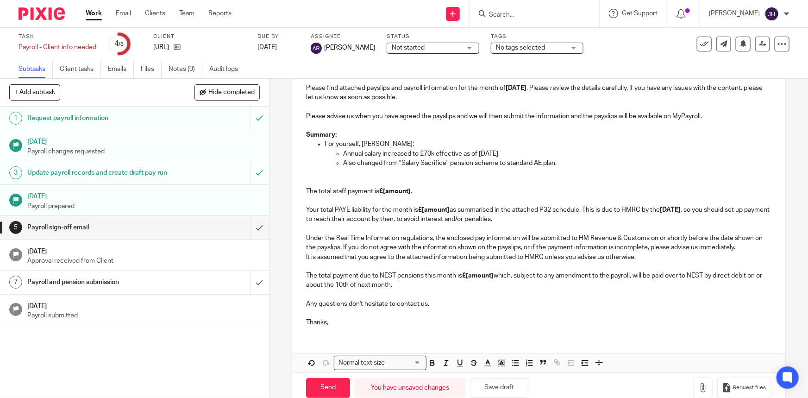
drag, startPoint x: 495, startPoint y: 176, endPoint x: 592, endPoint y: 166, distance: 96.9
click at [496, 176] on p "The total staff payment is £[amount] . Your total PAYE liability for the month …" at bounding box center [538, 196] width 465 height 57
click at [599, 163] on p "Also changed from "Salary Sacrifice" pension scheme to standard AE plan." at bounding box center [557, 162] width 428 height 9
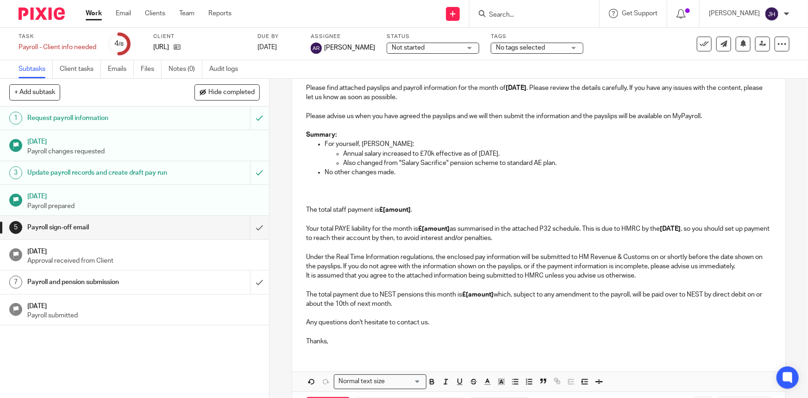
click at [414, 180] on p at bounding box center [538, 181] width 465 height 9
click at [359, 202] on p "The total staff payment is £[amount] . Your total PAYE liability for the month …" at bounding box center [538, 215] width 465 height 57
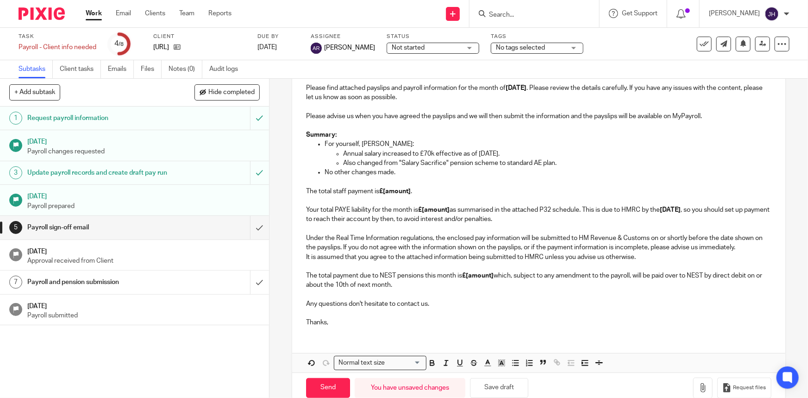
click at [400, 204] on p "The total staff payment is £[amount] . Your total PAYE liability for the month …" at bounding box center [538, 200] width 465 height 47
click at [392, 189] on strong "£[amount]" at bounding box center [395, 191] width 32 height 6
click at [436, 225] on p "Under the Real Time Information regulations, the enclosed pay information will …" at bounding box center [538, 238] width 465 height 28
click at [435, 209] on strong "£[amount]" at bounding box center [434, 210] width 32 height 6
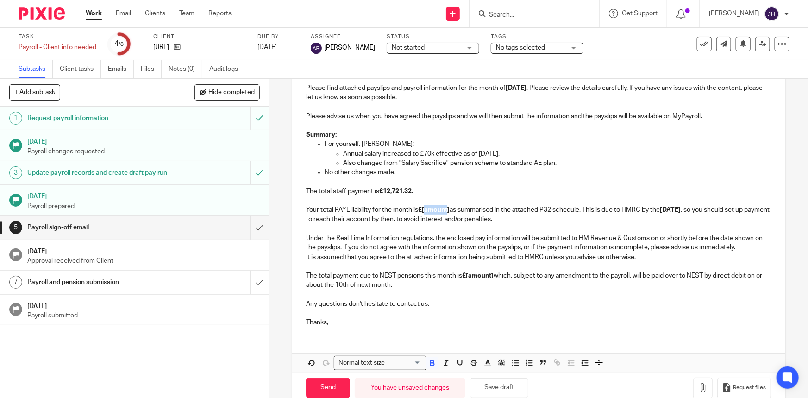
click at [435, 209] on strong "£[amount]" at bounding box center [434, 210] width 32 height 6
click at [444, 172] on p "No other changes made." at bounding box center [548, 172] width 447 height 9
click at [491, 159] on p "Also changed from "Salary Sacrifice" pension scheme to standard AE plan." at bounding box center [557, 162] width 428 height 9
click at [534, 151] on p "Annual salary increased to £70k effective as of 1st Aug 2025." at bounding box center [557, 153] width 428 height 9
click at [578, 159] on p "Also changed from "Salary Sacrifice" pension scheme to standard AE plan." at bounding box center [557, 162] width 428 height 9
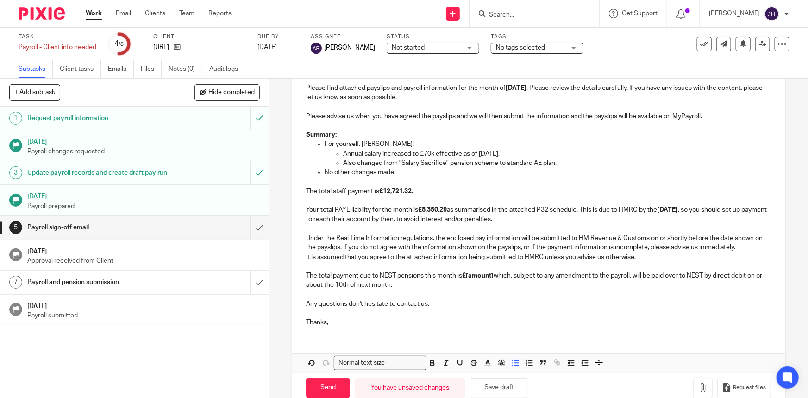
click at [409, 170] on p "No other changes made." at bounding box center [548, 172] width 447 height 9
click at [592, 164] on p "Also changed from "Salary Sacrifice" pension scheme to standard AE plan." at bounding box center [557, 162] width 428 height 9
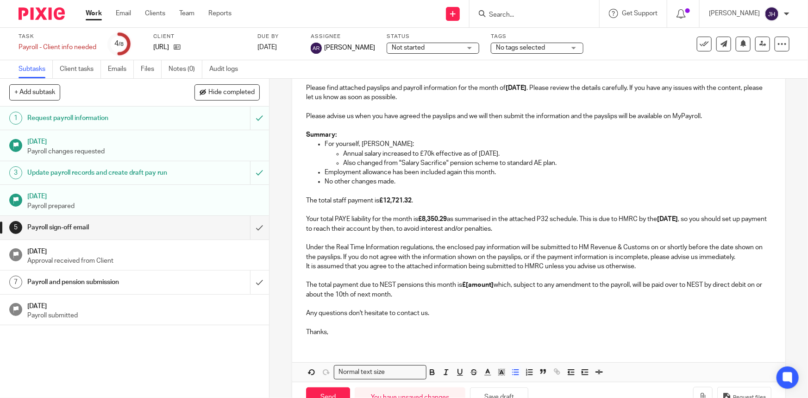
click at [548, 217] on p "The total staff payment is £12,721.32 . Your total PAYE liability for the month…" at bounding box center [538, 210] width 465 height 47
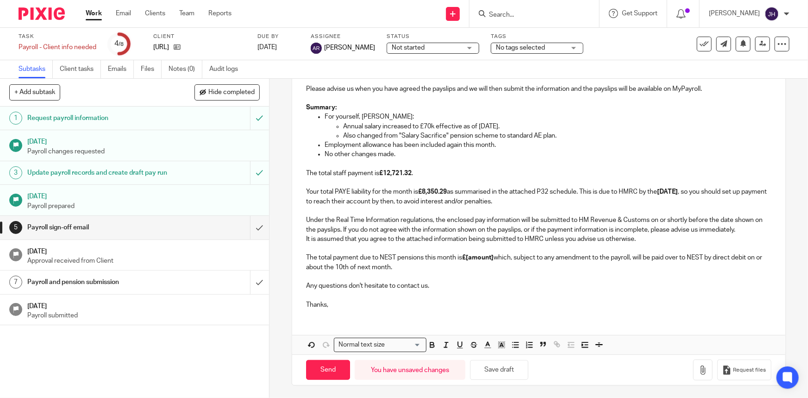
scroll to position [157, 0]
click at [498, 371] on button "Save draft" at bounding box center [499, 369] width 58 height 20
click at [474, 260] on p "It is assumed that you agree to the attached information being submitted to HMR…" at bounding box center [538, 253] width 465 height 38
drag, startPoint x: 462, startPoint y: 195, endPoint x: 442, endPoint y: 193, distance: 20.0
click at [462, 195] on p "The total staff payment is £12,721.32 . Your total PAYE liability for the month…" at bounding box center [538, 181] width 465 height 47
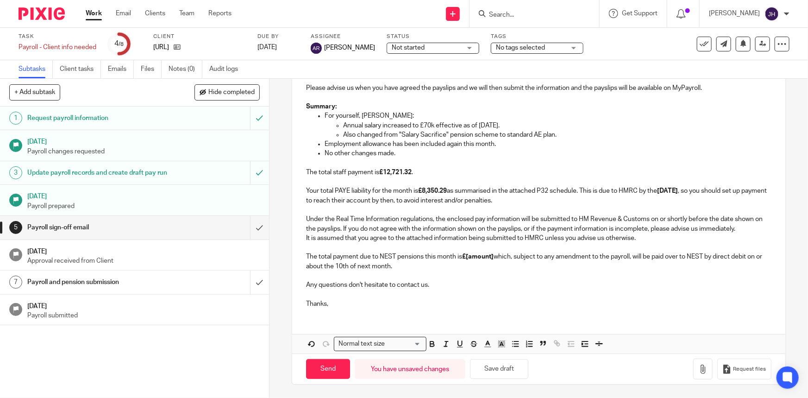
click at [441, 193] on strong "£8,350.29" at bounding box center [432, 191] width 29 height 6
click at [464, 241] on p "It is assumed that you agree to the attached information being submitted to HMR…" at bounding box center [538, 253] width 465 height 38
click at [383, 271] on p "Any questions don't hesitate to contact us." at bounding box center [538, 280] width 465 height 19
click at [381, 254] on p "It is assumed that you agree to the attached information being submitted to HMR…" at bounding box center [538, 253] width 465 height 38
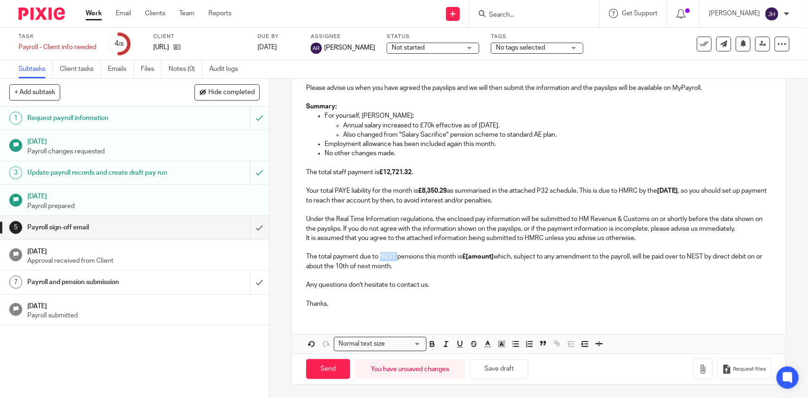
click at [381, 254] on p "It is assumed that you agree to the attached information being submitted to HMR…" at bounding box center [538, 253] width 465 height 38
click at [449, 256] on p "It is assumed that you agree to the attached information being submitted to HMR…" at bounding box center [538, 253] width 465 height 38
click at [449, 259] on p "It is assumed that you agree to the attached information being submitted to HMR…" at bounding box center [538, 253] width 465 height 38
click at [581, 257] on p "It is assumed that you agree to the attached information being submitted to HMR…" at bounding box center [538, 253] width 465 height 38
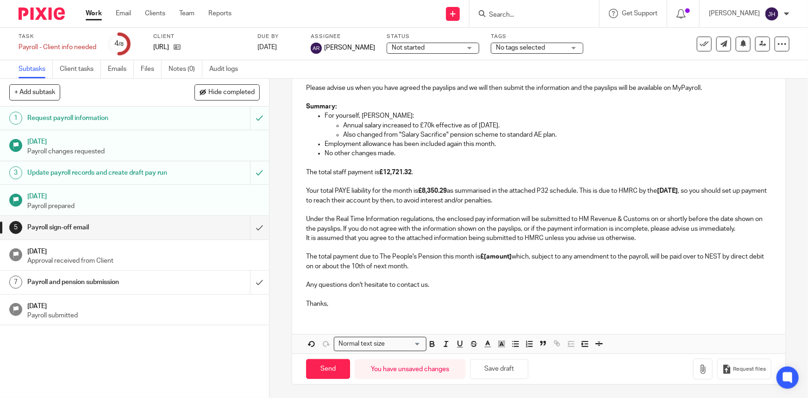
click at [636, 264] on p "It is assumed that you agree to the attached information being submitted to HMR…" at bounding box center [538, 253] width 465 height 38
drag, startPoint x: 619, startPoint y: 270, endPoint x: 650, endPoint y: 259, distance: 33.1
click at [650, 259] on p "It is assumed that you agree to the attached information being submitted to HMR…" at bounding box center [538, 253] width 465 height 38
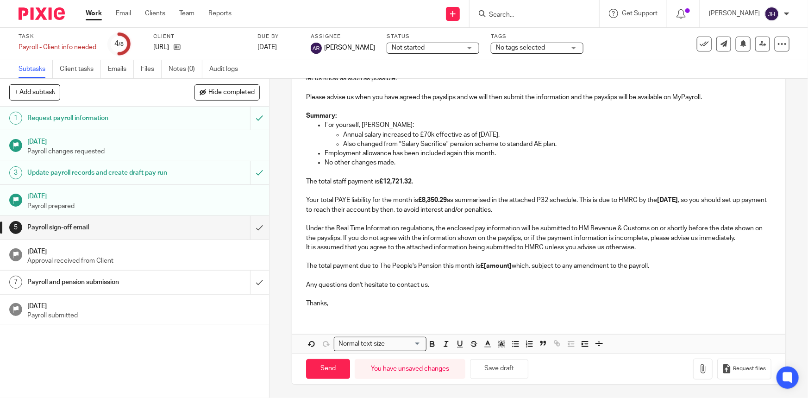
drag, startPoint x: 502, startPoint y: 282, endPoint x: 450, endPoint y: 240, distance: 66.8
click at [502, 282] on p "Any questions don't hesitate to contact us." at bounding box center [538, 280] width 465 height 19
click at [494, 264] on strong "£[amount]" at bounding box center [496, 266] width 32 height 6
click at [540, 270] on p "It is assumed that you agree to the attached information being submitted to HMR…" at bounding box center [538, 257] width 465 height 28
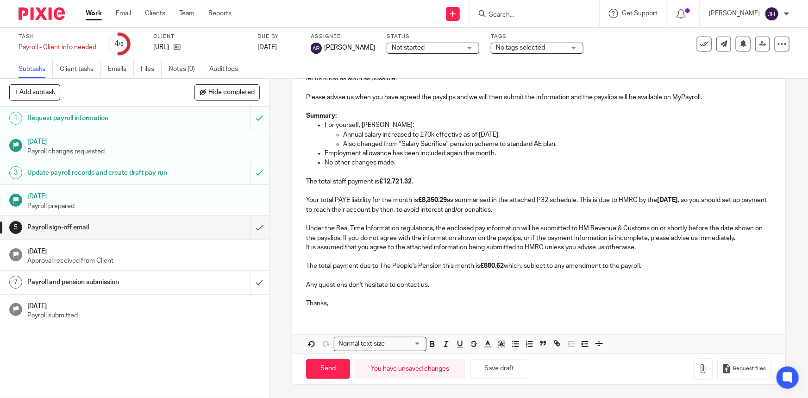
click at [436, 276] on p "Any questions don't hesitate to contact us." at bounding box center [538, 280] width 465 height 19
click at [494, 367] on button "Save draft" at bounding box center [499, 369] width 58 height 20
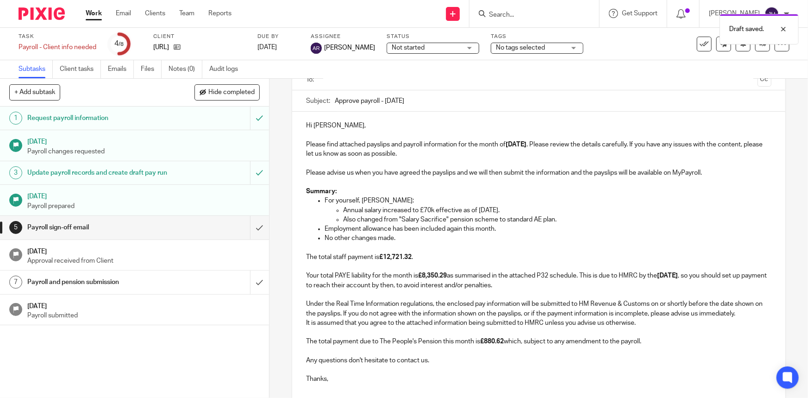
scroll to position [63, 0]
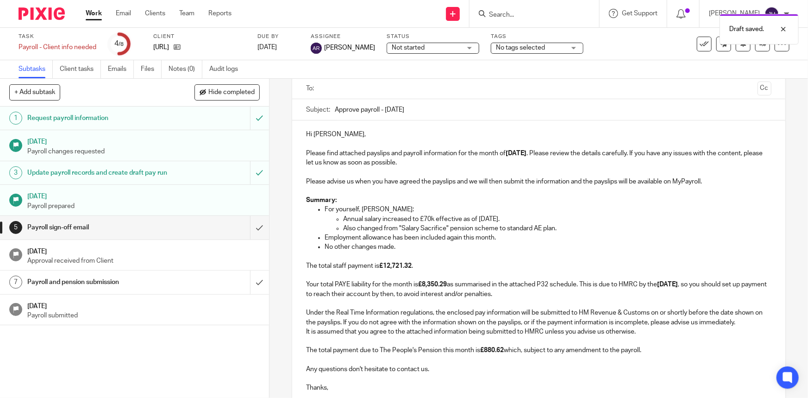
click at [509, 200] on p "Summary:" at bounding box center [538, 200] width 465 height 9
click at [456, 152] on p "Hi Jeff, Please find attached payslips and payroll information for the month of…" at bounding box center [538, 149] width 465 height 38
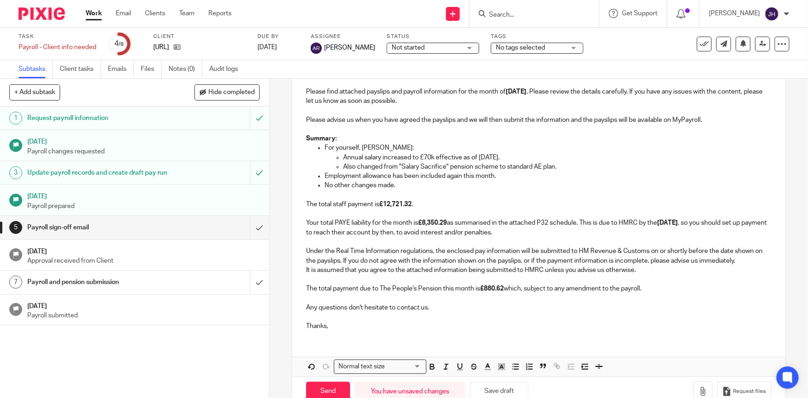
scroll to position [126, 0]
click at [458, 174] on p "Employment allowance has been included again this month." at bounding box center [548, 175] width 447 height 9
click at [508, 160] on p "Annual salary increased to £70k effective as of 1st Aug 2025." at bounding box center [557, 156] width 428 height 9
click at [506, 165] on p "Also changed from "Salary Sacrifice" pension scheme to standard AE plan." at bounding box center [557, 165] width 428 height 9
click at [513, 165] on p "Also changed from "Salary Sacrifice" pension scheme to standard AE plan." at bounding box center [557, 165] width 428 height 9
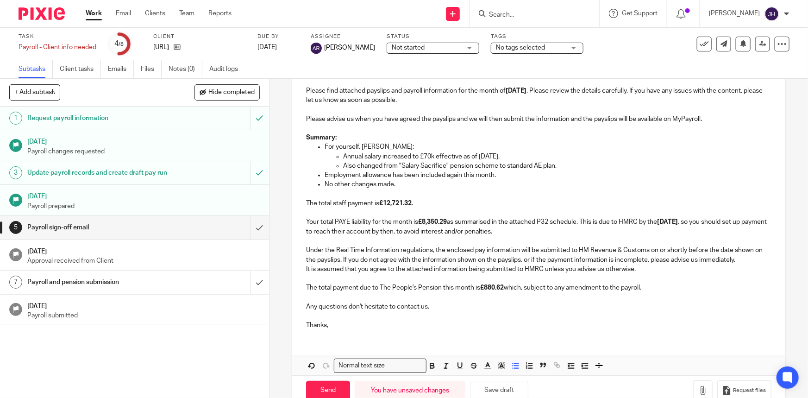
click at [448, 164] on p "Also changed from "Salary Sacrifice" pension scheme to standard AE plan." at bounding box center [557, 165] width 428 height 9
click at [502, 208] on p "The total staff payment is £12,721.32 . Your total PAYE liability for the month…" at bounding box center [538, 212] width 465 height 47
click at [500, 164] on p "Also changed from salary sacrifice pension scheme to standard AE plan." at bounding box center [557, 165] width 428 height 9
drag, startPoint x: 493, startPoint y: 375, endPoint x: 494, endPoint y: 382, distance: 7.1
click at [493, 378] on div "Send You have unsaved changes Save draft Request files" at bounding box center [538, 390] width 493 height 31
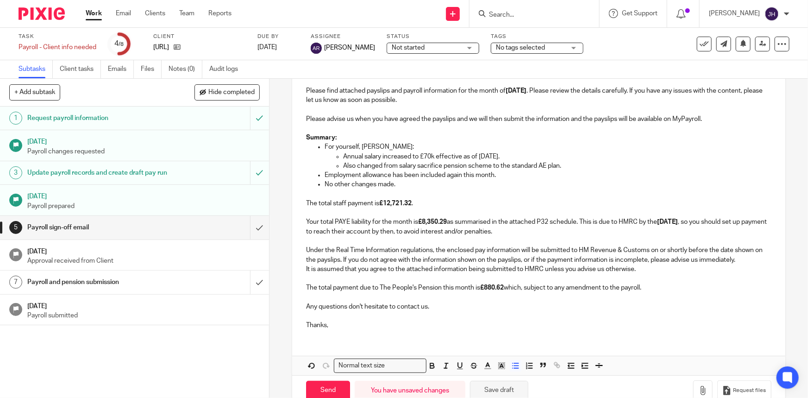
click at [494, 382] on button "Save draft" at bounding box center [499, 391] width 58 height 20
click at [694, 384] on button "button" at bounding box center [703, 390] width 19 height 21
click at [699, 391] on icon "button" at bounding box center [703, 390] width 9 height 9
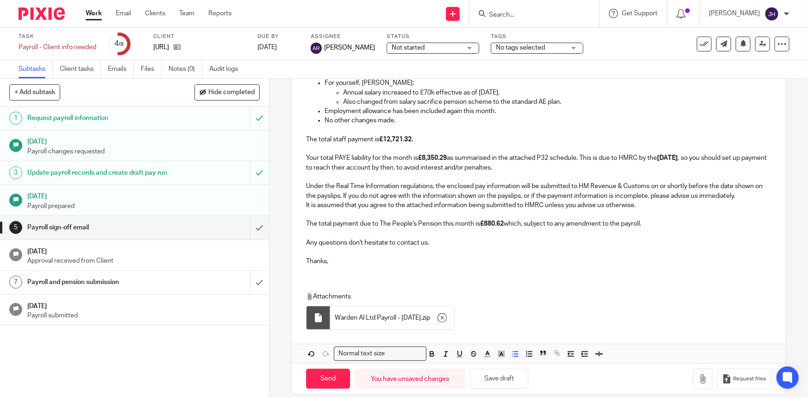
scroll to position [199, 0]
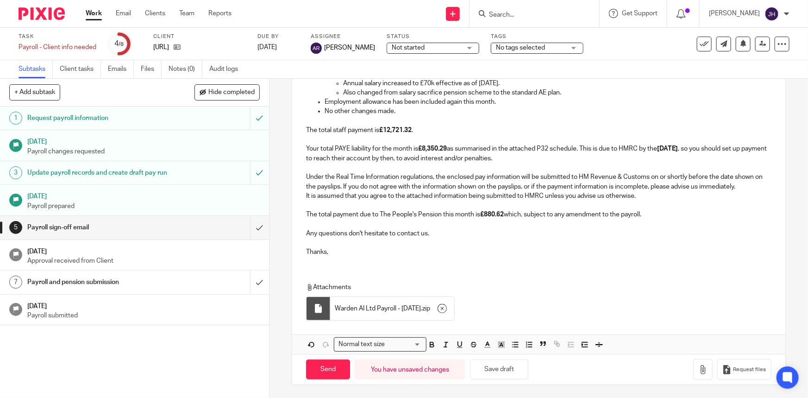
click at [338, 243] on p "Thanks," at bounding box center [538, 247] width 465 height 19
click at [336, 252] on p "Thanks," at bounding box center [538, 247] width 465 height 19
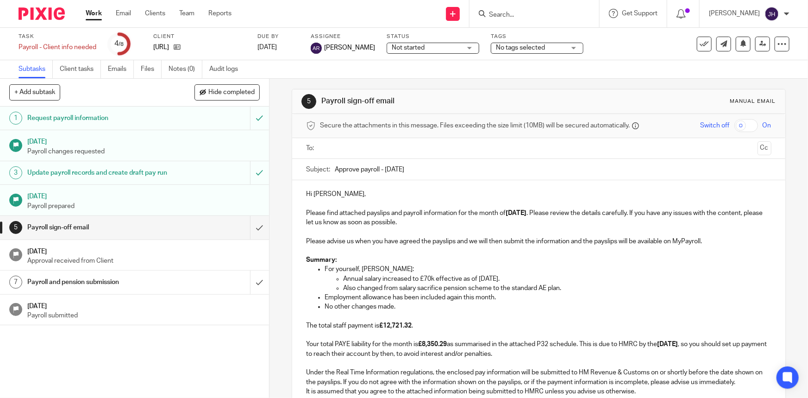
scroll to position [0, 0]
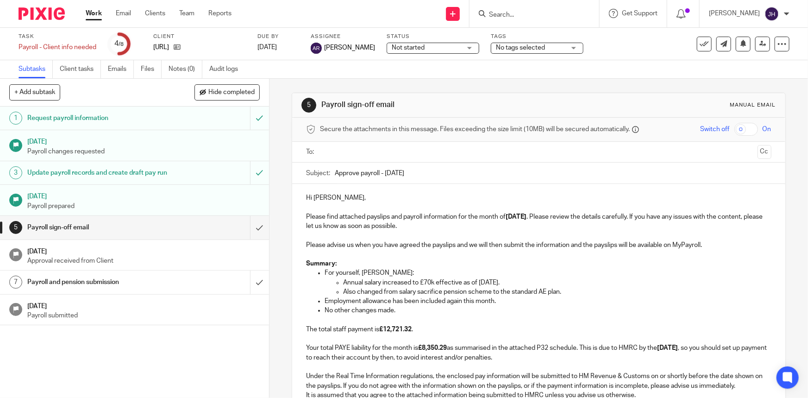
click at [428, 253] on p at bounding box center [538, 254] width 465 height 9
click at [407, 225] on p "Hi Jeff, Please find attached payslips and payroll information for the month of…" at bounding box center [538, 212] width 465 height 38
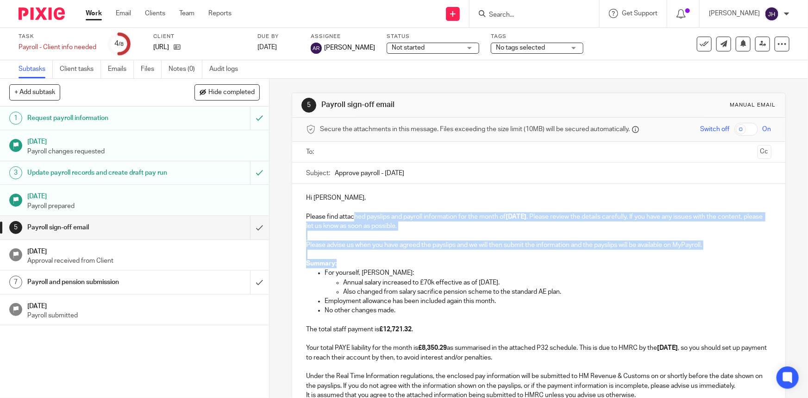
drag, startPoint x: 352, startPoint y: 214, endPoint x: 688, endPoint y: 259, distance: 339.4
click at [688, 259] on div "Hi Jeff, Please find attached payslips and payroll information for the month of…" at bounding box center [538, 333] width 493 height 298
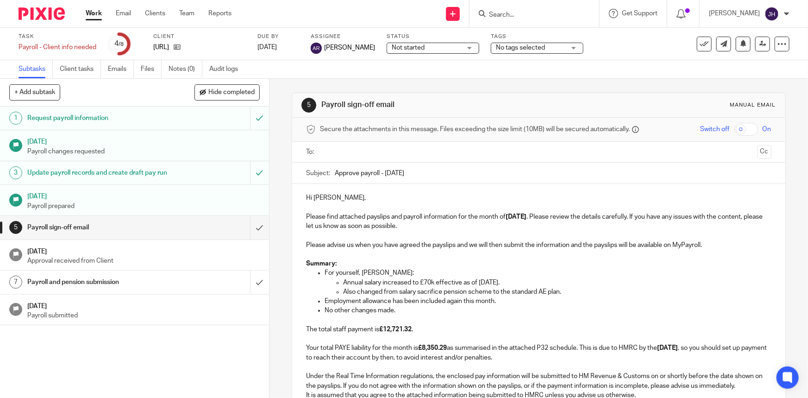
click at [613, 303] on p "Employment allowance has been included again this month." at bounding box center [548, 301] width 447 height 9
click at [438, 173] on input "Approve payroll - August 2025" at bounding box center [553, 173] width 436 height 21
click at [392, 155] on input "text" at bounding box center [538, 152] width 430 height 11
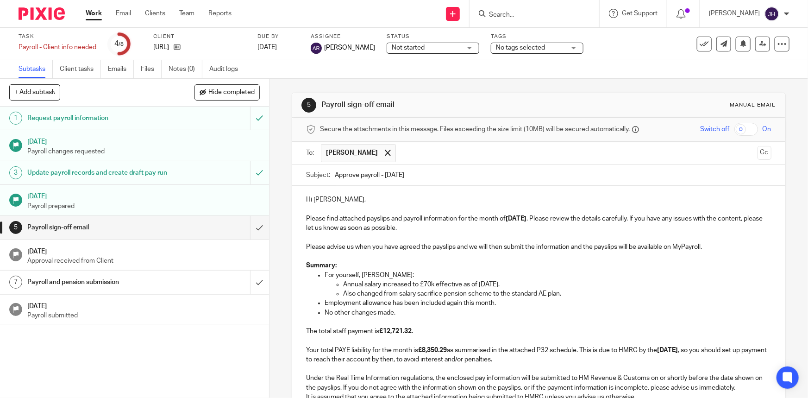
drag, startPoint x: 407, startPoint y: 152, endPoint x: 471, endPoint y: 163, distance: 64.3
click at [407, 152] on input "text" at bounding box center [577, 153] width 353 height 18
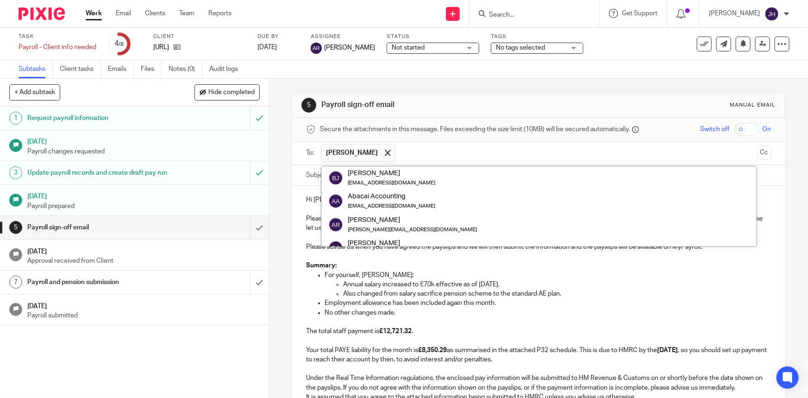
scroll to position [46, 0]
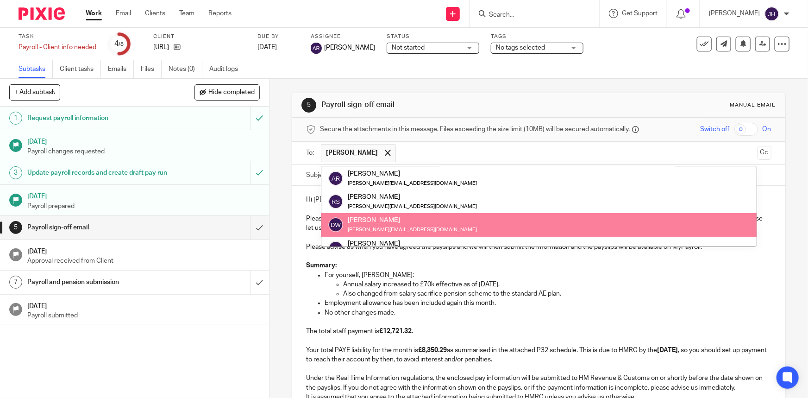
click at [628, 309] on p "No other changes made." at bounding box center [548, 312] width 447 height 9
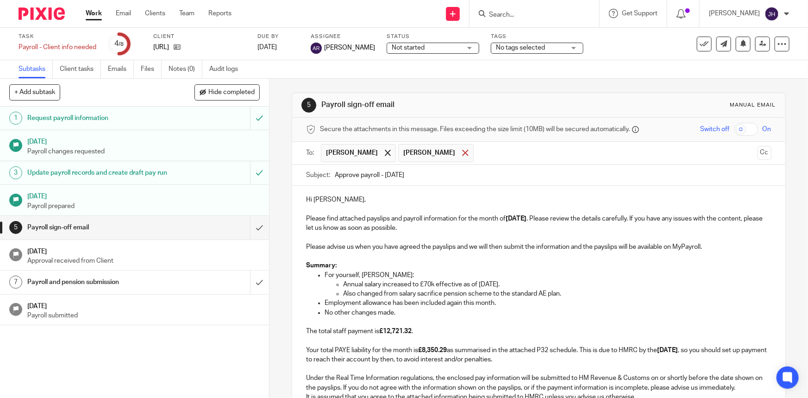
click at [462, 153] on span at bounding box center [465, 153] width 6 height 6
click at [758, 155] on button "Cc" at bounding box center [765, 153] width 14 height 14
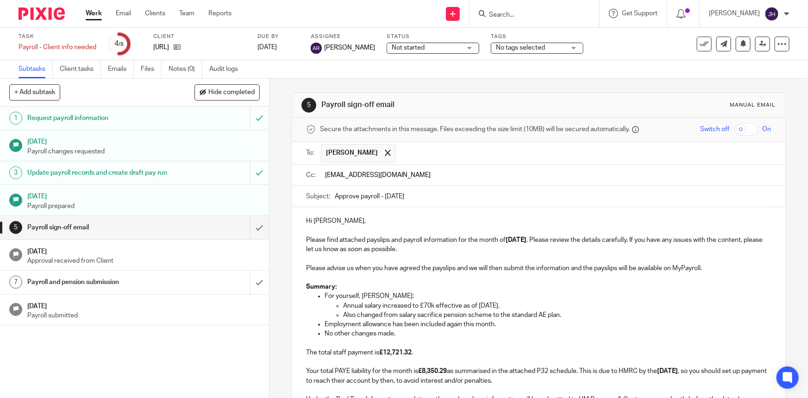
type input "teamabacai@abacai.co.uk"
click at [468, 240] on p "Hi Jeff, Please find attached payslips and payroll information for the month of…" at bounding box center [538, 235] width 465 height 38
click at [431, 203] on input "Approve payroll - August 2025" at bounding box center [553, 198] width 436 height 21
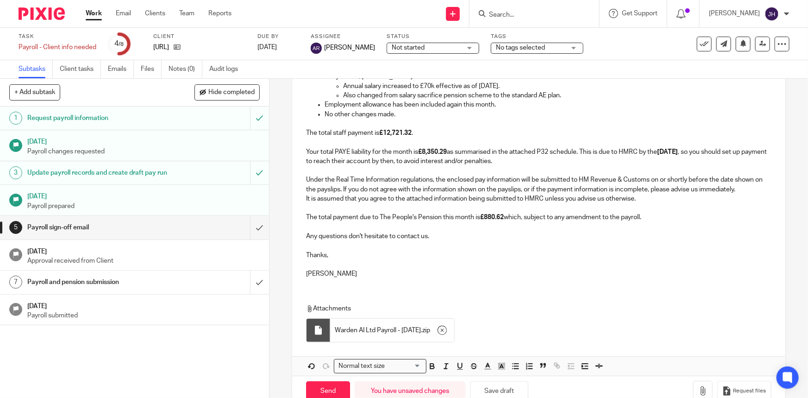
scroll to position [244, 0]
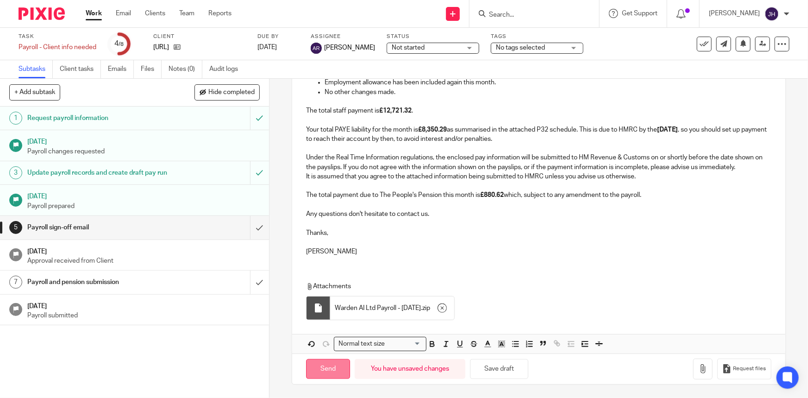
click at [330, 371] on input "Send" at bounding box center [328, 369] width 44 height 20
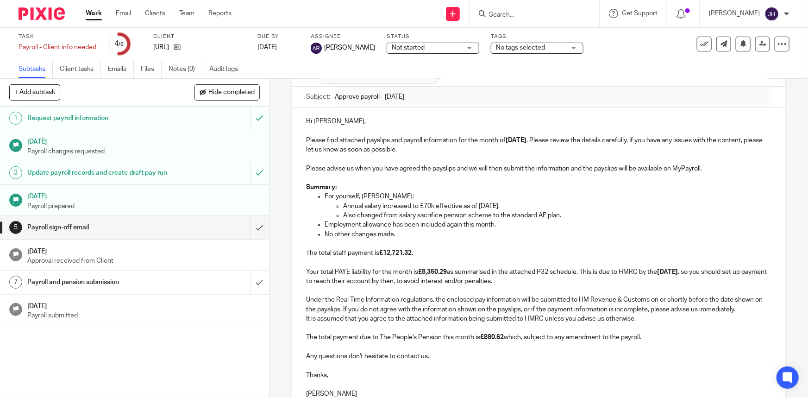
scroll to position [75, 0]
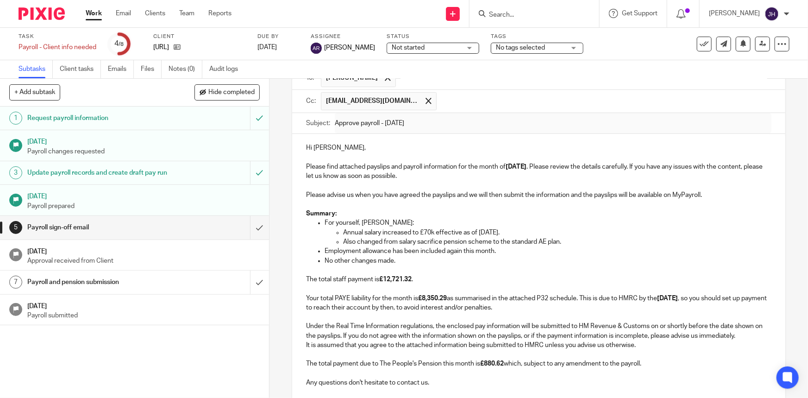
type input "Sent"
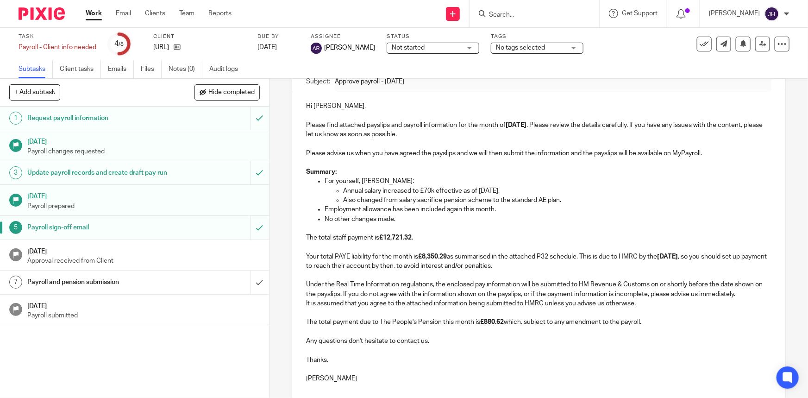
scroll to position [117, 0]
click at [406, 237] on strong "£12,721.32" at bounding box center [395, 237] width 32 height 6
click at [431, 248] on p "The total staff payment is £12,721.32 . Your total PAYE liability for the month…" at bounding box center [538, 246] width 465 height 47
click at [181, 46] on icon at bounding box center [177, 47] width 7 height 7
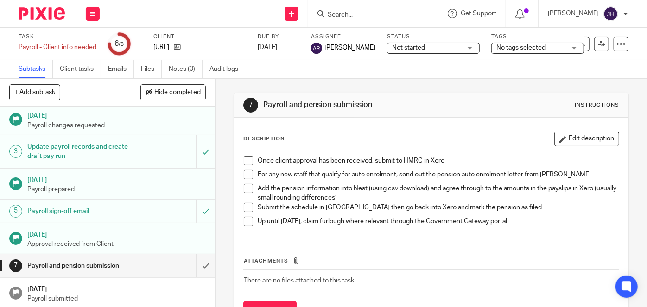
scroll to position [26, 0]
click at [89, 214] on h1 "Payroll sign-off email" at bounding box center [80, 211] width 107 height 14
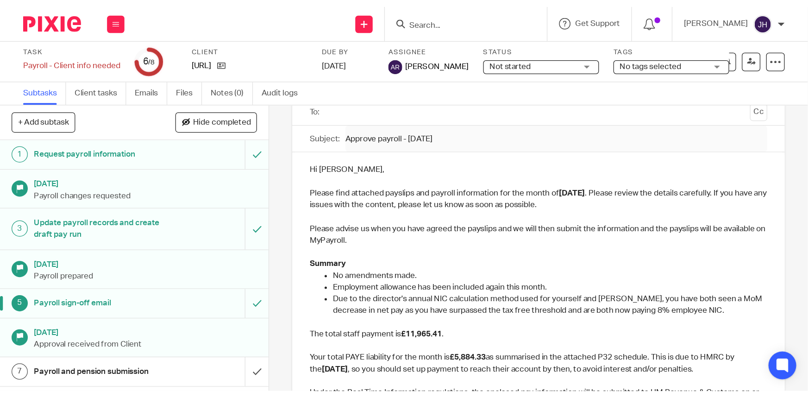
scroll to position [84, 0]
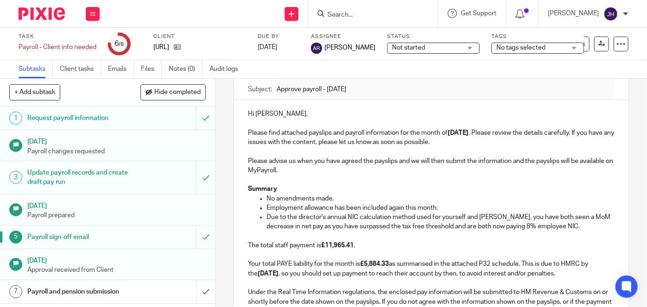
click at [352, 207] on p "Employment allowance has been included again this month." at bounding box center [440, 207] width 348 height 9
drag, startPoint x: 291, startPoint y: 205, endPoint x: 414, endPoint y: 206, distance: 123.2
click at [414, 206] on p "Employment allowance has been included again this month." at bounding box center [440, 207] width 348 height 9
click at [454, 205] on p "Employment allowance has been included again this month." at bounding box center [440, 207] width 348 height 9
drag, startPoint x: 454, startPoint y: 205, endPoint x: 269, endPoint y: 210, distance: 184.9
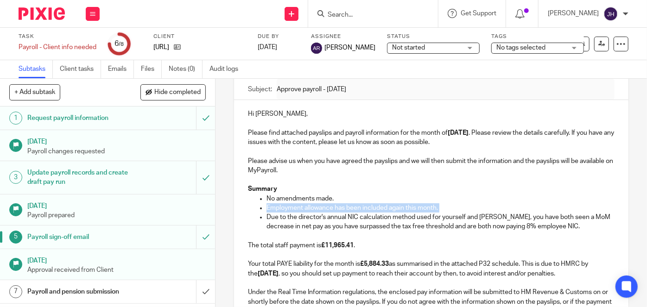
click at [269, 210] on p "Employment allowance has been included again this month." at bounding box center [440, 207] width 348 height 9
copy p "Employment allowance has been included again this month."
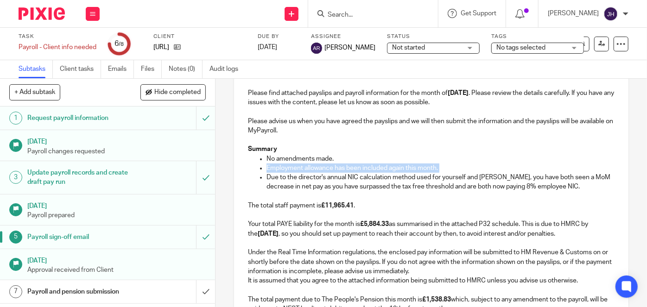
scroll to position [253, 0]
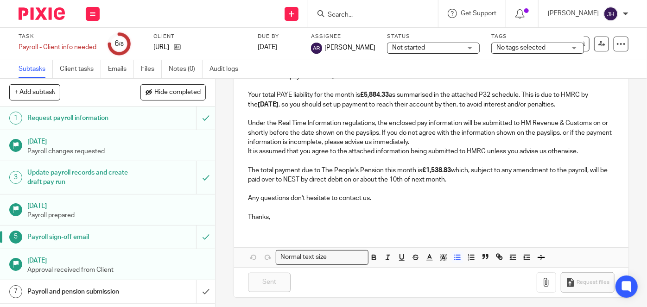
click at [330, 191] on p "Any questions don't hesitate to contact us." at bounding box center [431, 193] width 366 height 19
click at [337, 168] on p "It is assumed that you agree to the attached information being submitted to HMR…" at bounding box center [431, 166] width 366 height 38
click at [324, 169] on p "It is assumed that you agree to the attached information being submitted to HMR…" at bounding box center [431, 166] width 366 height 38
drag, startPoint x: 325, startPoint y: 169, endPoint x: 383, endPoint y: 168, distance: 57.9
click at [383, 168] on p "It is assumed that you agree to the attached information being submitted to HMR…" at bounding box center [431, 166] width 366 height 38
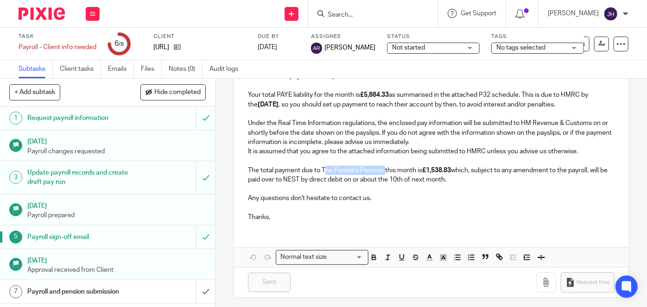
click at [373, 172] on p "It is assumed that you agree to the attached information being submitted to HMR…" at bounding box center [431, 166] width 366 height 38
drag, startPoint x: 373, startPoint y: 172, endPoint x: 645, endPoint y: 212, distance: 274.4
click at [323, 171] on p "It is assumed that you agree to the attached information being submitted to HMR…" at bounding box center [431, 166] width 366 height 38
copy p "The People's Pension"
click at [435, 171] on strong "£1,538.83" at bounding box center [436, 170] width 29 height 6
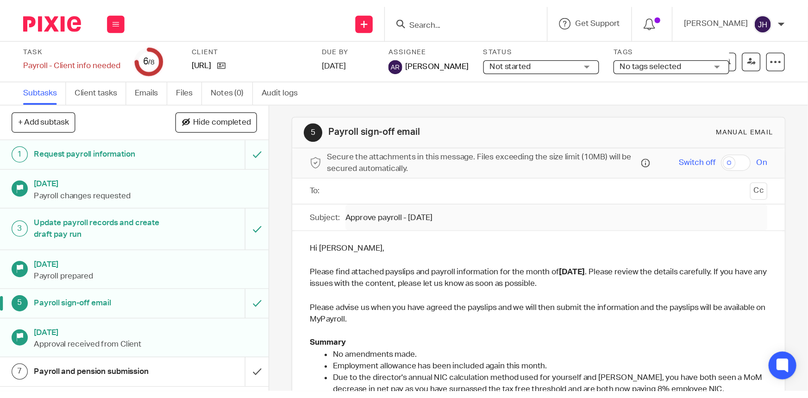
scroll to position [0, 0]
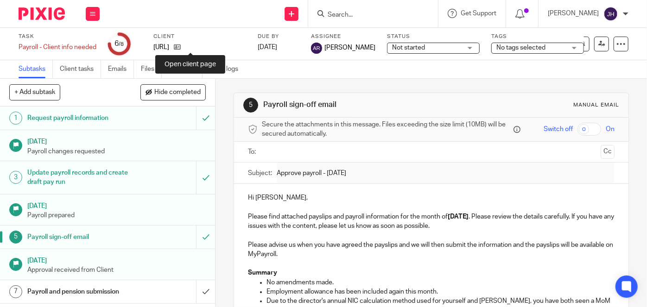
click at [194, 44] on div "[URL]" at bounding box center [199, 47] width 93 height 9
click at [181, 47] on icon at bounding box center [177, 47] width 7 height 7
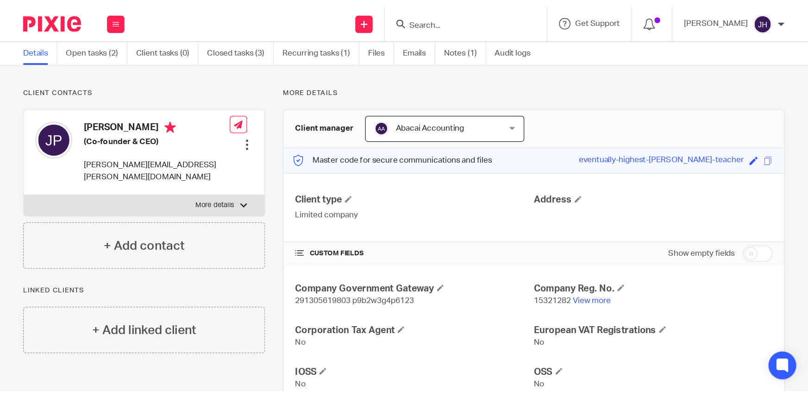
scroll to position [126, 0]
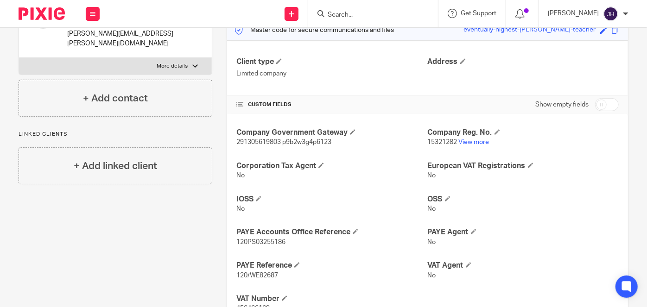
click at [259, 147] on div "Company Government Gateway 291305619803 p9b2w3g4p6123 Company Reg. No. 15321282…" at bounding box center [427, 221] width 401 height 214
click at [257, 140] on span "291305619803 p9b2w3g4p6123" at bounding box center [283, 142] width 95 height 6
copy span "291305619803"
click at [305, 142] on span "291305619803 p9b2w3g4p6123" at bounding box center [283, 142] width 95 height 6
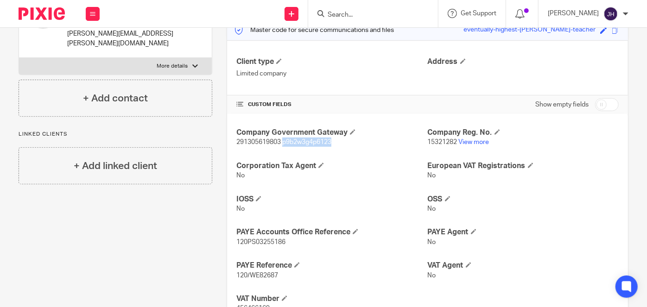
click at [305, 142] on span "291305619803 p9b2w3g4p6123" at bounding box center [283, 142] width 95 height 6
copy span "p9b2w3g4p6123"
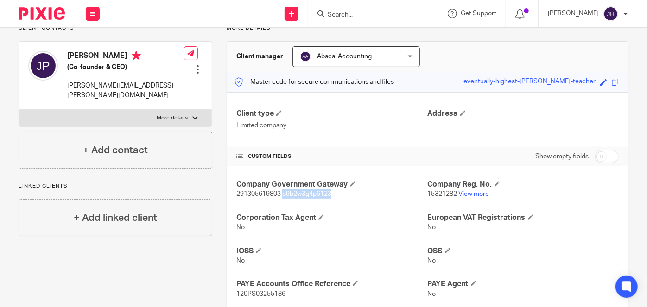
scroll to position [73, 0]
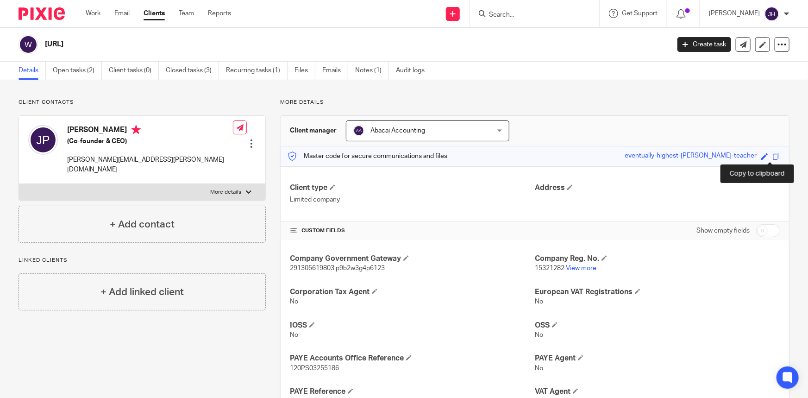
click at [773, 153] on span at bounding box center [776, 156] width 7 height 7
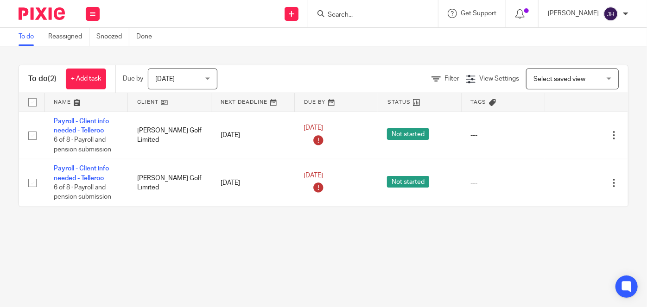
click at [410, 11] on input "Search" at bounding box center [368, 15] width 83 height 8
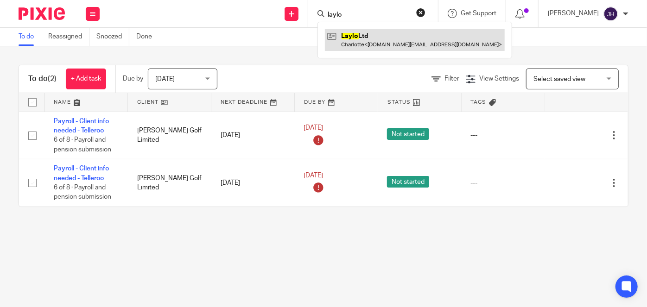
type input "laylo"
click at [445, 41] on link at bounding box center [415, 39] width 180 height 21
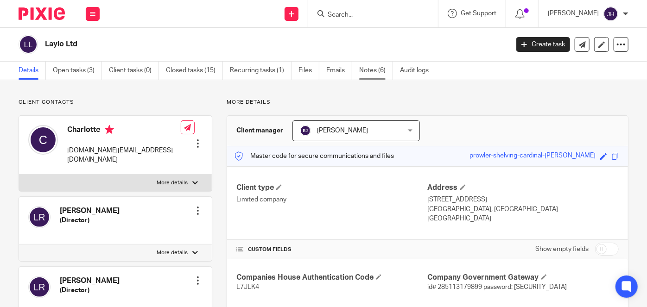
click at [376, 73] on link "Notes (6)" at bounding box center [376, 71] width 34 height 18
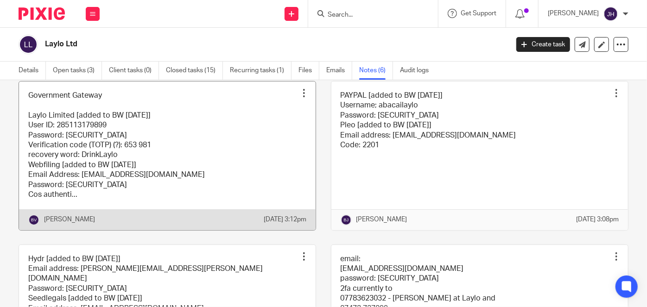
scroll to position [42, 0]
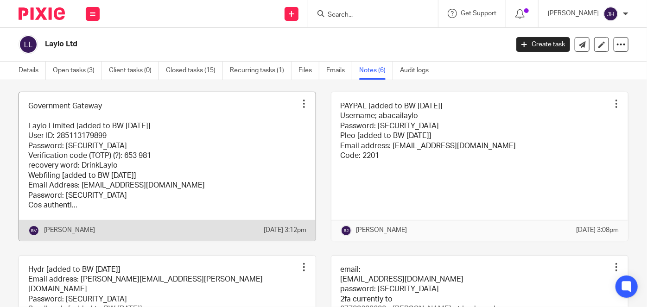
click at [158, 174] on link at bounding box center [167, 166] width 297 height 149
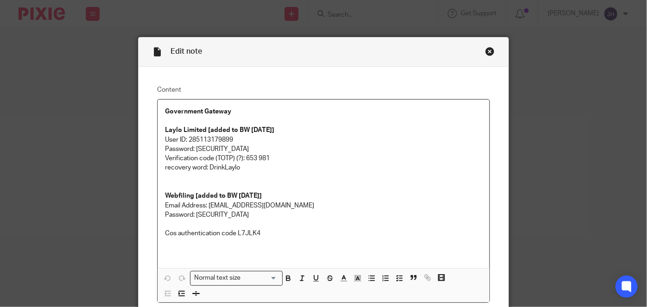
click at [191, 137] on p "User ID: 285113179899" at bounding box center [323, 139] width 317 height 9
copy p "285113179899"
click at [223, 148] on p "Password: Vnrjienvb5u7984h59!^B*@mvkjrvno" at bounding box center [323, 149] width 317 height 9
click at [201, 148] on p "Password: Vnrjienvb5u7984h59!^B*@mvkjrvno" at bounding box center [323, 149] width 317 height 9
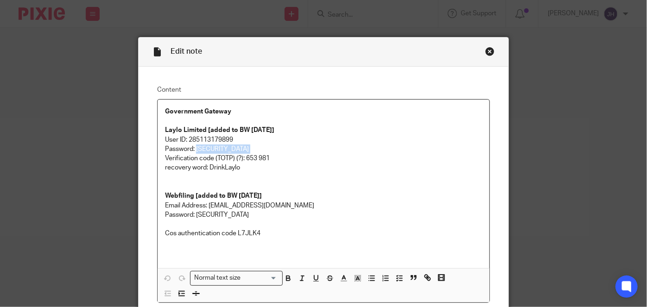
drag, startPoint x: 201, startPoint y: 148, endPoint x: 299, endPoint y: 147, distance: 97.8
click at [299, 147] on p "Password: Vnrjienvb5u7984h59!^B*@mvkjrvno" at bounding box center [323, 149] width 317 height 9
copy p "Vnrjienvb5u7984h59!^B*@mvkjrvno"
click at [542, 55] on div "Edit note Content Government Gateway Laylo Limited [added to BW 7/8/2025] User …" at bounding box center [323, 153] width 647 height 307
click at [488, 49] on div "Close this dialog window" at bounding box center [489, 51] width 9 height 9
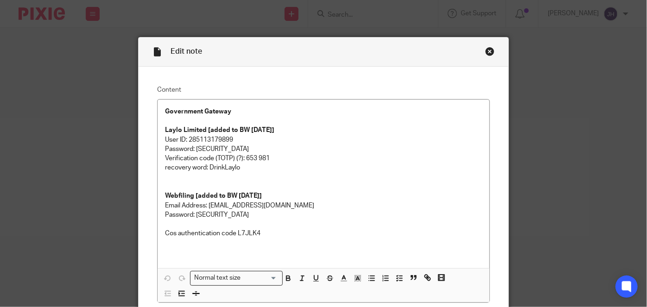
click at [401, 28] on div "Edit note Content Government Gateway Laylo Limited [added to BW 7/8/2025] User …" at bounding box center [323, 153] width 647 height 307
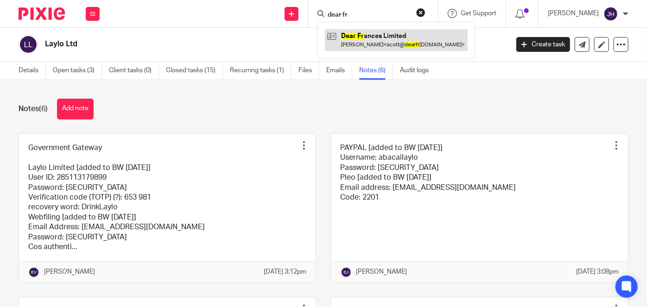
type input "dear fr"
click at [411, 36] on link at bounding box center [396, 39] width 143 height 21
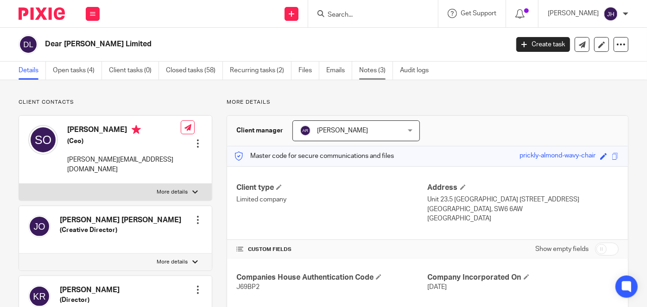
click at [384, 73] on link "Notes (3)" at bounding box center [376, 71] width 34 height 18
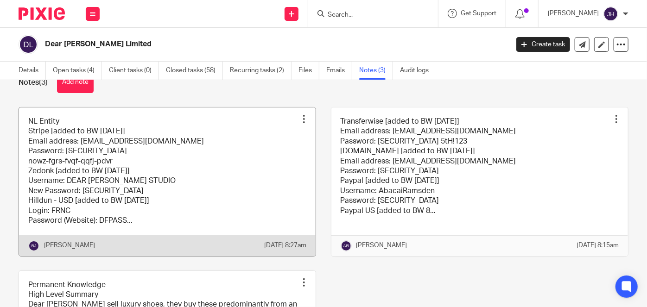
scroll to position [84, 0]
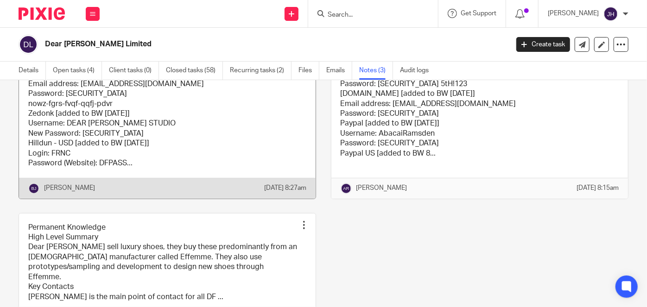
click at [137, 140] on link at bounding box center [167, 124] width 297 height 149
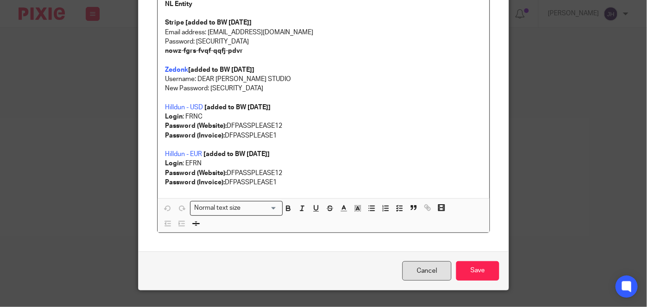
scroll to position [84, 0]
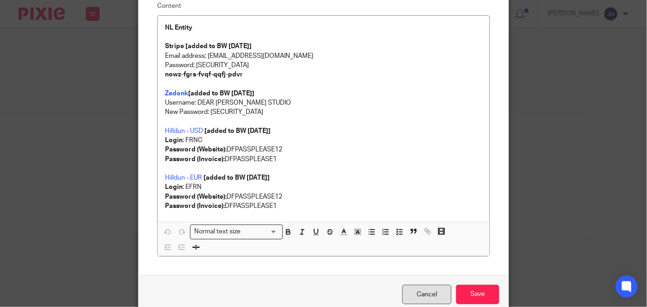
click at [426, 294] on link "Cancel" at bounding box center [426, 295] width 49 height 20
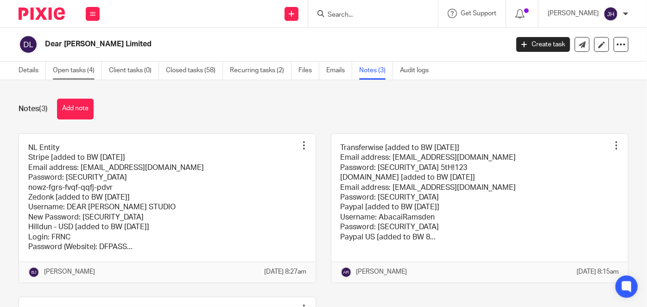
click at [77, 69] on link "Open tasks (4)" at bounding box center [77, 71] width 49 height 18
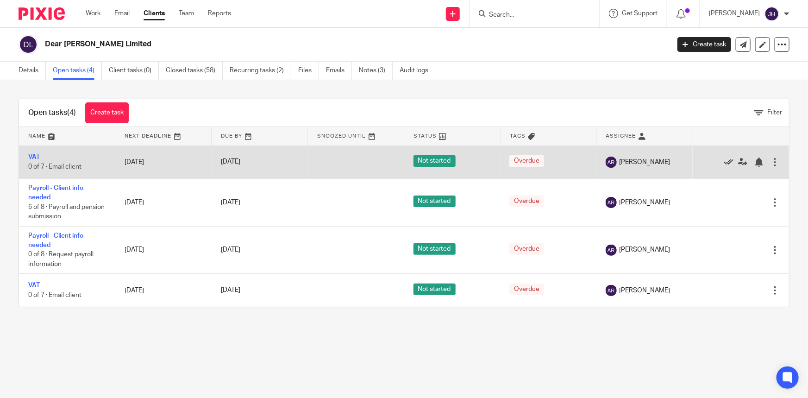
click at [646, 162] on icon at bounding box center [729, 162] width 9 height 9
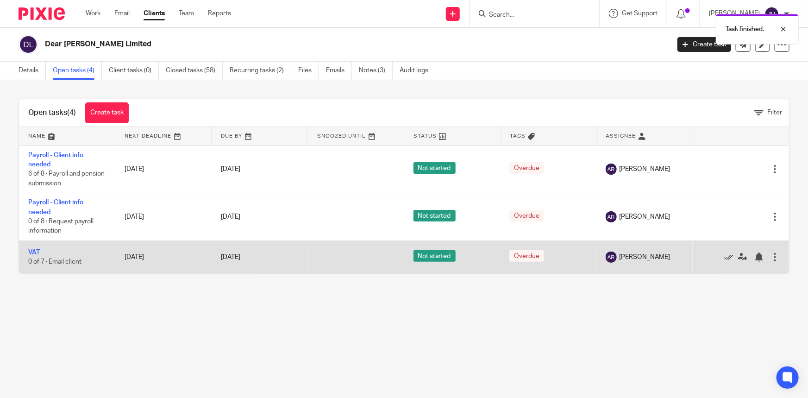
drag, startPoint x: 127, startPoint y: 255, endPoint x: 203, endPoint y: 271, distance: 77.6
click at [200, 269] on td "[DATE]" at bounding box center [163, 257] width 96 height 33
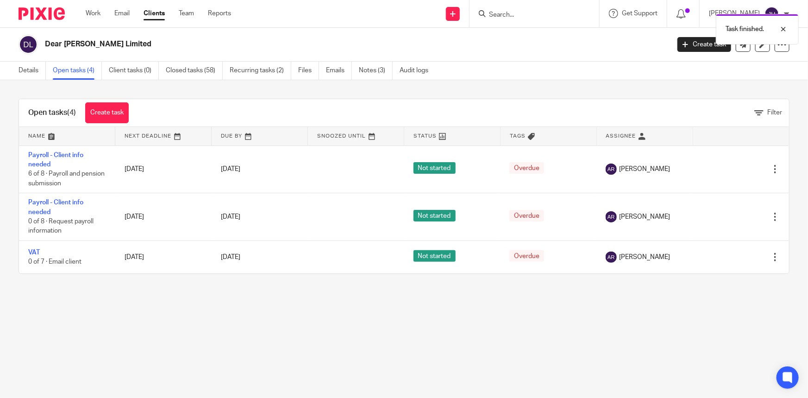
drag, startPoint x: 221, startPoint y: 308, endPoint x: 213, endPoint y: 282, distance: 26.8
click at [221, 307] on main "Dear [PERSON_NAME] Limited Create task Update from Companies House Export data …" at bounding box center [404, 199] width 808 height 398
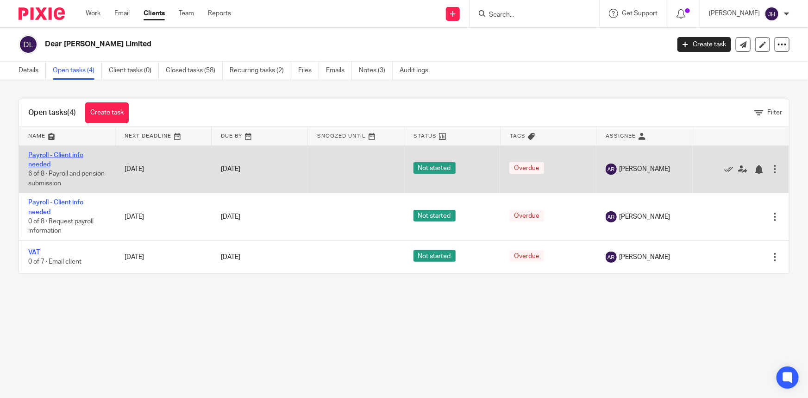
click at [46, 157] on link "Payroll - Client info needed" at bounding box center [55, 160] width 55 height 16
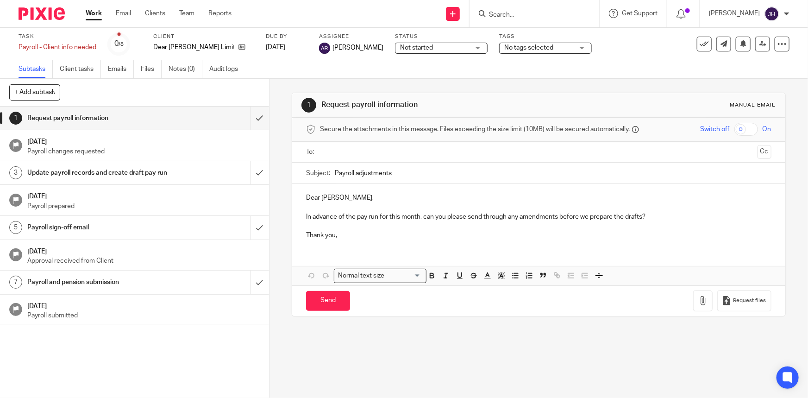
click at [319, 136] on input "Payroll adjustments" at bounding box center [553, 173] width 436 height 21
click at [256, 123] on input "submit" at bounding box center [134, 118] width 269 height 23
click at [250, 136] on input "submit" at bounding box center [134, 172] width 269 height 23
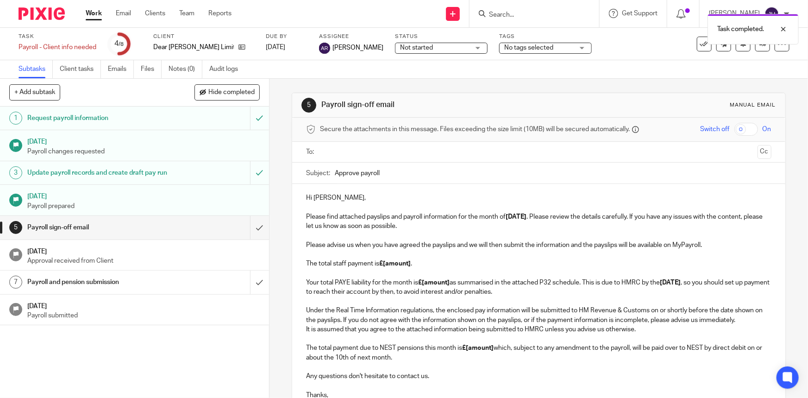
click at [410, 173] on input "Approve payroll" at bounding box center [553, 173] width 436 height 21
click at [420, 168] on input "Approve payroll - August" at bounding box center [553, 173] width 436 height 21
click at [435, 177] on input "Approve payroll - August" at bounding box center [553, 173] width 436 height 21
type input "Approve payroll - [DATE]"
click at [458, 285] on p "Please advise us when you have agreed the payslips and we will then submit the …" at bounding box center [538, 268] width 465 height 57
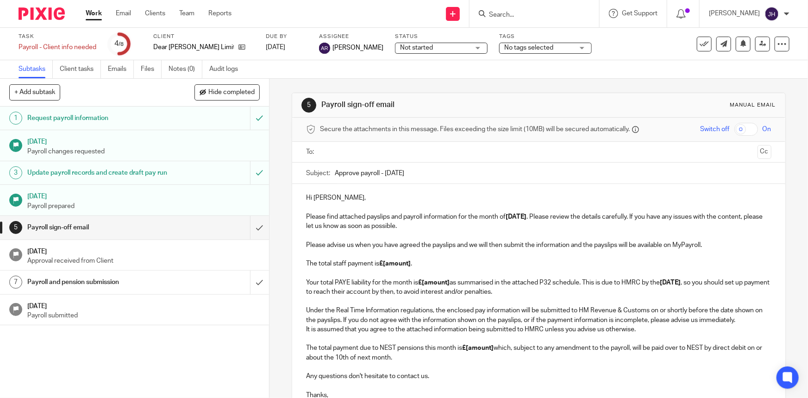
click at [410, 271] on p "Please advise us when you have agreed the payslips and we will then submit the …" at bounding box center [538, 268] width 465 height 57
click at [394, 267] on p "Please advise us when you have agreed the payslips and we will then submit the …" at bounding box center [538, 268] width 465 height 57
click at [392, 264] on strong "£[amount]" at bounding box center [395, 263] width 32 height 6
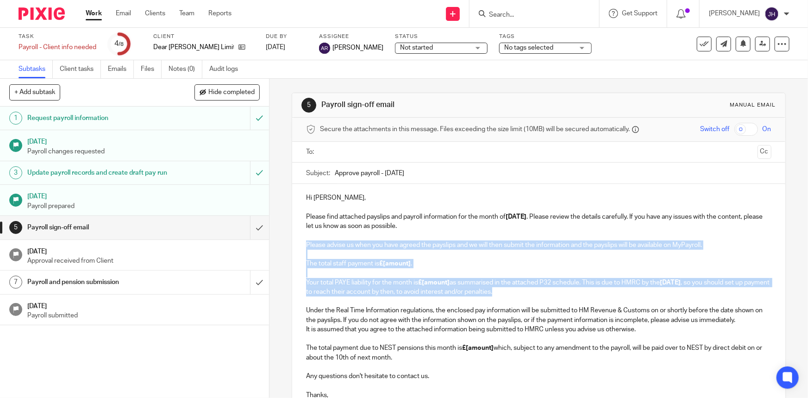
click at [392, 264] on strong "£[amount]" at bounding box center [395, 263] width 32 height 6
click at [583, 257] on p "Please advise us when you have agreed the payslips and we will then submit the …" at bounding box center [538, 268] width 465 height 57
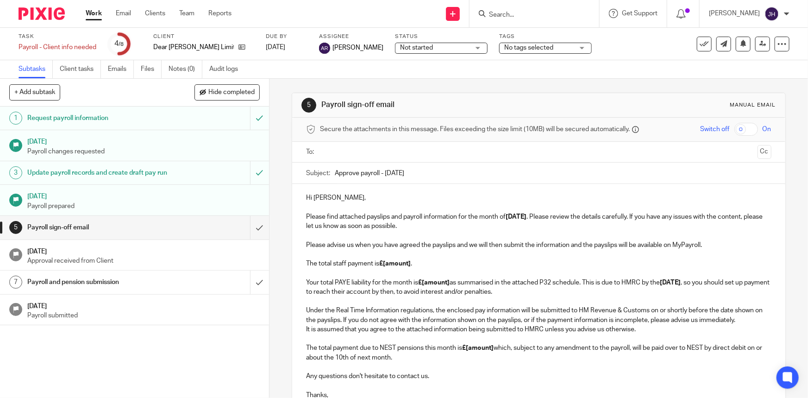
click at [727, 251] on p "Please advise us when you have agreed the payslips and we will then submit the …" at bounding box center [538, 268] width 465 height 57
click at [728, 242] on p "Please advise us when you have agreed the payslips and we will then submit the …" at bounding box center [538, 268] width 465 height 57
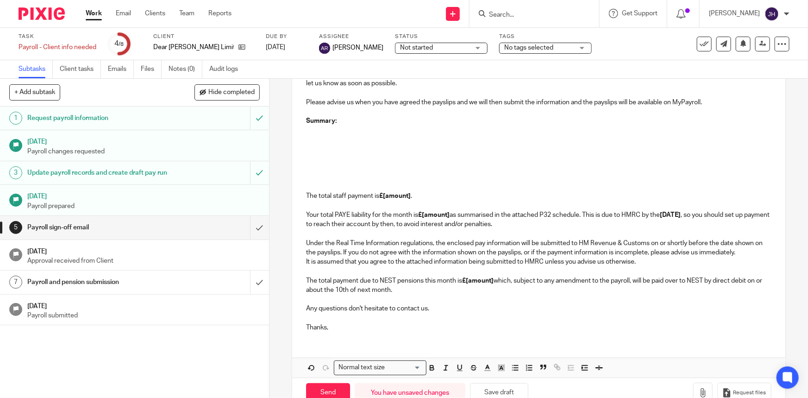
scroll to position [166, 0]
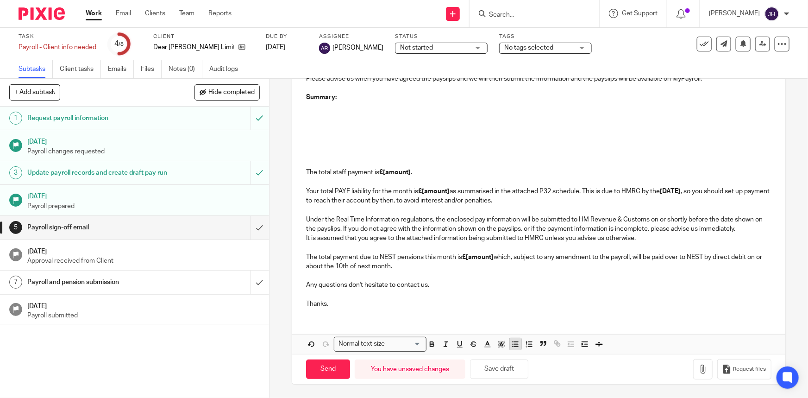
click at [513, 342] on line "button" at bounding box center [513, 342] width 0 height 0
click at [354, 139] on p at bounding box center [538, 143] width 465 height 9
click at [338, 110] on p at bounding box center [548, 106] width 447 height 9
drag, startPoint x: 318, startPoint y: 112, endPoint x: 337, endPoint y: 103, distance: 20.7
click at [318, 112] on p at bounding box center [538, 116] width 465 height 9
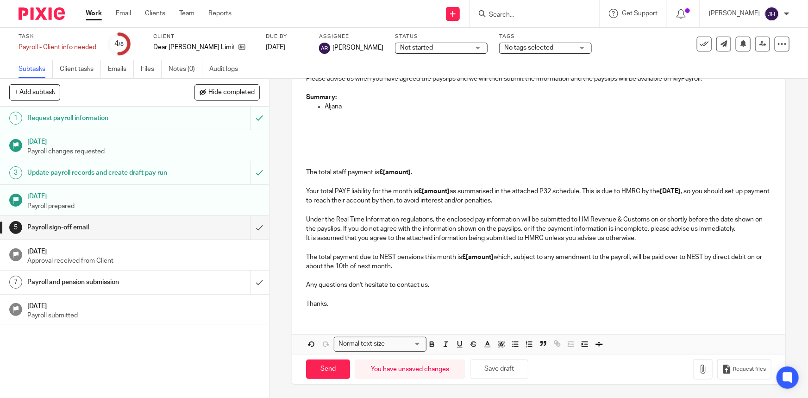
click at [337, 103] on p "Aljana" at bounding box center [548, 106] width 447 height 9
click at [361, 168] on p "The total staff payment is £[amount] . Your total PAYE liability for the month …" at bounding box center [538, 177] width 465 height 57
click at [335, 106] on p "Aljana" at bounding box center [548, 106] width 447 height 9
click at [332, 103] on p "Aljana" at bounding box center [548, 106] width 447 height 9
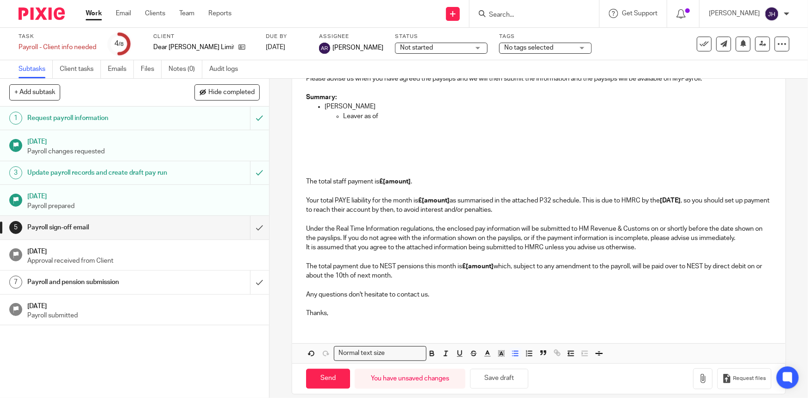
click at [400, 122] on p at bounding box center [538, 125] width 465 height 9
click at [392, 115] on p "Leaver as of" at bounding box center [557, 116] width 428 height 9
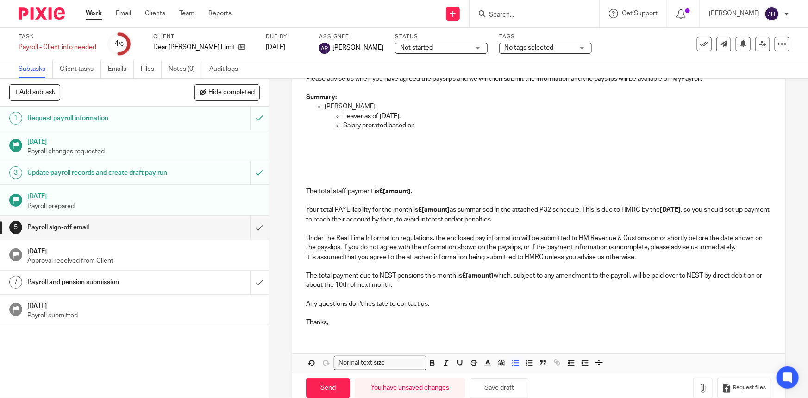
click at [470, 158] on p at bounding box center [538, 162] width 465 height 9
click at [362, 122] on p "Salary prorated based on" at bounding box center [557, 125] width 428 height 9
drag, startPoint x: 362, startPoint y: 122, endPoint x: 424, endPoint y: 123, distance: 62.1
click at [424, 123] on p "Salary prorated based on" at bounding box center [557, 125] width 428 height 9
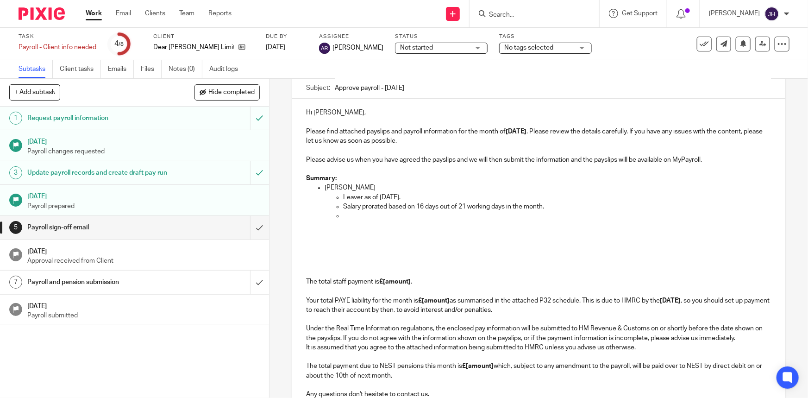
click at [432, 211] on p at bounding box center [557, 215] width 428 height 9
click at [418, 204] on p "Salary prorated based on 16 days out of 21 working days in the month." at bounding box center [557, 206] width 428 height 9
click at [514, 220] on p at bounding box center [557, 215] width 428 height 9
click at [537, 210] on p "Salary prorated based on 6 days out of 21 working days in the month." at bounding box center [557, 206] width 428 height 9
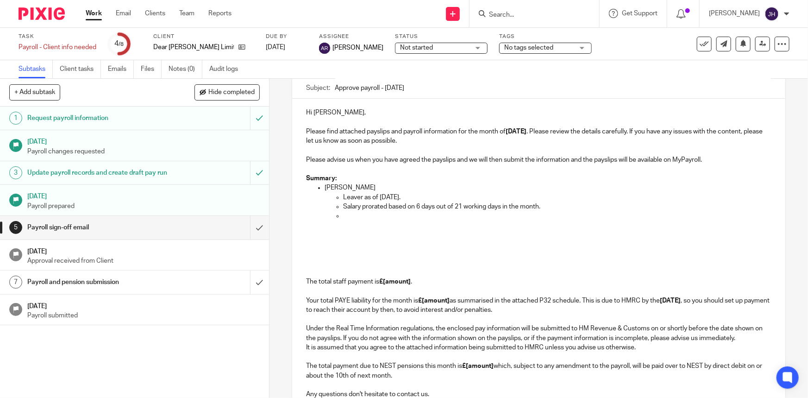
click at [546, 206] on p "Salary prorated based on 6 days out of 21 working days in the month." at bounding box center [557, 206] width 428 height 9
click at [396, 221] on p at bounding box center [548, 225] width 447 height 9
click at [379, 215] on p at bounding box center [557, 215] width 428 height 9
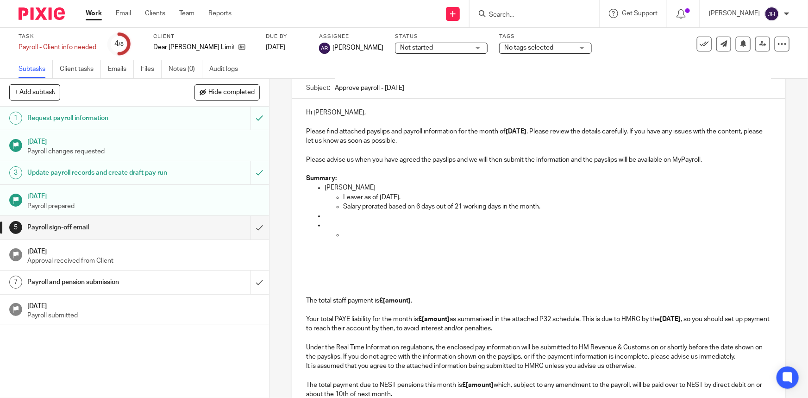
click at [339, 234] on ul at bounding box center [548, 234] width 447 height 9
click at [328, 224] on p at bounding box center [548, 225] width 447 height 9
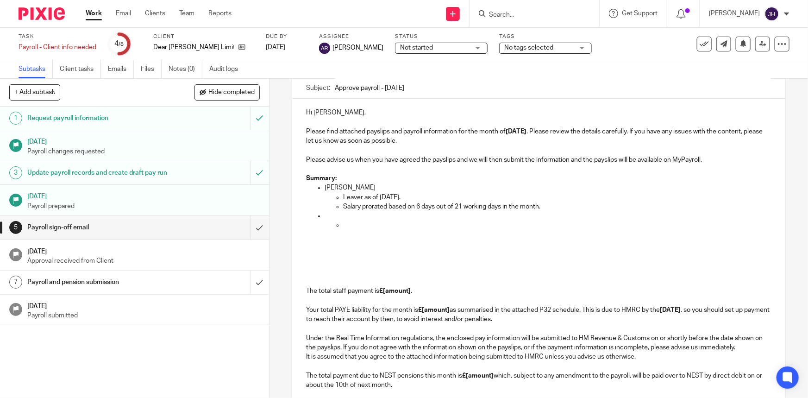
click at [359, 220] on p at bounding box center [548, 215] width 447 height 9
click at [354, 214] on strong "Aljana Zdovc" at bounding box center [351, 216] width 52 height 6
drag, startPoint x: 354, startPoint y: 214, endPoint x: 336, endPoint y: 217, distance: 17.8
click at [336, 217] on strong "Aljana Zdovc" at bounding box center [351, 216] width 52 height 6
click at [356, 219] on p "Aljana Zdovc" at bounding box center [548, 215] width 447 height 9
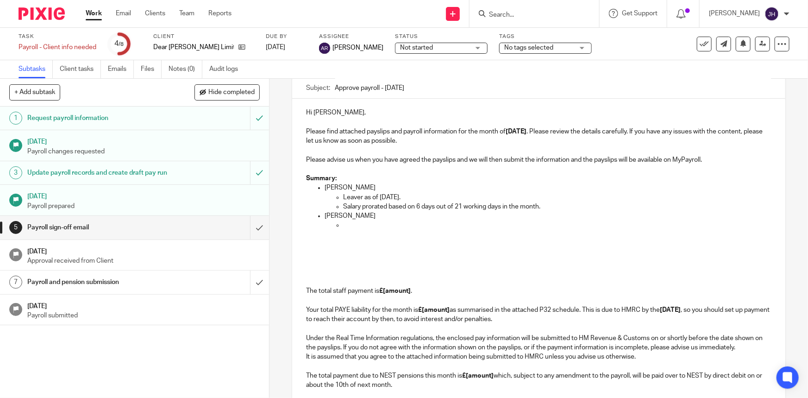
click at [354, 226] on p at bounding box center [557, 225] width 428 height 9
click at [357, 227] on p at bounding box center [557, 225] width 428 height 9
click at [501, 240] on p at bounding box center [538, 244] width 465 height 9
click at [490, 227] on p "Redundancy payment (exempt of tax and NI) of £" at bounding box center [557, 225] width 428 height 9
drag, startPoint x: 519, startPoint y: 217, endPoint x: 528, endPoint y: 208, distance: 12.8
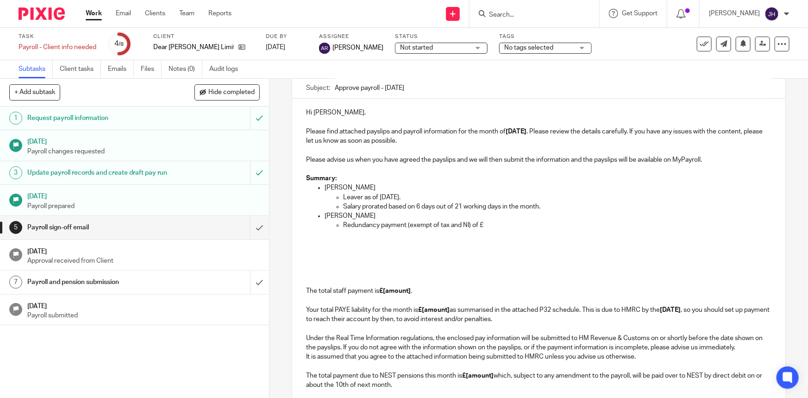
click at [519, 217] on p "Aljana Zdovc" at bounding box center [548, 215] width 447 height 9
click at [531, 206] on p "Salary prorated based on 6 days out of 21 working days in the month." at bounding box center [557, 206] width 428 height 9
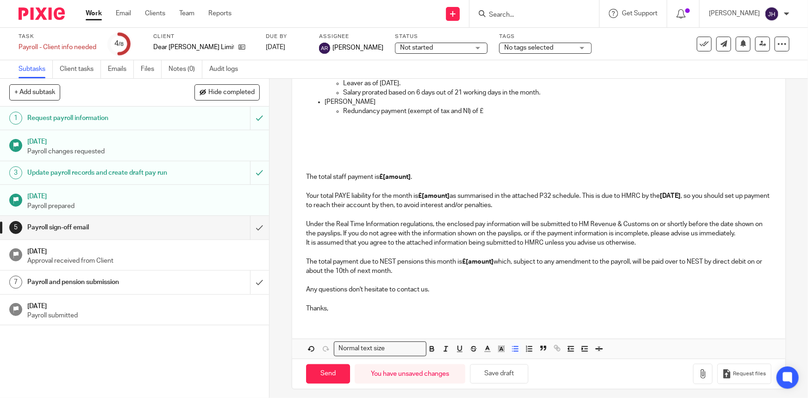
scroll to position [204, 0]
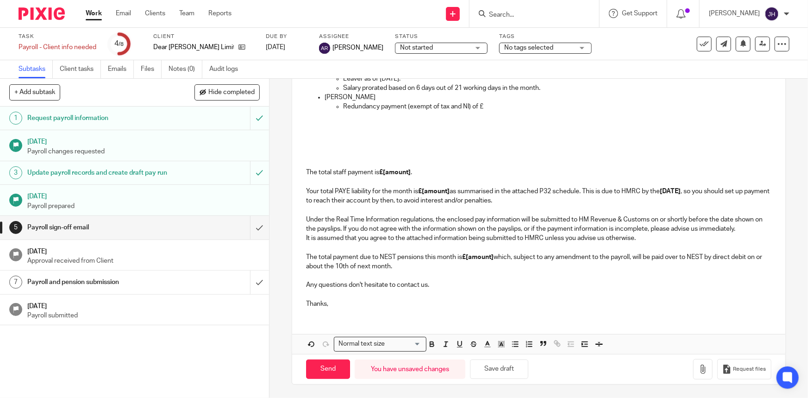
click at [390, 121] on p at bounding box center [538, 125] width 465 height 9
click at [462, 114] on p at bounding box center [548, 116] width 447 height 9
click at [485, 106] on p "Redundancy payment (exempt of tax and NI) of £" at bounding box center [557, 106] width 428 height 9
click at [499, 259] on p "It is assumed that you agree to the attached information being submitted to HMR…" at bounding box center [538, 253] width 465 height 38
click at [490, 103] on p "Redundancy payment (exempt of tax and NI) of £" at bounding box center [557, 106] width 428 height 9
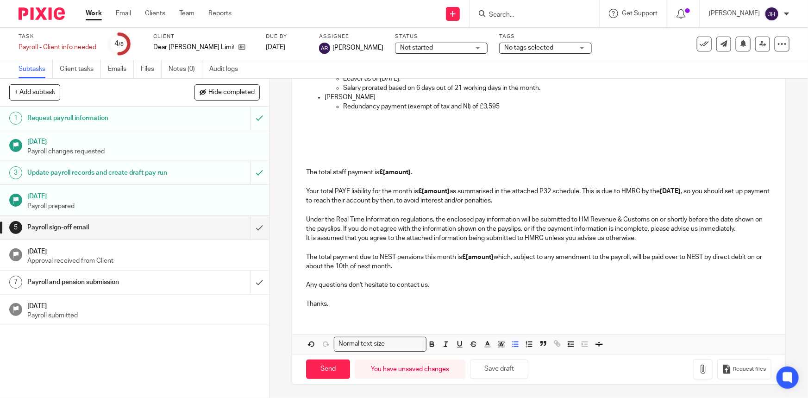
click at [468, 106] on p "Redundancy payment (exempt of tax and NI) of £3,595" at bounding box center [557, 106] width 428 height 9
click at [514, 105] on p "Redundancy payment (exempt of tax and NIC) of £3,595" at bounding box center [557, 106] width 428 height 9
click at [422, 160] on p "The total staff payment is £[amount] . Your total PAYE liability for the month …" at bounding box center [538, 177] width 465 height 57
click at [408, 135] on p at bounding box center [538, 134] width 465 height 9
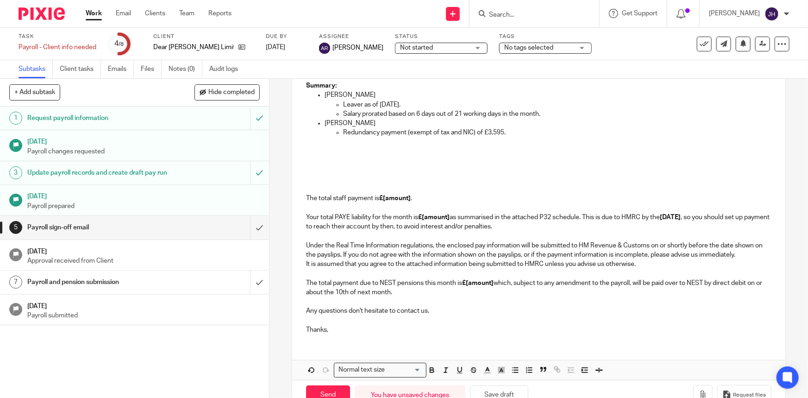
scroll to position [120, 0]
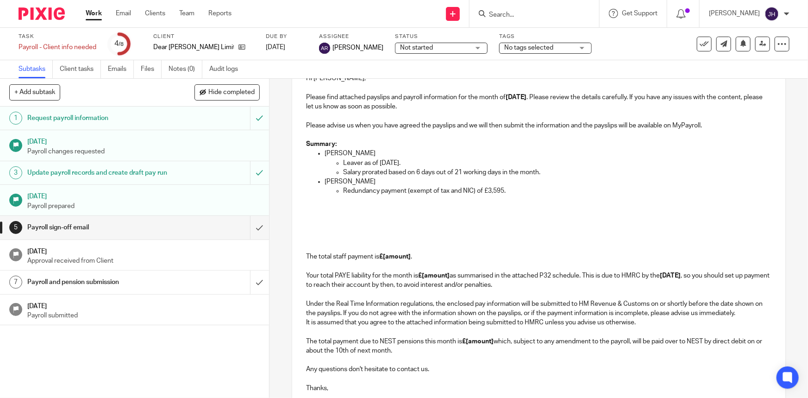
click at [490, 183] on p "Aljana Zdovc" at bounding box center [548, 181] width 447 height 9
click at [523, 192] on p "Redundancy payment (exempt of tax and NIC) of £3,595." at bounding box center [557, 190] width 428 height 9
click at [343, 192] on p "Redundancy payment (exempt of tax and NIC) of £3,595." at bounding box center [557, 190] width 428 height 9
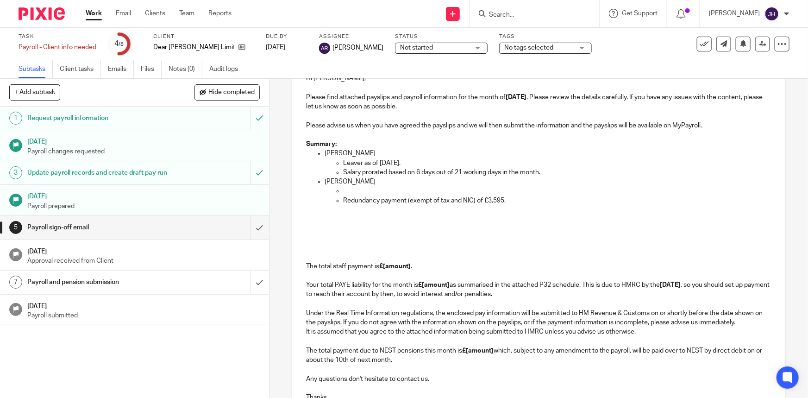
click at [397, 212] on p at bounding box center [548, 209] width 447 height 9
click at [378, 196] on p "Redundancy payment (exempt of tax and NIC) of £3,595." at bounding box center [557, 200] width 428 height 9
click at [375, 189] on p at bounding box center [557, 190] width 428 height 9
click at [486, 205] on p at bounding box center [548, 209] width 447 height 9
click at [373, 186] on p "Payment in" at bounding box center [557, 190] width 428 height 9
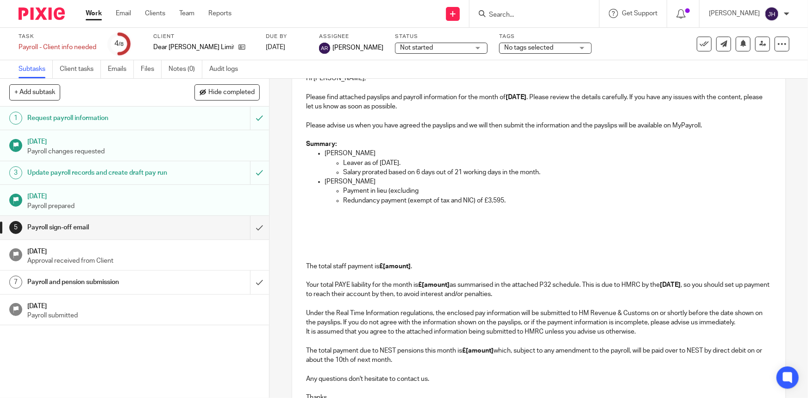
click at [415, 191] on p "Payment in lieu (excluding" at bounding box center [557, 190] width 428 height 9
click at [379, 192] on p "Payment in lieu (excluding" at bounding box center [557, 190] width 428 height 9
click at [435, 194] on p "Payment in lieu (excluding" at bounding box center [557, 190] width 428 height 9
click at [540, 208] on p at bounding box center [548, 209] width 447 height 9
click at [462, 195] on p "Payment in lieu (excluding" at bounding box center [557, 190] width 428 height 9
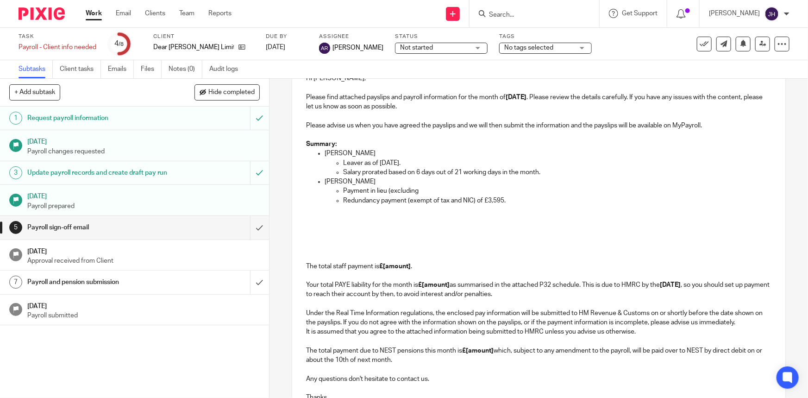
click at [420, 192] on p "Payment in lieu (excluding" at bounding box center [557, 190] width 428 height 9
drag, startPoint x: 526, startPoint y: 191, endPoint x: 537, endPoint y: 176, distance: 18.5
click at [526, 191] on p "Payment in lieu (excluding days already paid with July payroll) of £" at bounding box center [557, 190] width 428 height 9
click at [542, 169] on p "Salary prorated based on 6 days out of 21 working days in the month." at bounding box center [557, 172] width 428 height 9
click at [508, 171] on p "Salary prorated based on 6 days out of 21 working days in the month." at bounding box center [557, 172] width 428 height 9
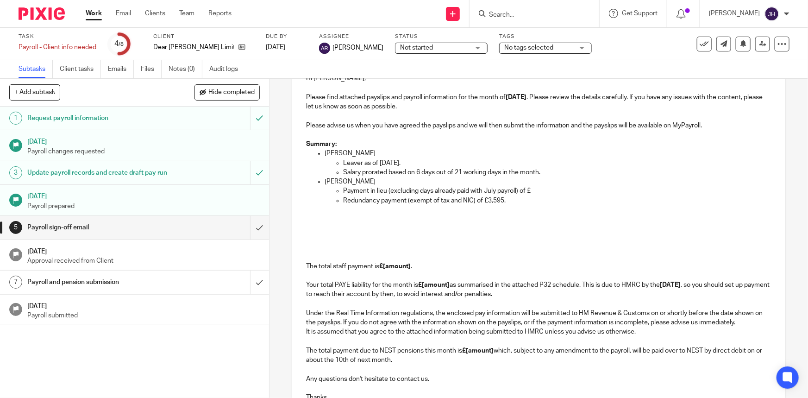
click at [431, 172] on p "Salary prorated based on 6 days out of 21 working days in the month." at bounding box center [557, 172] width 428 height 9
drag, startPoint x: 421, startPoint y: 160, endPoint x: 529, endPoint y: 170, distance: 108.8
click at [529, 170] on ul "Leaver as of 8th August 2025. Salary prorated based on 6 days out of 21 working…" at bounding box center [548, 167] width 447 height 19
click at [496, 197] on p "Redundancy payment (exempt of tax and NIC) of £3,595." at bounding box center [557, 200] width 428 height 9
click at [427, 185] on p "Aljana Zdovc" at bounding box center [548, 181] width 447 height 9
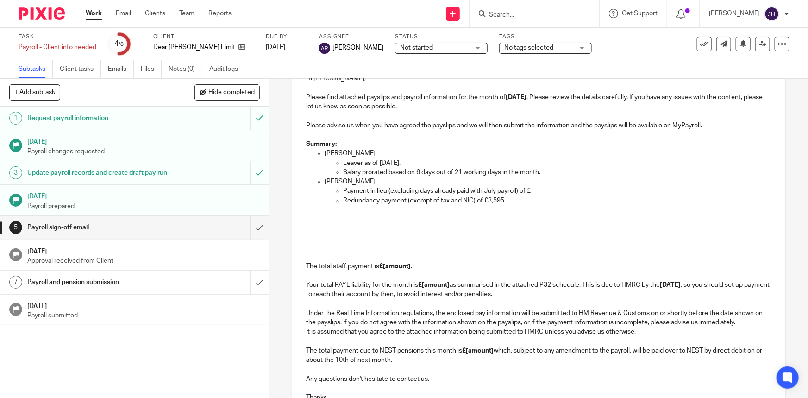
click at [343, 190] on p "Payment in lieu (excluding days already paid with July payroll) of £" at bounding box center [557, 190] width 428 height 9
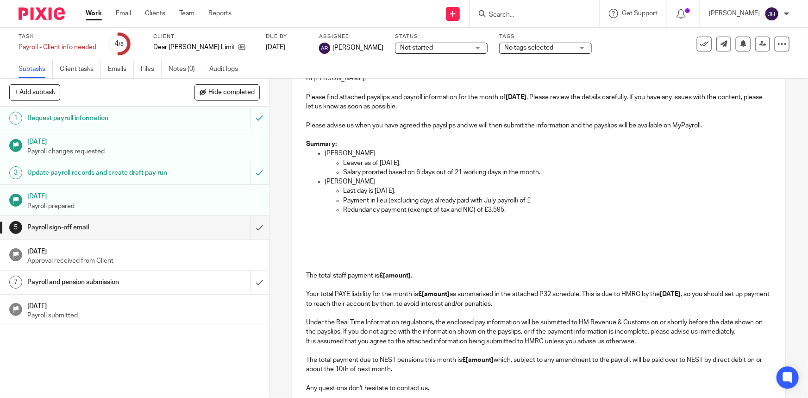
click at [422, 186] on p "Last day is 21st July," at bounding box center [557, 190] width 428 height 9
click at [414, 189] on p "Last day is 21st July," at bounding box center [557, 190] width 428 height 9
click at [582, 192] on p "Last day is 21st July, 30 days payment in lieu of notice meaning that pay inclu…" at bounding box center [557, 190] width 428 height 9
click at [546, 191] on p "Last day is 21st July, 30 days payment in lieu of notice meaning that pay inclu…" at bounding box center [557, 190] width 428 height 9
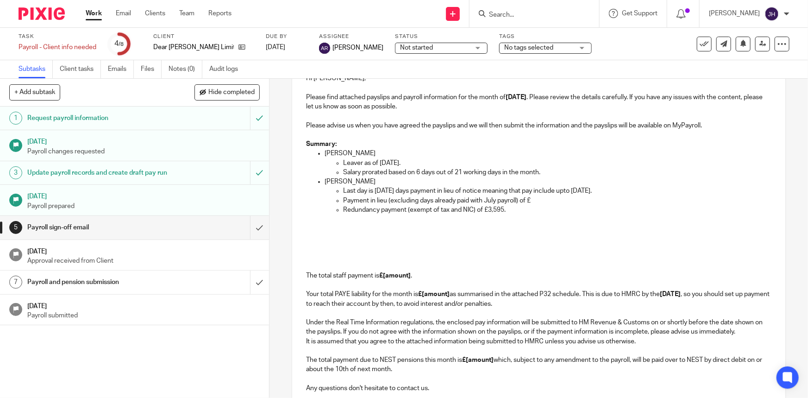
click at [562, 191] on p "Last day is 21st July, 30 days payment in lieu of notice meaning that pay inclu…" at bounding box center [557, 190] width 428 height 9
click at [544, 191] on p "Last day is 21st July, 30 days payment in lieu of notice meaning that pay inclu…" at bounding box center [557, 190] width 428 height 9
click at [560, 192] on p "Last day is 21st July, 30 days payment in lieu of notice meaning that pay inclu…" at bounding box center [557, 190] width 428 height 9
click at [540, 193] on p "Last day is 21st July, 30 days payment in lieu of notice meaning that pay inclu…" at bounding box center [557, 190] width 428 height 9
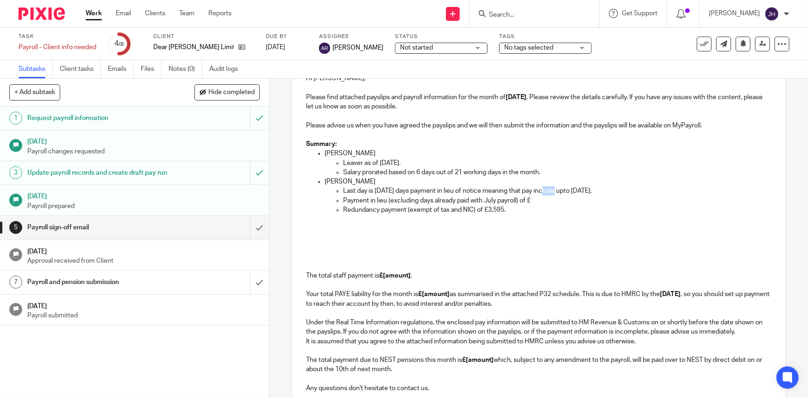
click at [540, 193] on p "Last day is 21st July, 30 days payment in lieu of notice meaning that pay inclu…" at bounding box center [557, 190] width 428 height 9
click at [542, 191] on p "Last day is 21st July, 30 days payment in lieu of notice meaning that pay inclu…" at bounding box center [557, 190] width 428 height 9
click at [581, 193] on p "Last day is 21st July, 30 days payment in lieu of notice meaning that pay inclu…" at bounding box center [557, 190] width 428 height 9
click at [626, 192] on p "Last day is 21st July, 30 days payment in lieu of notice meaning that pay inclu…" at bounding box center [557, 190] width 428 height 9
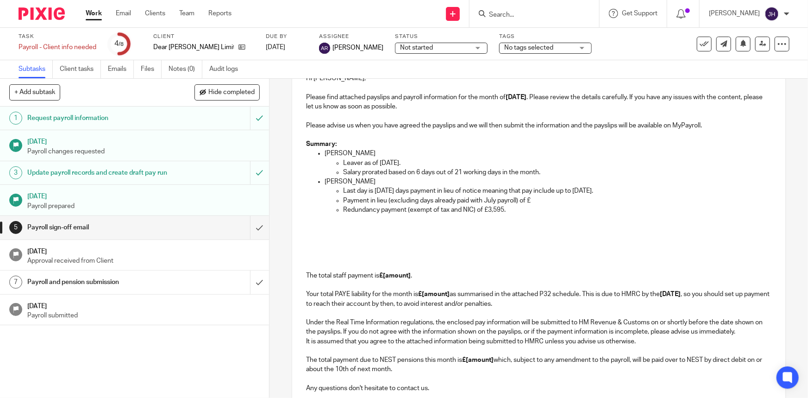
click at [630, 192] on p "Last day is 21st July, 30 days payment in lieu of notice meaning that pay inclu…" at bounding box center [557, 190] width 428 height 9
click at [643, 188] on p "Last day is 21st July, 30 days payment in lieu of notice meaning that pay inclu…" at bounding box center [557, 190] width 428 height 9
click at [432, 171] on p "Salary prorated based on 6 days out of 21 working days in the month." at bounding box center [557, 172] width 428 height 9
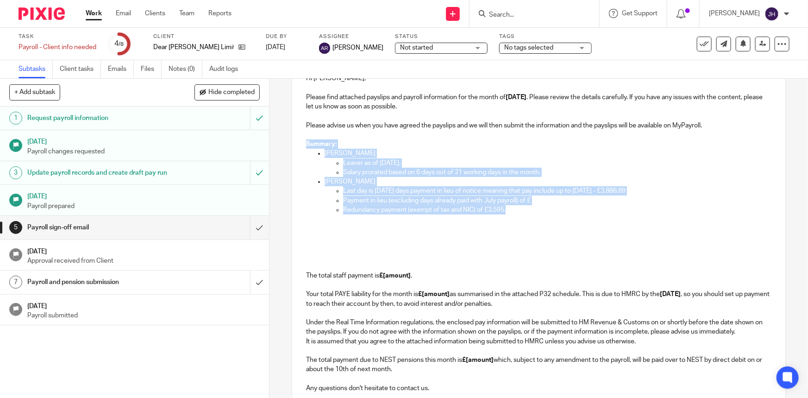
drag, startPoint x: 521, startPoint y: 209, endPoint x: 302, endPoint y: 144, distance: 228.4
click at [302, 144] on div "Hi Scott, Please find attached payslips and payroll information for the month o…" at bounding box center [538, 241] width 493 height 354
copy div "Summary: Carlos Ceballos Veneri Leaver as of 8th August 2025. Salary prorated b…"
click at [347, 179] on p "Aljana Zdovc" at bounding box center [548, 181] width 447 height 9
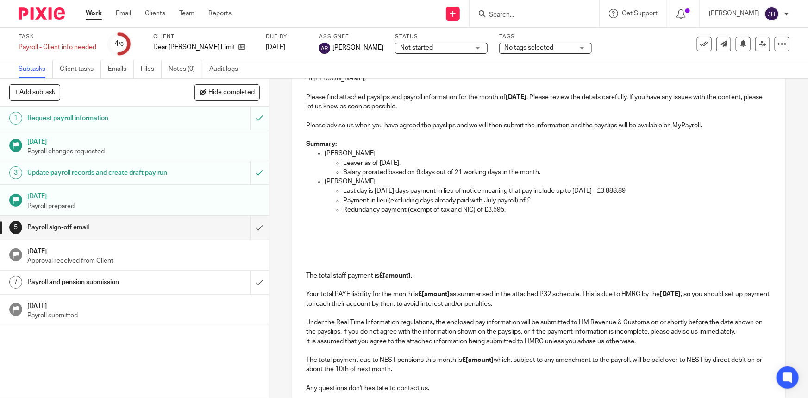
click at [385, 171] on p "Salary prorated based on 6 days out of 21 working days in the month." at bounding box center [557, 172] width 428 height 9
click at [360, 171] on p "Salary prorated based on 6 days out of 21 working days in the month." at bounding box center [557, 172] width 428 height 9
click at [403, 190] on p "Last day is 21st July, 30 days payment in lieu of notice meaning that pay inclu…" at bounding box center [557, 190] width 428 height 9
click at [343, 192] on p "Last day is 21st July, 30 days payment in lieu of notice meaning that pay inclu…" at bounding box center [557, 190] width 428 height 9
click at [392, 188] on p "Last day is 21st July, 30 days payment in lieu of notice meaning that pay inclu…" at bounding box center [557, 190] width 428 height 9
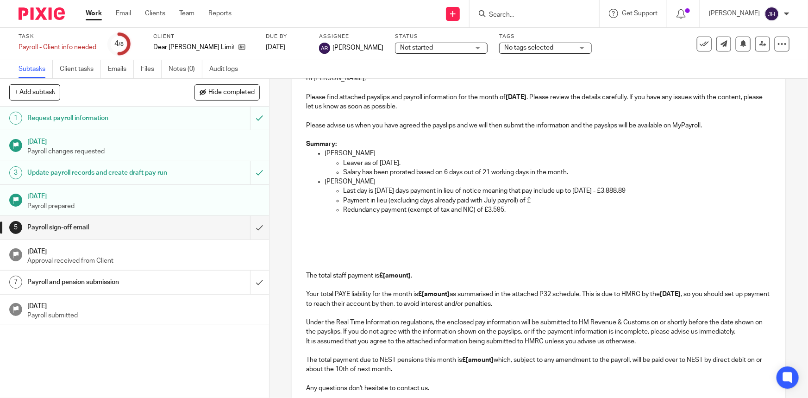
click at [350, 198] on p "Payment in lieu (excluding days already paid with July payroll) of £" at bounding box center [557, 200] width 428 height 9
click at [347, 188] on p "Last day is 21st July, 30 days payment in lieu of notice meaning that pay inclu…" at bounding box center [557, 190] width 428 height 9
click at [343, 192] on p "Last day is 21st July, 30 days payment in lieu of notice meaning that pay inclu…" at bounding box center [557, 190] width 428 height 9
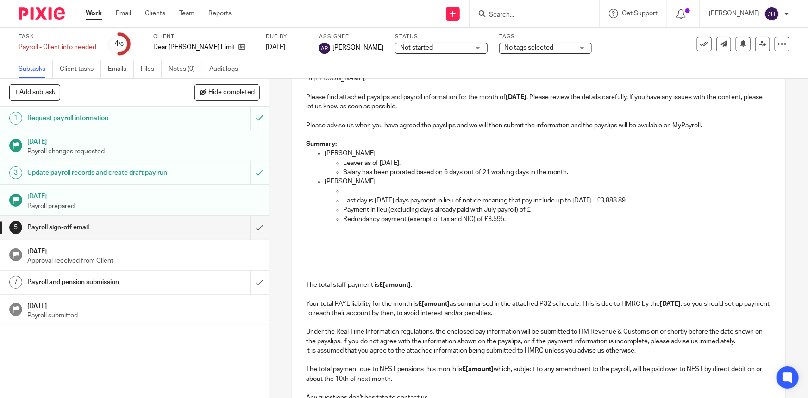
click at [367, 221] on p "Redundancy payment (exempt of tax and NIC) of £3,595." at bounding box center [557, 219] width 428 height 9
click at [351, 189] on p at bounding box center [557, 190] width 428 height 9
drag, startPoint x: 609, startPoint y: 188, endPoint x: 332, endPoint y: 192, distance: 277.6
click at [332, 192] on ul "Payment in lieu of notice (PILON): 30 days’ pay, covering up to 20 August 2025 …" at bounding box center [548, 205] width 447 height 38
click at [523, 212] on p "Payment in lieu (excluding days already paid with July payroll) of £" at bounding box center [557, 209] width 428 height 9
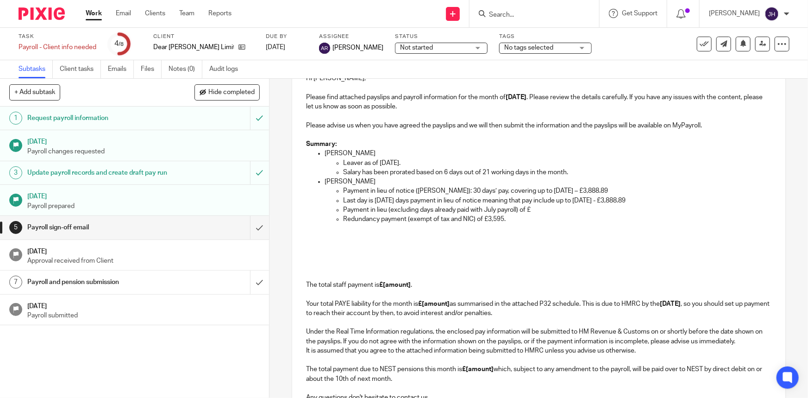
click at [526, 191] on p "Payment in lieu of notice (PILON): 30 days’ pay, covering up to 20 August 2025 …" at bounding box center [557, 190] width 428 height 9
click at [543, 191] on p "Payment in lieu of notice (PILON): 30 days’ pay, covering up to 20 August 2025 …" at bounding box center [557, 190] width 428 height 9
click at [567, 190] on p "Payment in lieu of notice (PILON): 30 days’ pay, covering up to 20 August 2025 …" at bounding box center [557, 190] width 428 height 9
click at [569, 190] on p "Payment in lieu of notice (PILON): 30 days’ pay, covering up to 20 August 2025 …" at bounding box center [557, 190] width 428 height 9
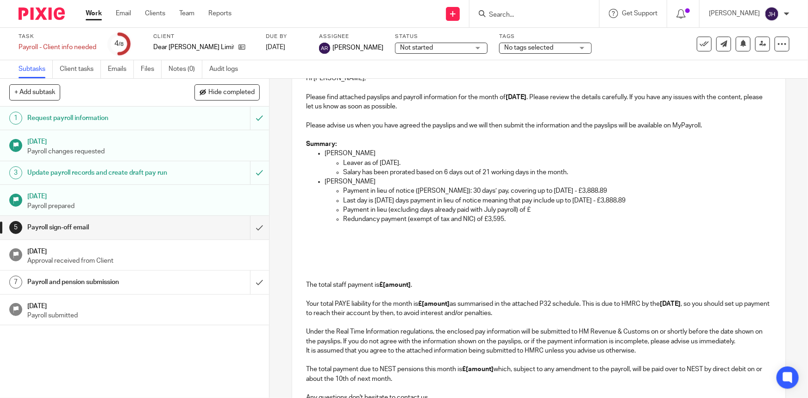
drag, startPoint x: 671, startPoint y: 196, endPoint x: 628, endPoint y: 189, distance: 43.2
click at [628, 189] on ul "Payment in lieu of notice (PILON): 30 days’ pay, covering up to 20 August 2025 …" at bounding box center [548, 205] width 447 height 38
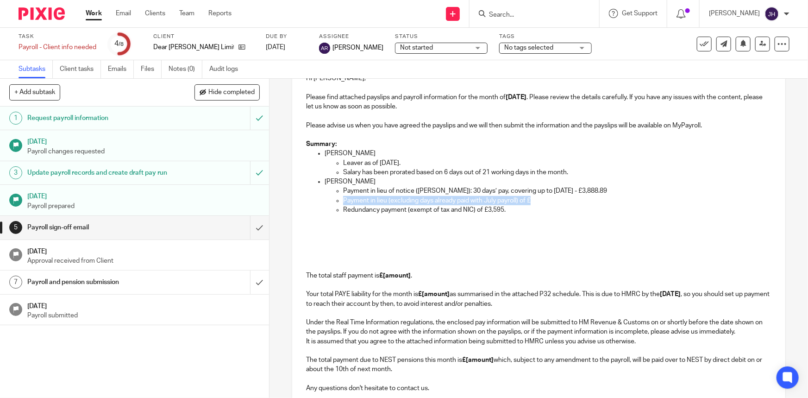
drag, startPoint x: 541, startPoint y: 197, endPoint x: 614, endPoint y: 192, distance: 72.9
click at [614, 192] on ul "Payment in lieu of notice (PILON): 30 days’ pay, covering up to 20 August 2025 …" at bounding box center [548, 200] width 447 height 28
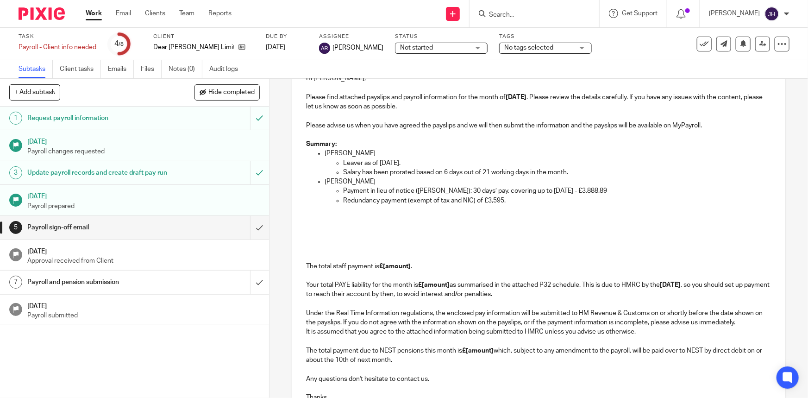
click at [518, 203] on p "Redundancy payment (exempt of tax and NIC) of £3,595." at bounding box center [557, 200] width 428 height 9
click at [501, 208] on p at bounding box center [548, 209] width 447 height 9
click at [471, 199] on p "Redundancy payment (exempt of tax and NIC) of £3,595." at bounding box center [557, 200] width 428 height 9
click at [470, 199] on p "Redundancy payment (exempt of tax and NIC) of £3,595." at bounding box center [557, 200] width 428 height 9
click at [468, 199] on p "Redundancy payment (exempt of tax and NIC) of £3,595." at bounding box center [557, 200] width 428 height 9
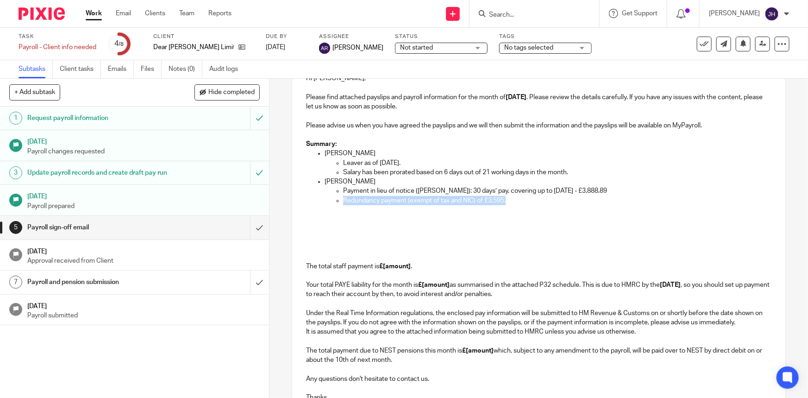
click at [468, 199] on p "Redundancy payment (exempt of tax and NIC) of £3,595." at bounding box center [557, 200] width 428 height 9
click at [434, 205] on p at bounding box center [548, 209] width 447 height 9
click at [412, 200] on p "Redundancy payment (exempt of tax and NIC) of £3,595." at bounding box center [557, 200] width 428 height 9
drag, startPoint x: 412, startPoint y: 200, endPoint x: 459, endPoint y: 201, distance: 46.8
click at [459, 201] on p "Redundancy payment (exempt of tax and NIC) of £3,595." at bounding box center [557, 200] width 428 height 9
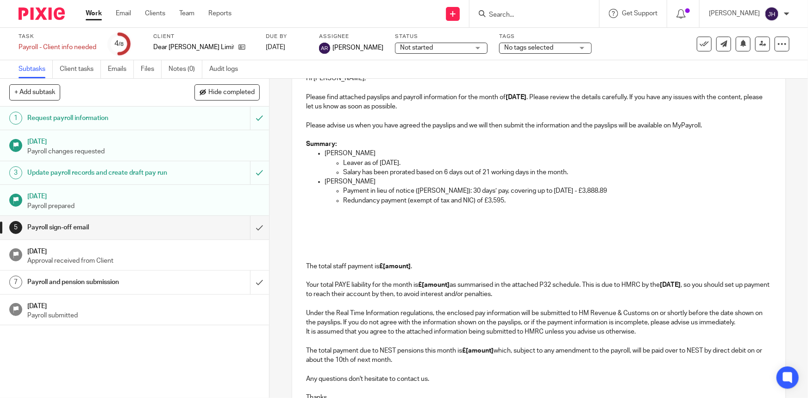
click at [467, 199] on p "Redundancy payment (exempt of tax and NIC) of £3,595." at bounding box center [557, 200] width 428 height 9
drag, startPoint x: 467, startPoint y: 199, endPoint x: 409, endPoint y: 202, distance: 58.4
click at [409, 202] on p "Redundancy payment (exempt of tax and NIC) of £3,595." at bounding box center [557, 200] width 428 height 9
click at [482, 199] on p "Redundancy payment (tax and NIC exempt) of £3,595." at bounding box center [557, 200] width 428 height 9
click at [515, 200] on p "Redundancy payment (tax and NIC exempt) of £3,595." at bounding box center [557, 200] width 428 height 9
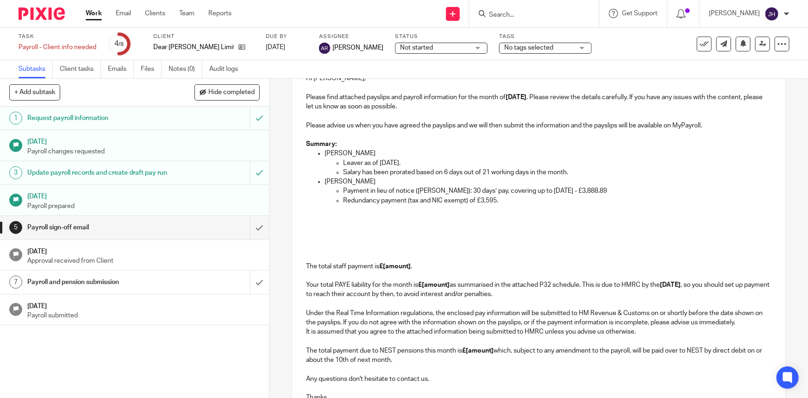
click at [492, 206] on p at bounding box center [548, 209] width 447 height 9
click at [412, 213] on p at bounding box center [548, 209] width 447 height 9
click at [367, 207] on p at bounding box center [548, 209] width 447 height 9
click at [489, 202] on p "Redundancy payment (tax and NIC exempt) of £3,595." at bounding box center [557, 200] width 428 height 9
click at [514, 201] on p "Redundancy payment (tax and NIC exempt) of £3,595." at bounding box center [557, 200] width 428 height 9
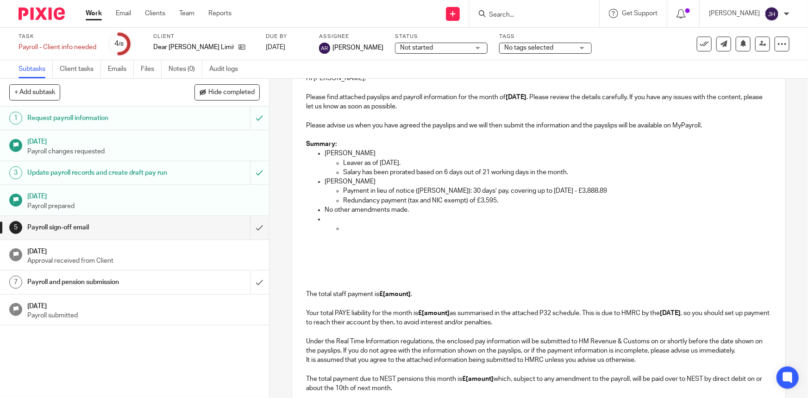
click at [358, 224] on p at bounding box center [557, 228] width 428 height 9
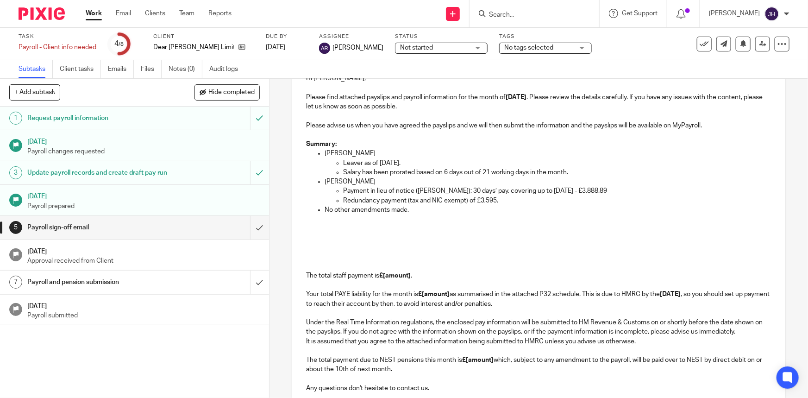
click at [348, 250] on p at bounding box center [538, 247] width 465 height 9
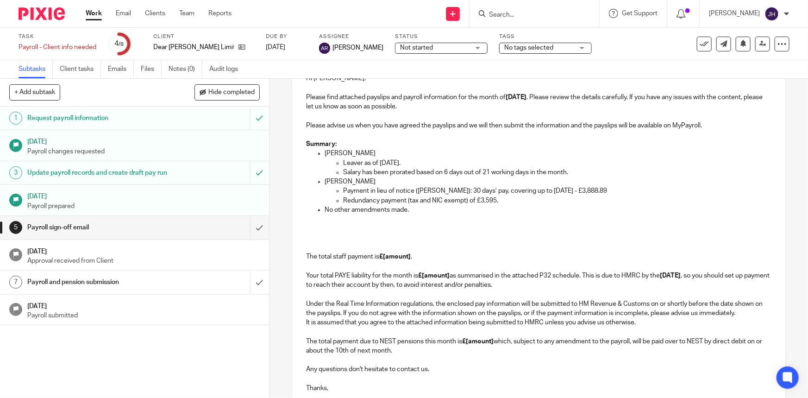
click at [357, 244] on p "The total staff payment is £[amount] . Your total PAYE liability for the month …" at bounding box center [538, 262] width 465 height 57
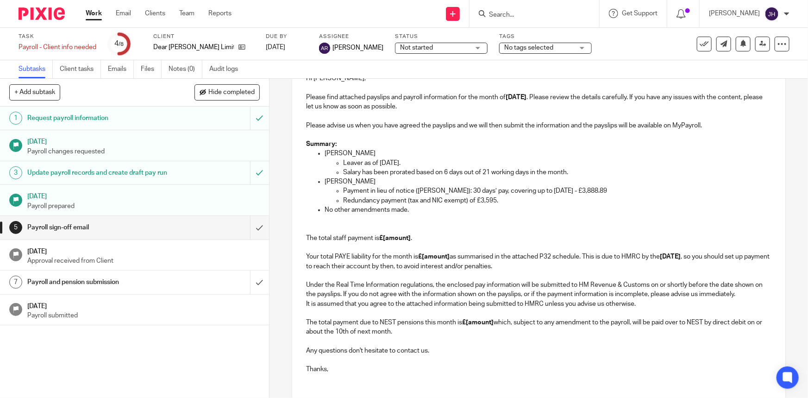
click at [342, 227] on p at bounding box center [538, 228] width 465 height 9
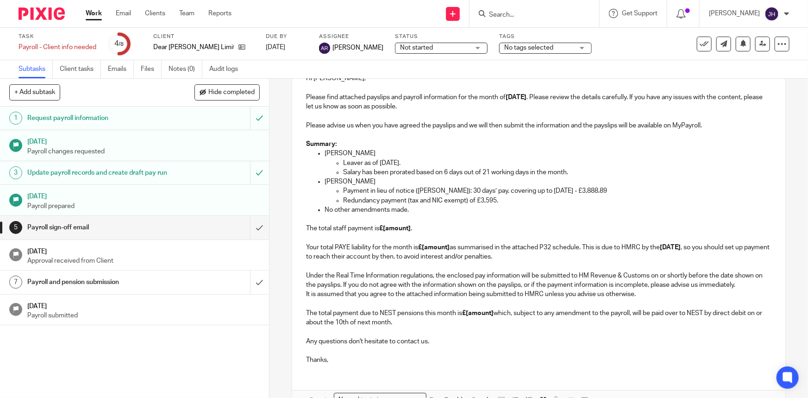
click at [435, 229] on p "The total staff payment is £[amount] . Your total PAYE liability for the month …" at bounding box center [538, 243] width 465 height 38
click at [382, 231] on p "The total staff payment is £[amount] . Your total PAYE liability for the month …" at bounding box center [538, 243] width 465 height 38
click at [474, 236] on p "The total staff payment is £[amount] . Your total PAYE liability for the month …" at bounding box center [538, 243] width 465 height 38
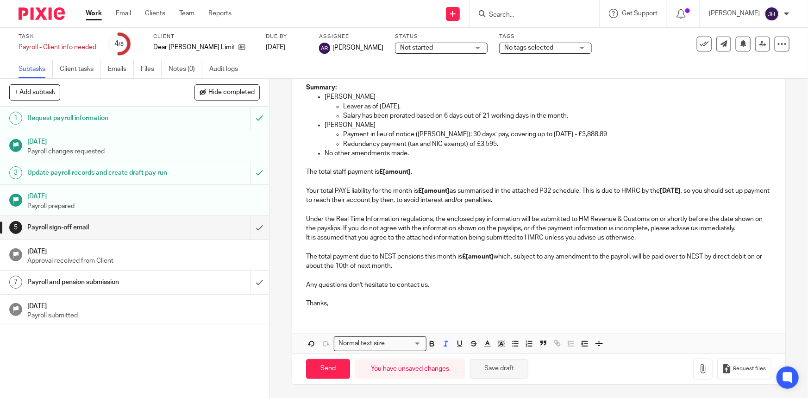
click at [507, 367] on button "Save draft" at bounding box center [499, 369] width 58 height 20
click at [547, 271] on p "Any questions don't hesitate to contact us." at bounding box center [538, 280] width 465 height 19
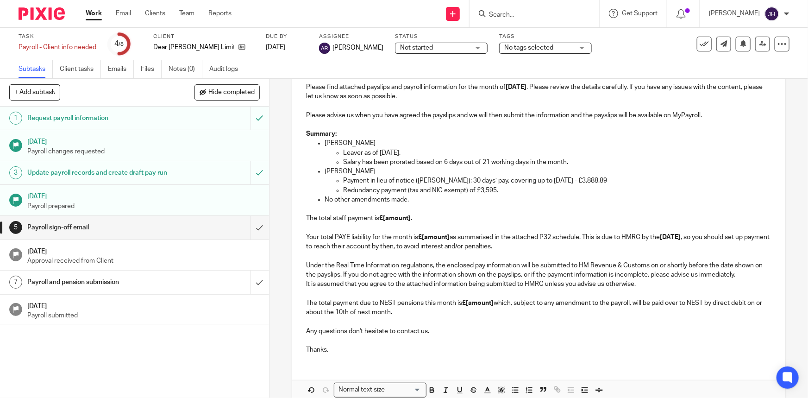
scroll to position [134, 0]
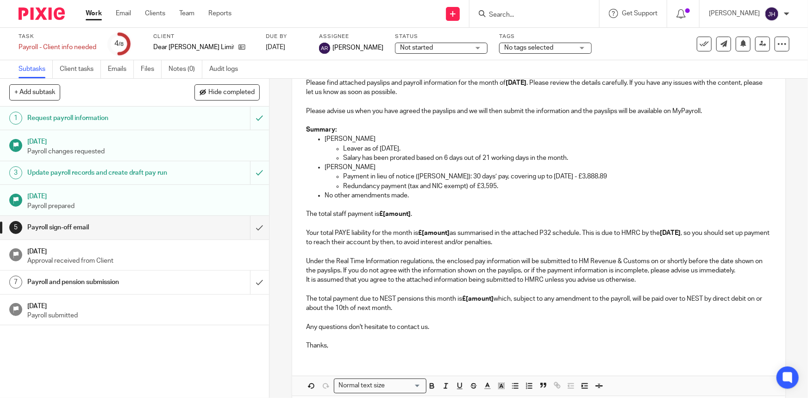
drag, startPoint x: 387, startPoint y: 177, endPoint x: 386, endPoint y: 172, distance: 5.6
click at [387, 177] on p "Payment in lieu of notice (PILON): 30 days’ pay, covering up to 20 August 2025 …" at bounding box center [557, 176] width 428 height 9
click at [394, 215] on strong "£[amount]" at bounding box center [395, 214] width 32 height 6
click at [466, 297] on strong "£[amount]" at bounding box center [478, 299] width 32 height 6
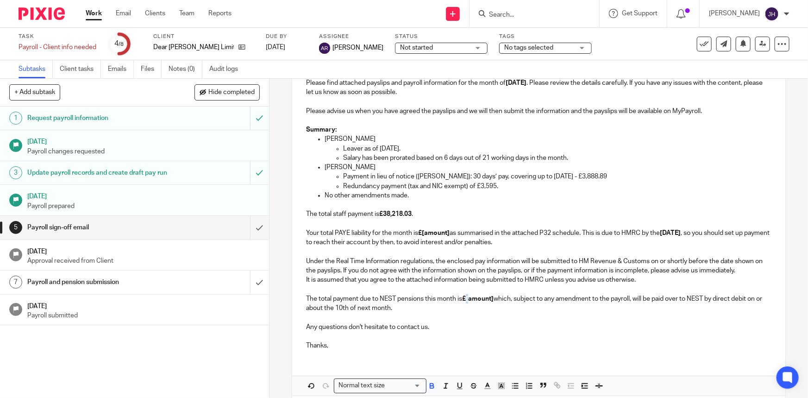
click at [466, 297] on strong "£[amount]" at bounding box center [478, 299] width 32 height 6
click at [474, 297] on strong "£[amount]" at bounding box center [478, 299] width 32 height 6
click at [476, 297] on strong "£1,596.21" at bounding box center [476, 299] width 29 height 6
click at [440, 243] on p "The total staff payment is £38,218.03 . Your total PAYE liability for the month…" at bounding box center [538, 228] width 465 height 38
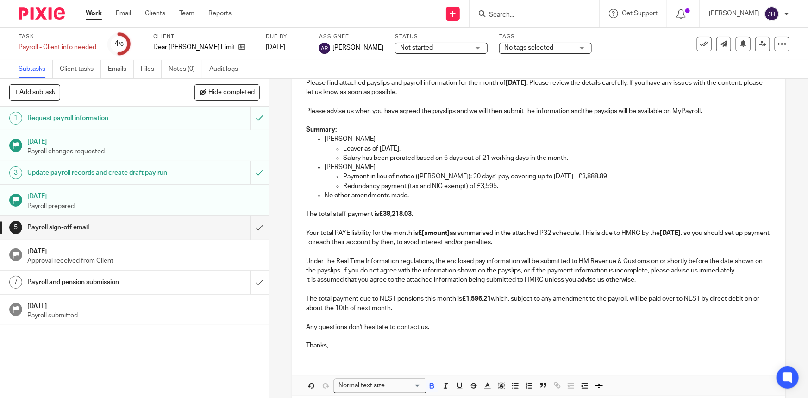
click at [434, 232] on strong "£[amount]" at bounding box center [434, 233] width 32 height 6
drag, startPoint x: 402, startPoint y: 240, endPoint x: 398, endPoint y: 236, distance: 5.6
click at [402, 240] on p "The total staff payment is £38,218.03 . Your total PAYE liability for the month…" at bounding box center [538, 228] width 465 height 38
click at [385, 219] on p "The total staff payment is £38,218.03 . Your total PAYE liability for the month…" at bounding box center [538, 228] width 465 height 38
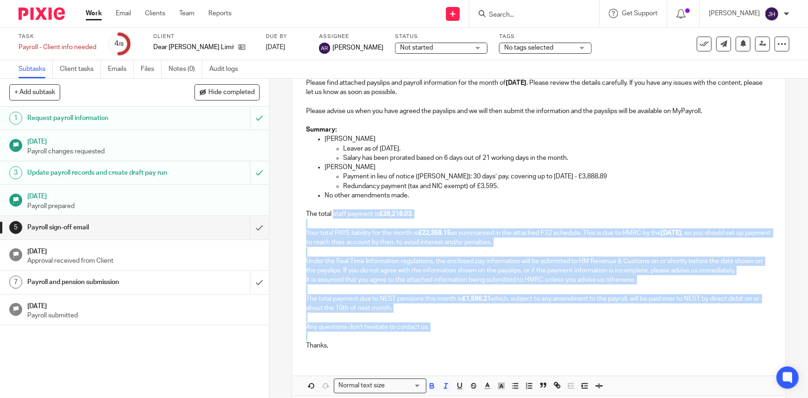
drag, startPoint x: 330, startPoint y: 217, endPoint x: 384, endPoint y: 340, distance: 133.6
click at [383, 340] on div "Hi Scott, Please find attached payslips and payroll information for the month o…" at bounding box center [538, 203] width 493 height 307
click at [505, 322] on p "Any questions don't hesitate to contact us." at bounding box center [538, 322] width 465 height 19
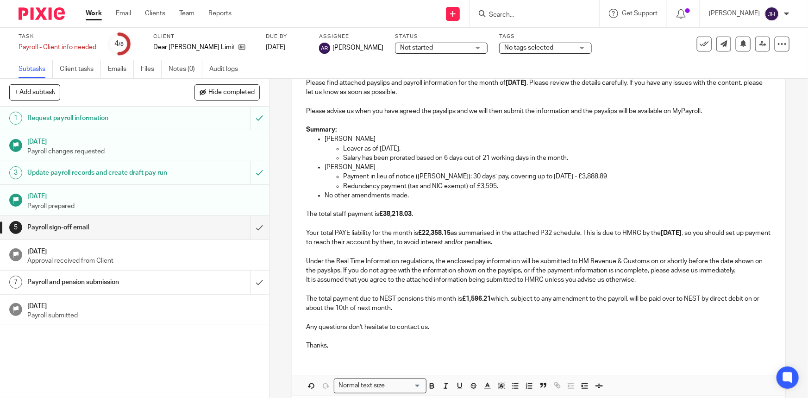
click at [619, 237] on p "The total staff payment is £38,218.03 . Your total PAYE liability for the month…" at bounding box center [538, 228] width 465 height 38
click at [617, 210] on p "The total staff payment is £38,218.03 . Your total PAYE liability for the month…" at bounding box center [538, 228] width 465 height 38
click at [432, 195] on p "No other amendments made." at bounding box center [548, 195] width 447 height 9
click at [447, 257] on p "Under the Real Time Information regulations, the enclosed pay information will …" at bounding box center [538, 261] width 465 height 28
click at [469, 208] on p at bounding box center [548, 204] width 447 height 9
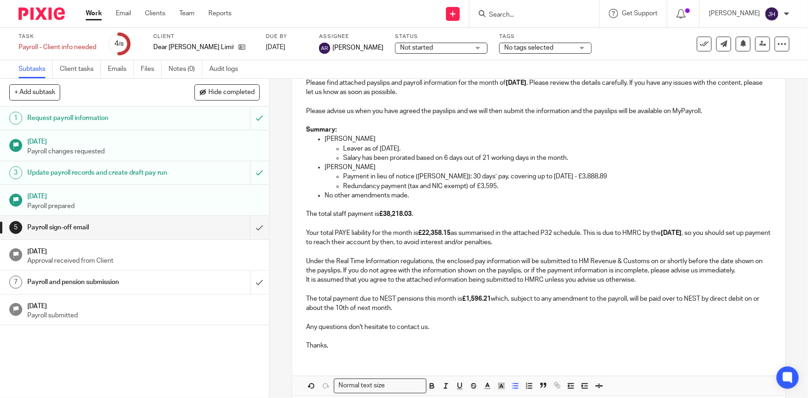
click at [467, 298] on strong "£1,596.21" at bounding box center [476, 299] width 29 height 6
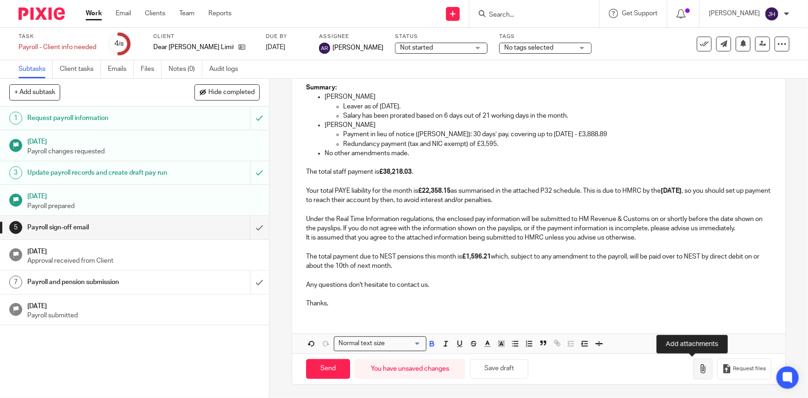
click at [699, 369] on icon "button" at bounding box center [703, 368] width 9 height 9
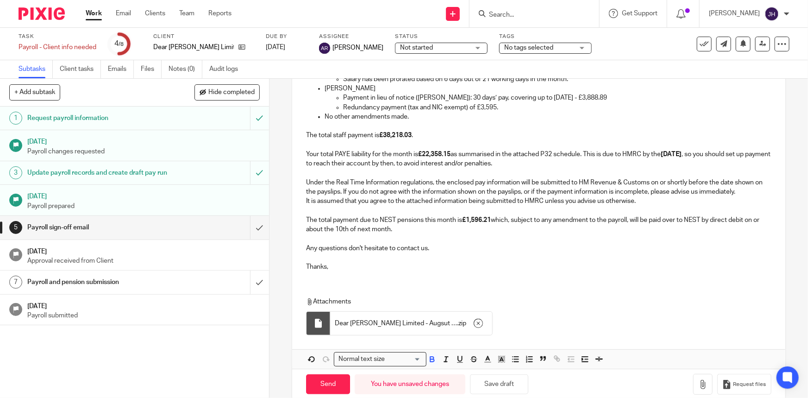
scroll to position [218, 0]
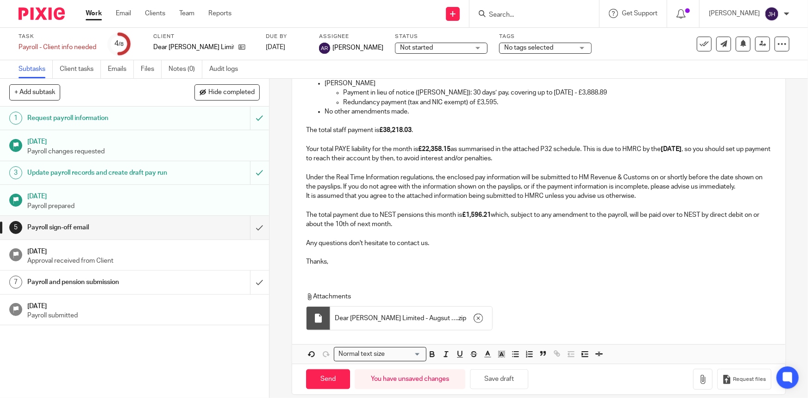
click at [421, 259] on p "Thanks," at bounding box center [538, 257] width 465 height 19
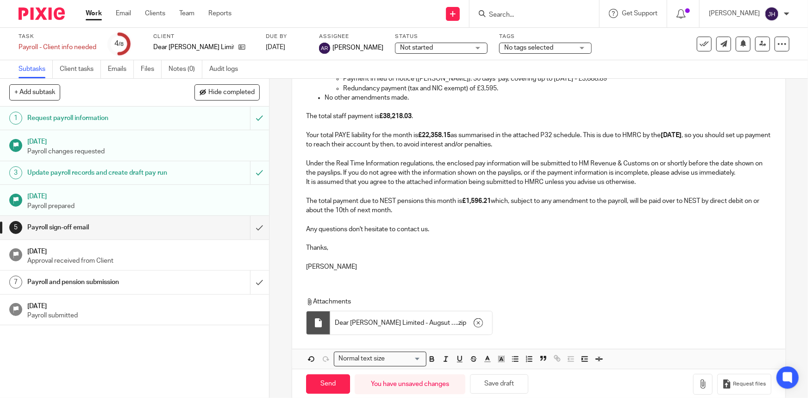
scroll to position [246, 0]
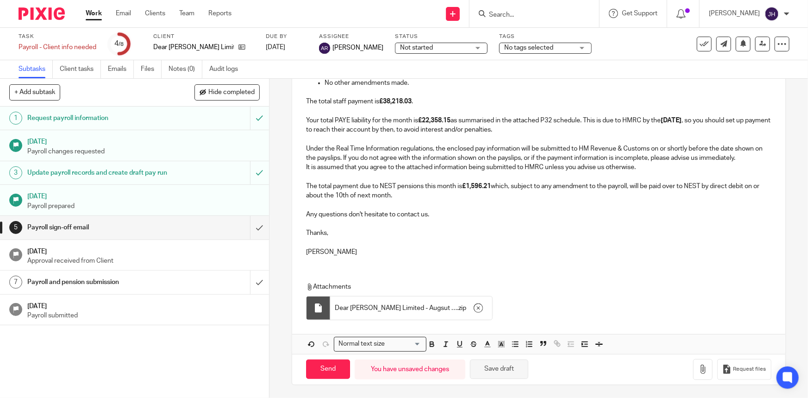
click at [508, 373] on button "Save draft" at bounding box center [499, 370] width 58 height 20
click at [416, 229] on p "Thanks," at bounding box center [538, 228] width 465 height 19
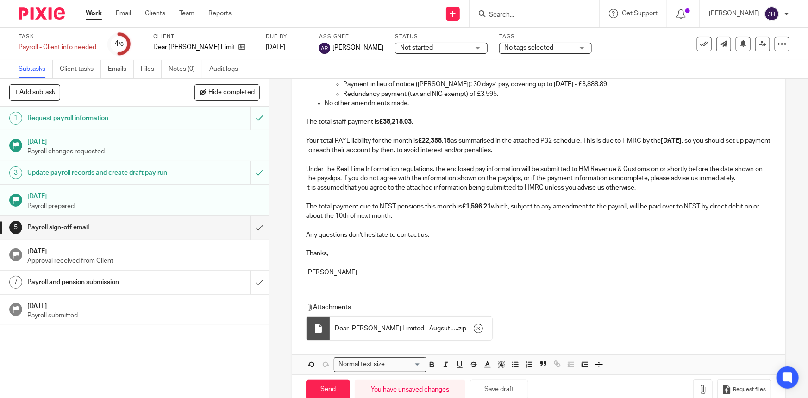
scroll to position [120, 0]
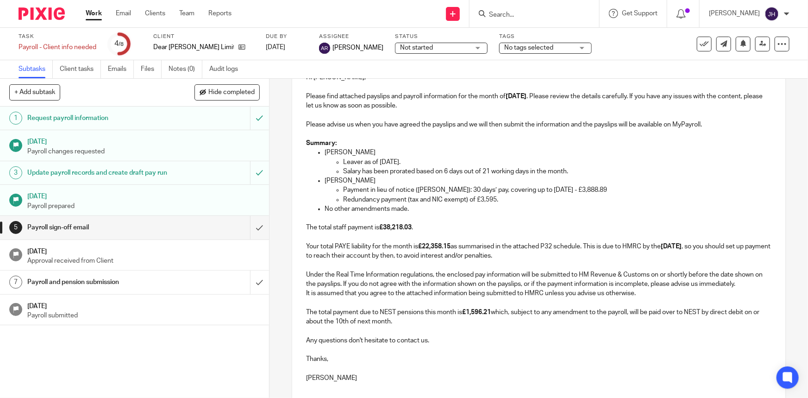
click at [427, 235] on p "The total staff payment is £38,218.03 . Your total PAYE liability for the month…" at bounding box center [538, 242] width 465 height 38
click at [415, 199] on p "Redundancy payment (tax and NIC exempt) of £3,595." at bounding box center [557, 199] width 428 height 9
click at [394, 163] on p "Leaver as of 8th August 2025." at bounding box center [557, 162] width 428 height 9
click at [440, 214] on p at bounding box center [548, 218] width 447 height 9
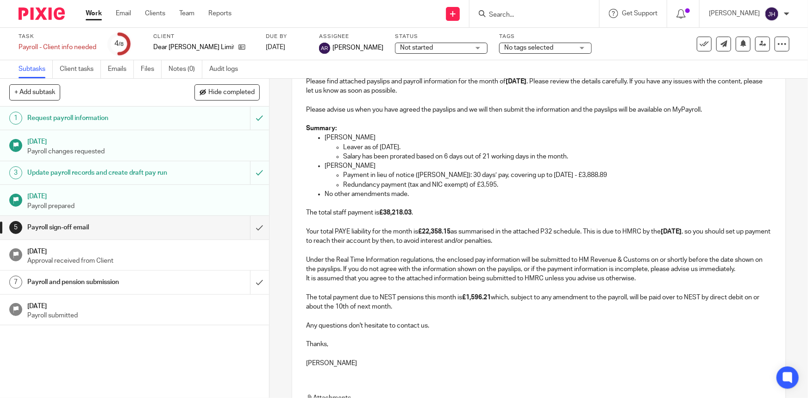
scroll to position [246, 0]
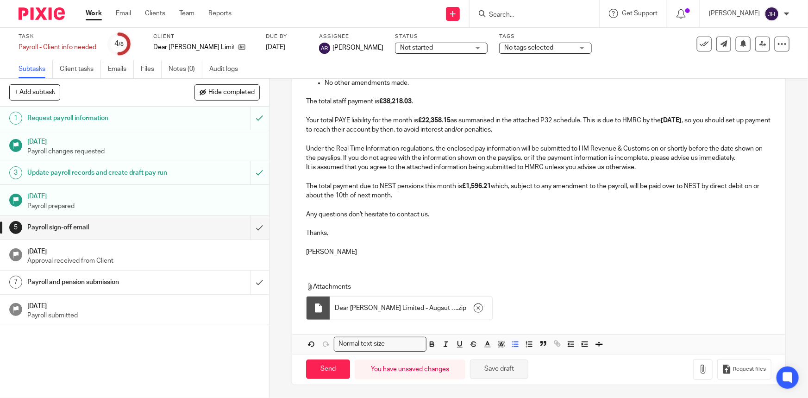
click at [504, 373] on button "Save draft" at bounding box center [499, 370] width 58 height 20
drag, startPoint x: 518, startPoint y: 291, endPoint x: 515, endPoint y: 287, distance: 5.2
click at [518, 291] on p "Attachments" at bounding box center [532, 286] width 452 height 9
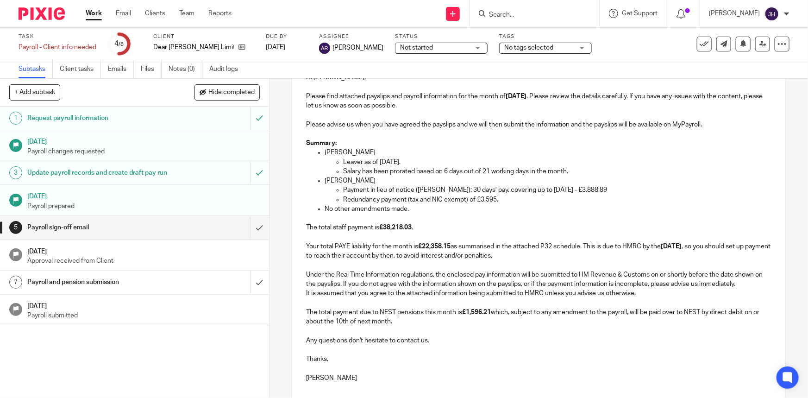
scroll to position [126, 0]
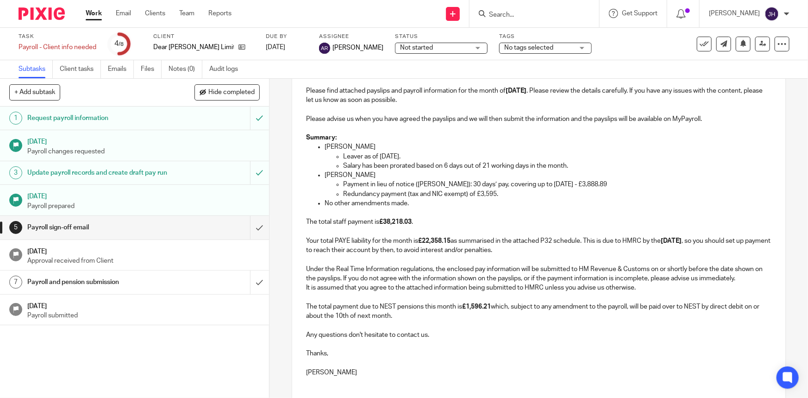
click at [485, 250] on p "The total staff payment is £38,218.03 . Your total PAYE liability for the month…" at bounding box center [538, 236] width 465 height 38
click at [589, 226] on p "The total staff payment is £38,218.03 . Your total PAYE liability for the month…" at bounding box center [538, 236] width 465 height 38
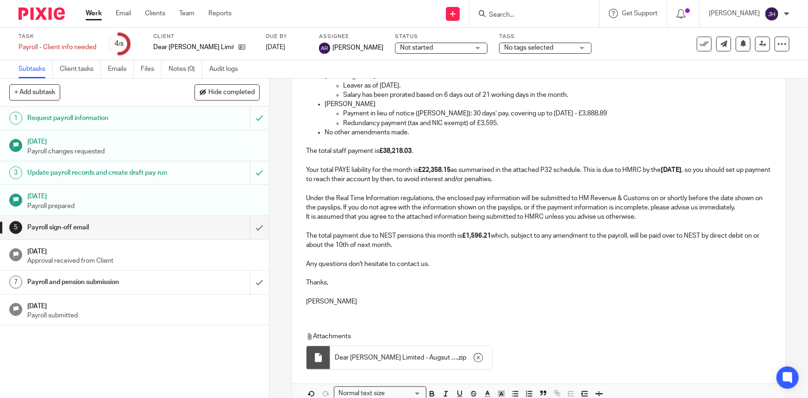
scroll to position [210, 0]
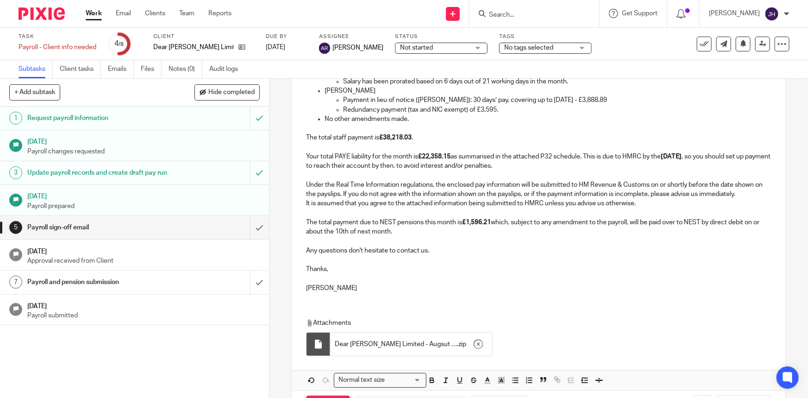
click at [403, 284] on p "Jing" at bounding box center [538, 288] width 465 height 9
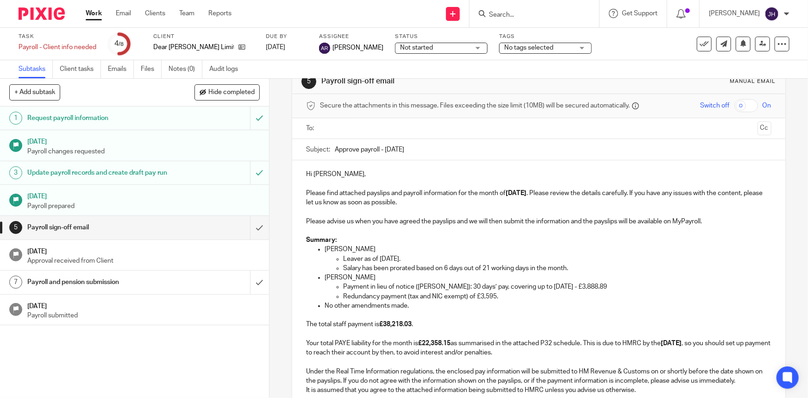
scroll to position [0, 0]
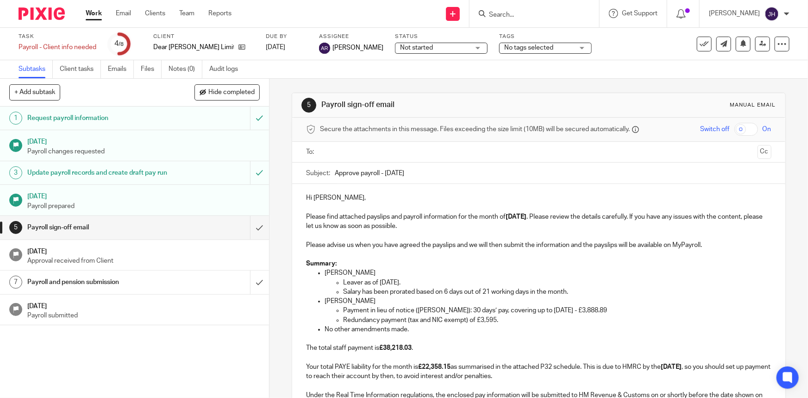
click at [360, 153] on input "text" at bounding box center [538, 152] width 430 height 11
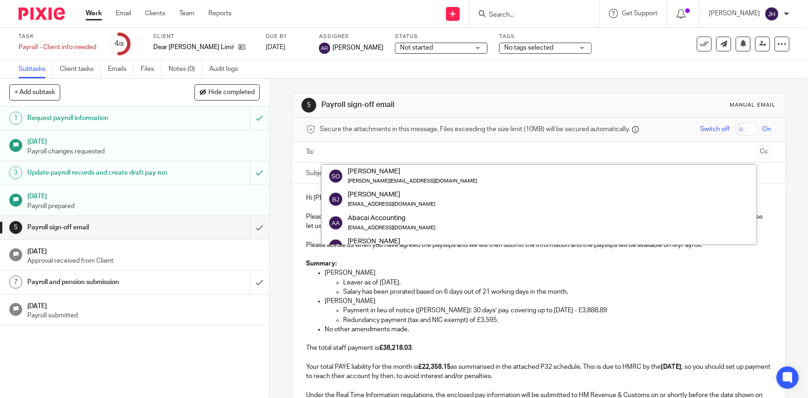
paste input "spo@dearfrances.com"
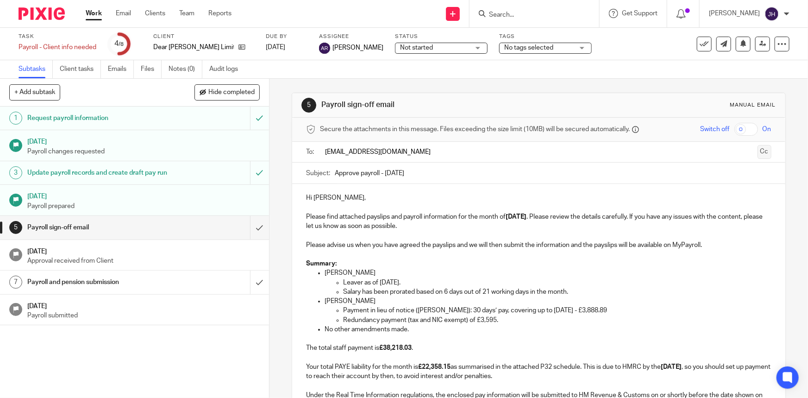
type input "spo@dearfrances.com"
click at [758, 153] on button "Cc" at bounding box center [765, 152] width 14 height 14
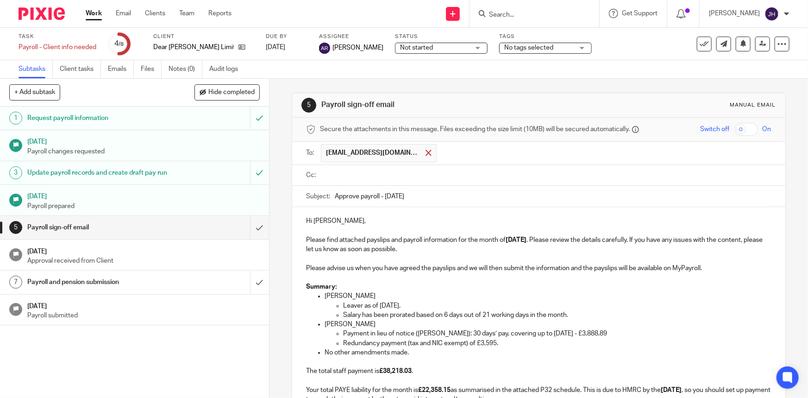
click at [426, 154] on span at bounding box center [429, 153] width 6 height 6
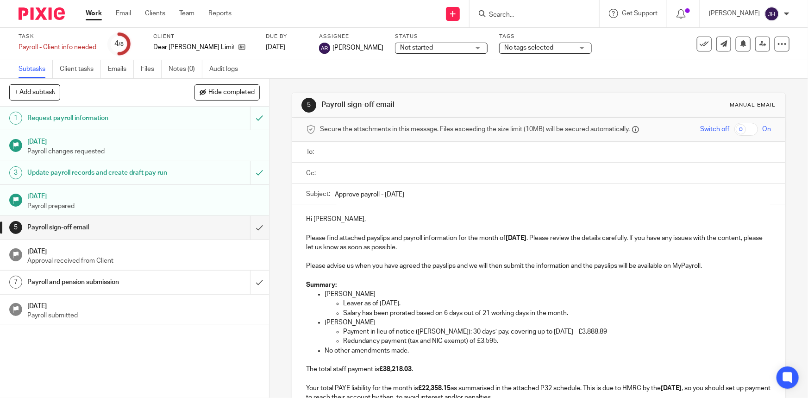
click at [344, 152] on input "text" at bounding box center [545, 152] width 444 height 11
paste input "[PERSON_NAME][EMAIL_ADDRESS][DOMAIN_NAME]"
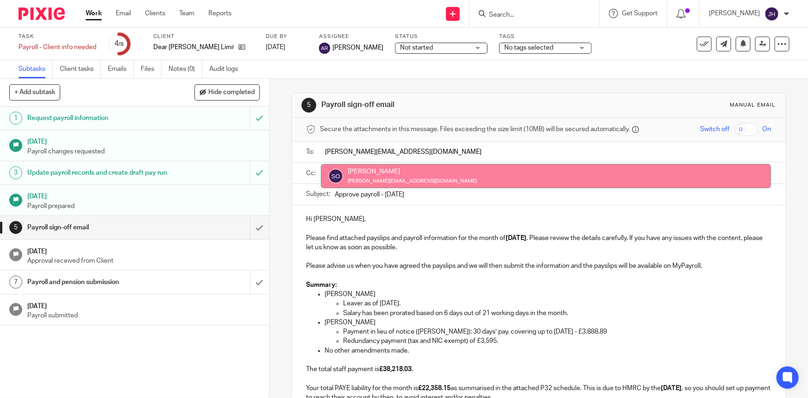
type input "[PERSON_NAME][EMAIL_ADDRESS][DOMAIN_NAME]"
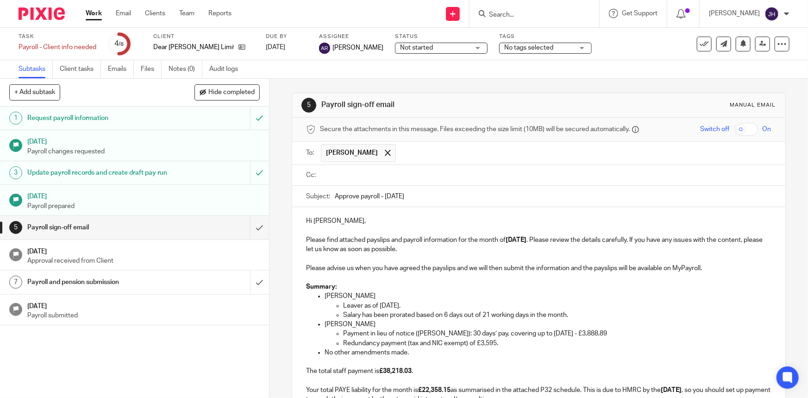
click at [364, 180] on input "text" at bounding box center [545, 175] width 444 height 11
paste input "teamabacai@abacai.co.uk"
type input "teamabacai@abacai.co.uk"
drag, startPoint x: 441, startPoint y: 259, endPoint x: 428, endPoint y: 257, distance: 13.6
click at [441, 260] on p at bounding box center [538, 258] width 465 height 9
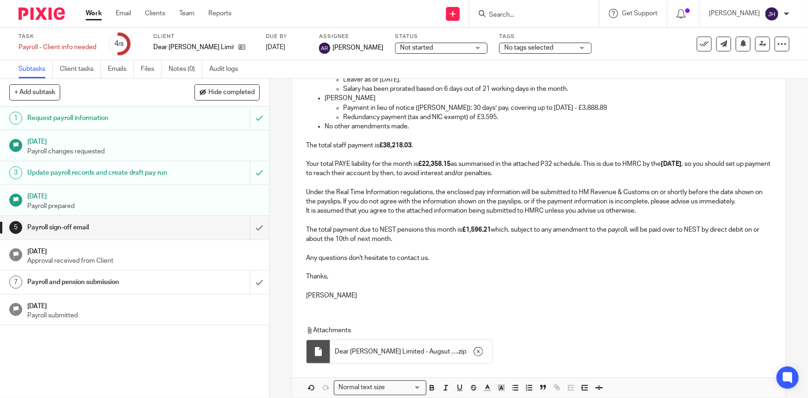
scroll to position [272, 0]
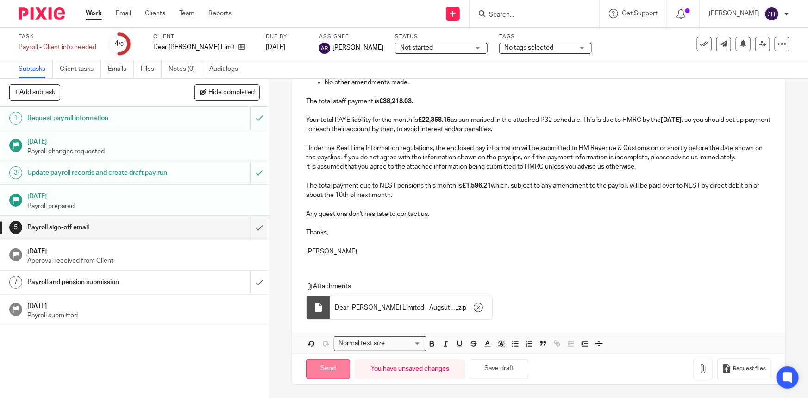
click at [336, 364] on input "Send" at bounding box center [328, 369] width 44 height 20
type input "Sent"
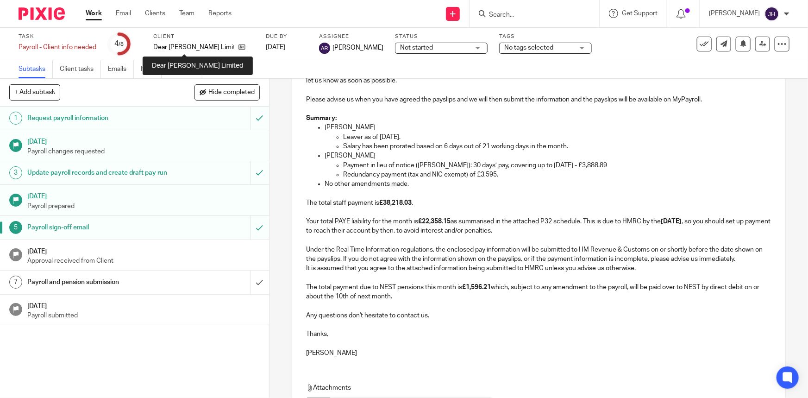
scroll to position [19, 0]
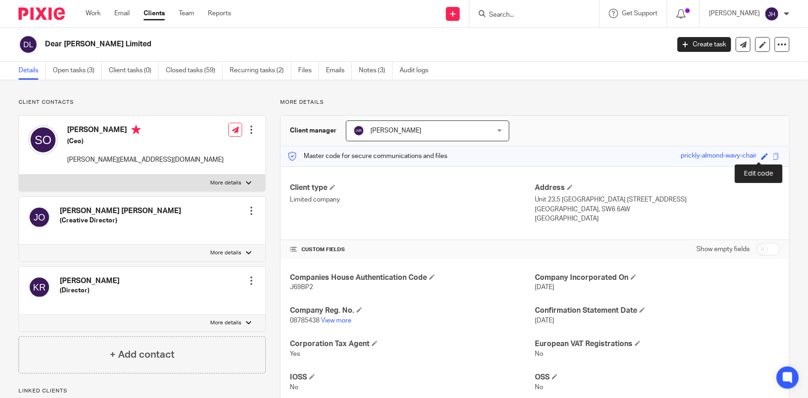
click at [762, 157] on span at bounding box center [765, 156] width 7 height 7
paste input "empty-[PERSON_NAME]-carefully-breakfast"
type input "empty-[PERSON_NAME]-carefully-breakfast"
click at [745, 157] on link "Save" at bounding box center [748, 156] width 14 height 9
type input "empty-[PERSON_NAME]-carefully-breakfast"
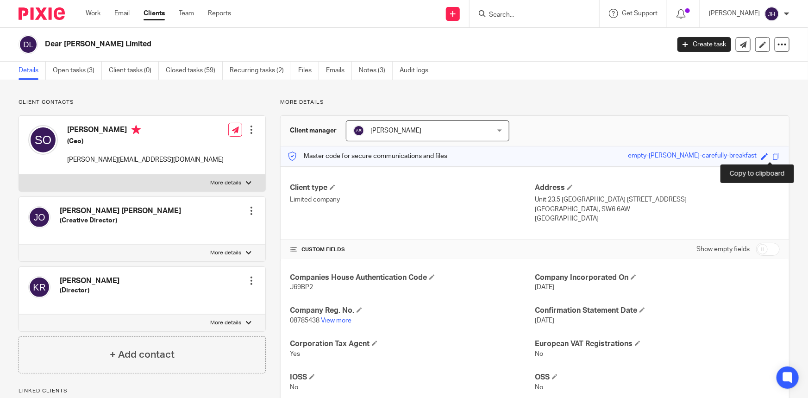
click at [773, 153] on span at bounding box center [776, 156] width 7 height 7
